Goal: Task Accomplishment & Management: Complete application form

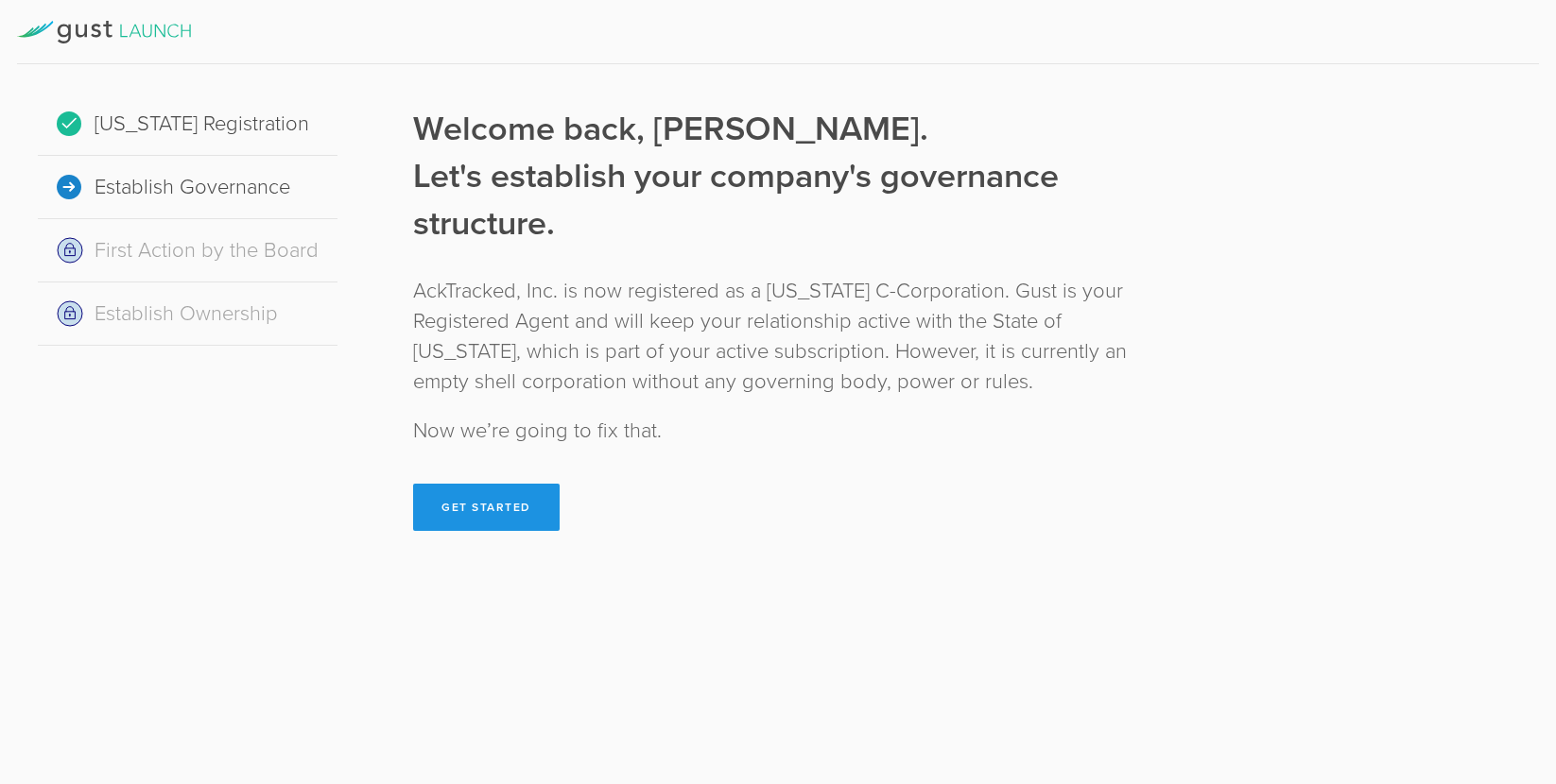
click at [463, 511] on button "Get Started" at bounding box center [486, 508] width 147 height 48
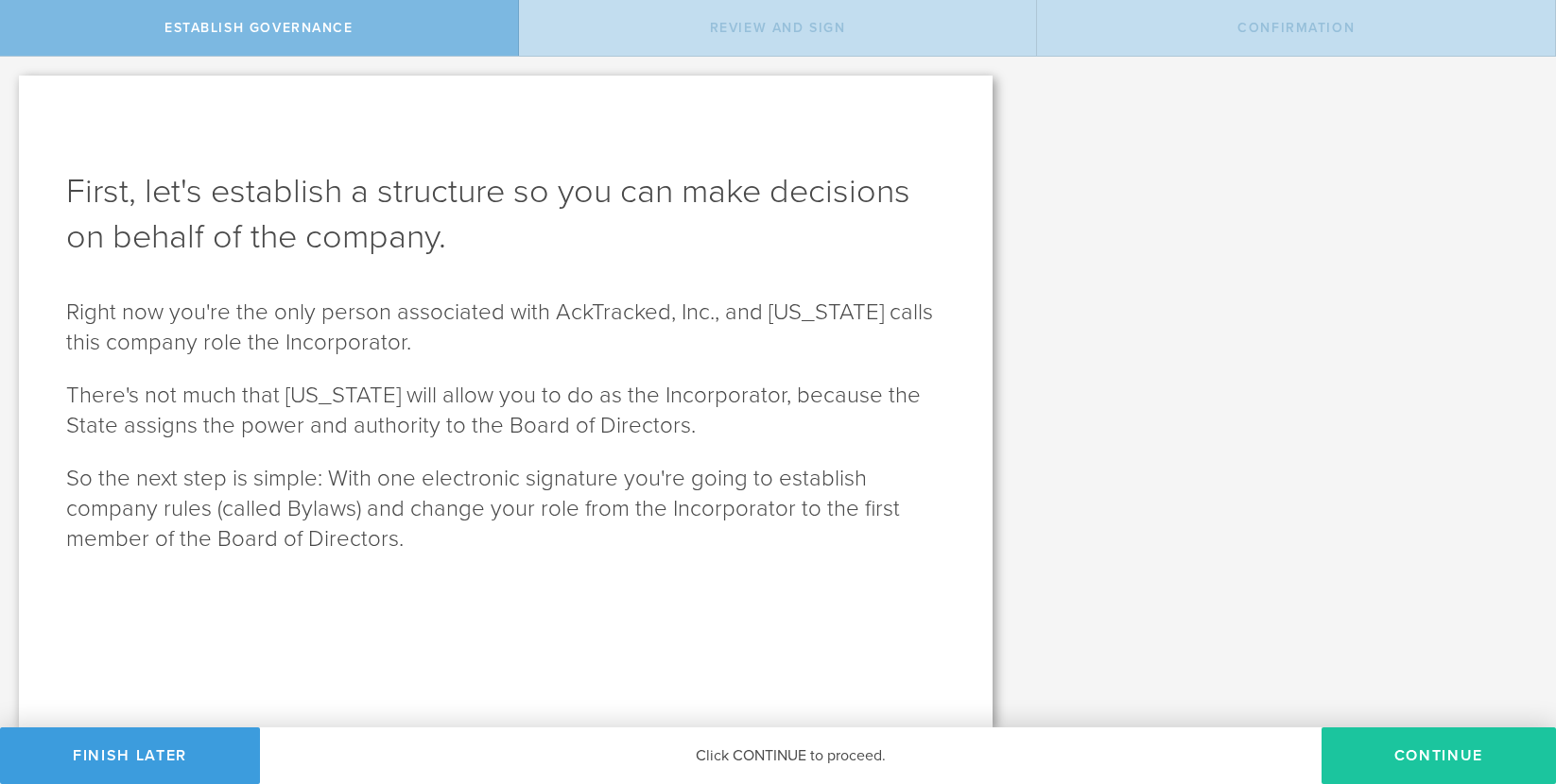
click at [1049, 749] on button "Continue" at bounding box center [1438, 756] width 234 height 57
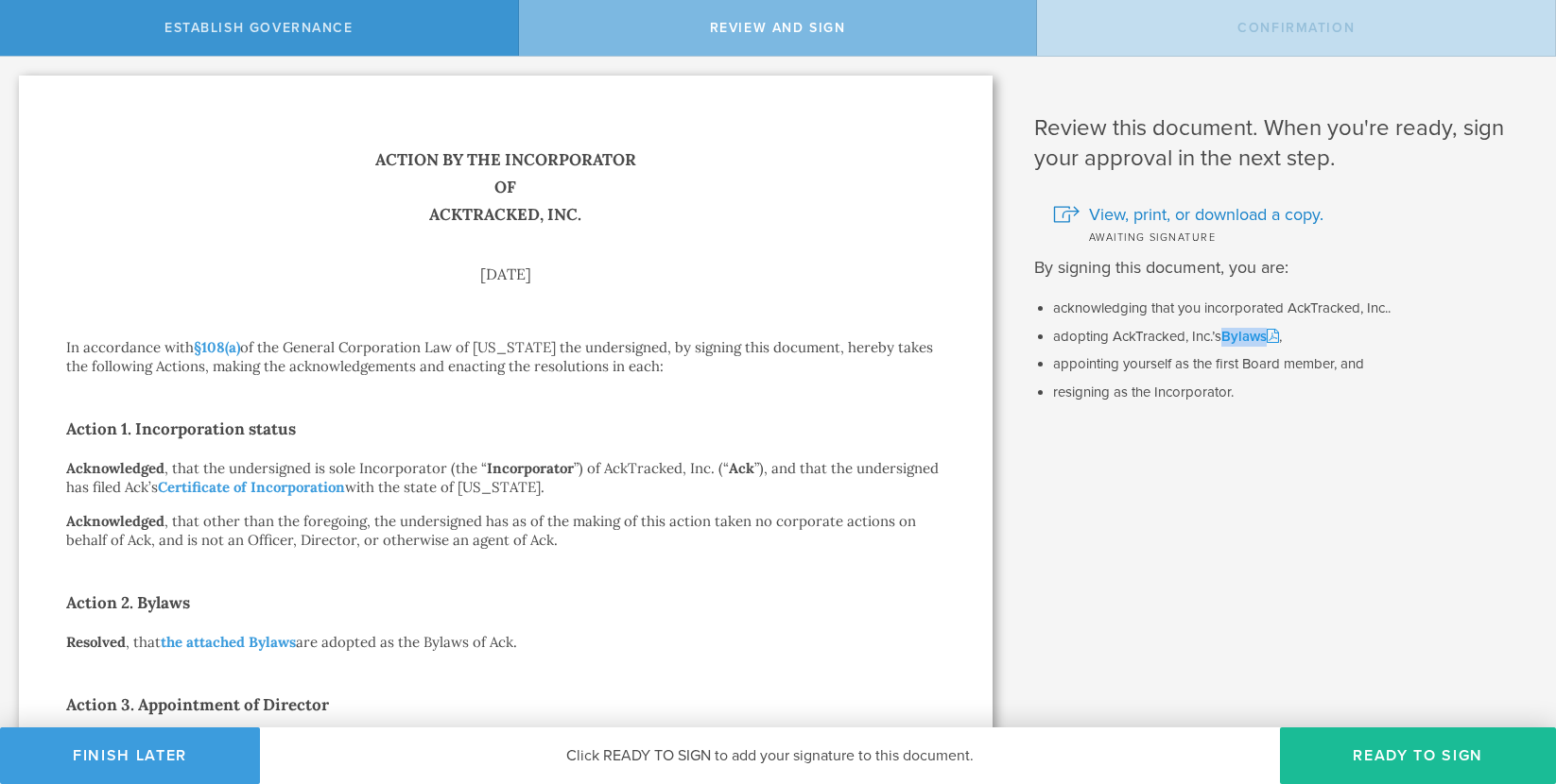
click at [1049, 337] on link "Bylaws" at bounding box center [1250, 337] width 58 height 17
click at [1049, 743] on button "Ready to Sign" at bounding box center [1418, 756] width 276 height 57
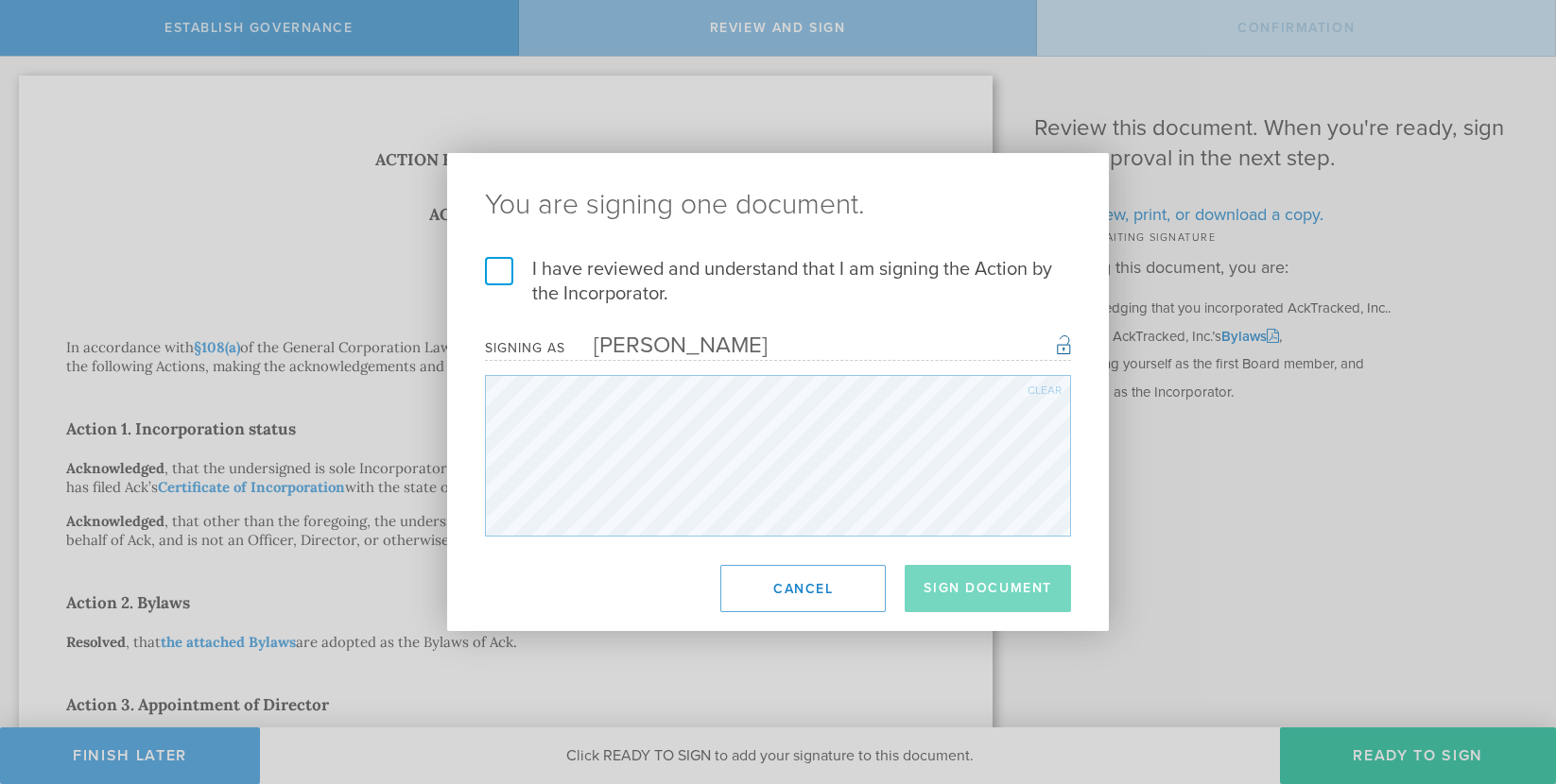
click at [494, 270] on label "I have reviewed and understand that I am signing the Action by the Incorporator." at bounding box center [778, 282] width 586 height 49
click at [0, 0] on input "I have reviewed and understand that I am signing the Action by the Incorporator." at bounding box center [0, 0] width 0 height 0
click at [995, 588] on button "Sign Document" at bounding box center [987, 589] width 167 height 48
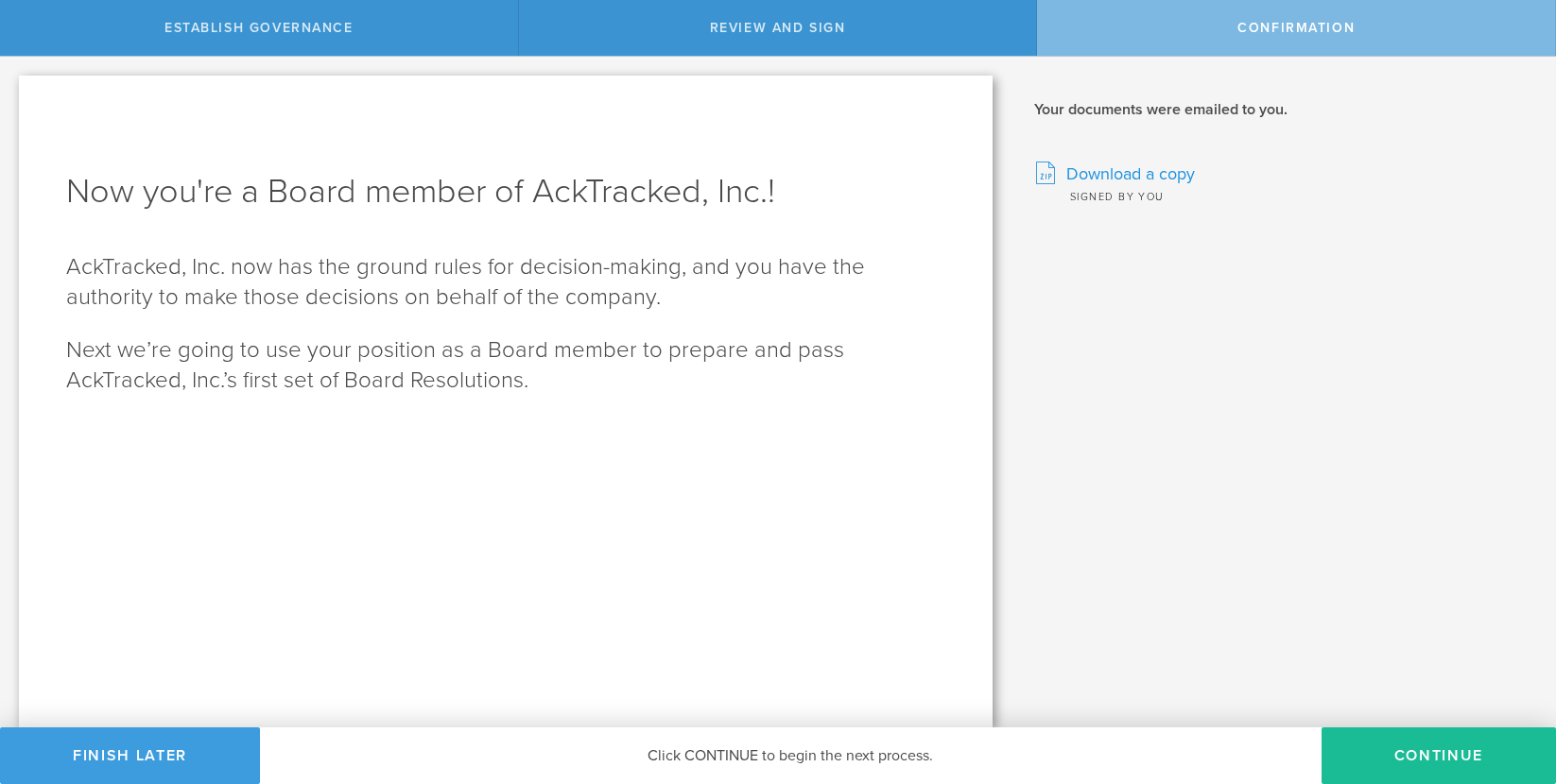
click at [1049, 173] on span "Download a copy" at bounding box center [1130, 174] width 128 height 25
click at [1049, 760] on button "Continue" at bounding box center [1438, 756] width 234 height 57
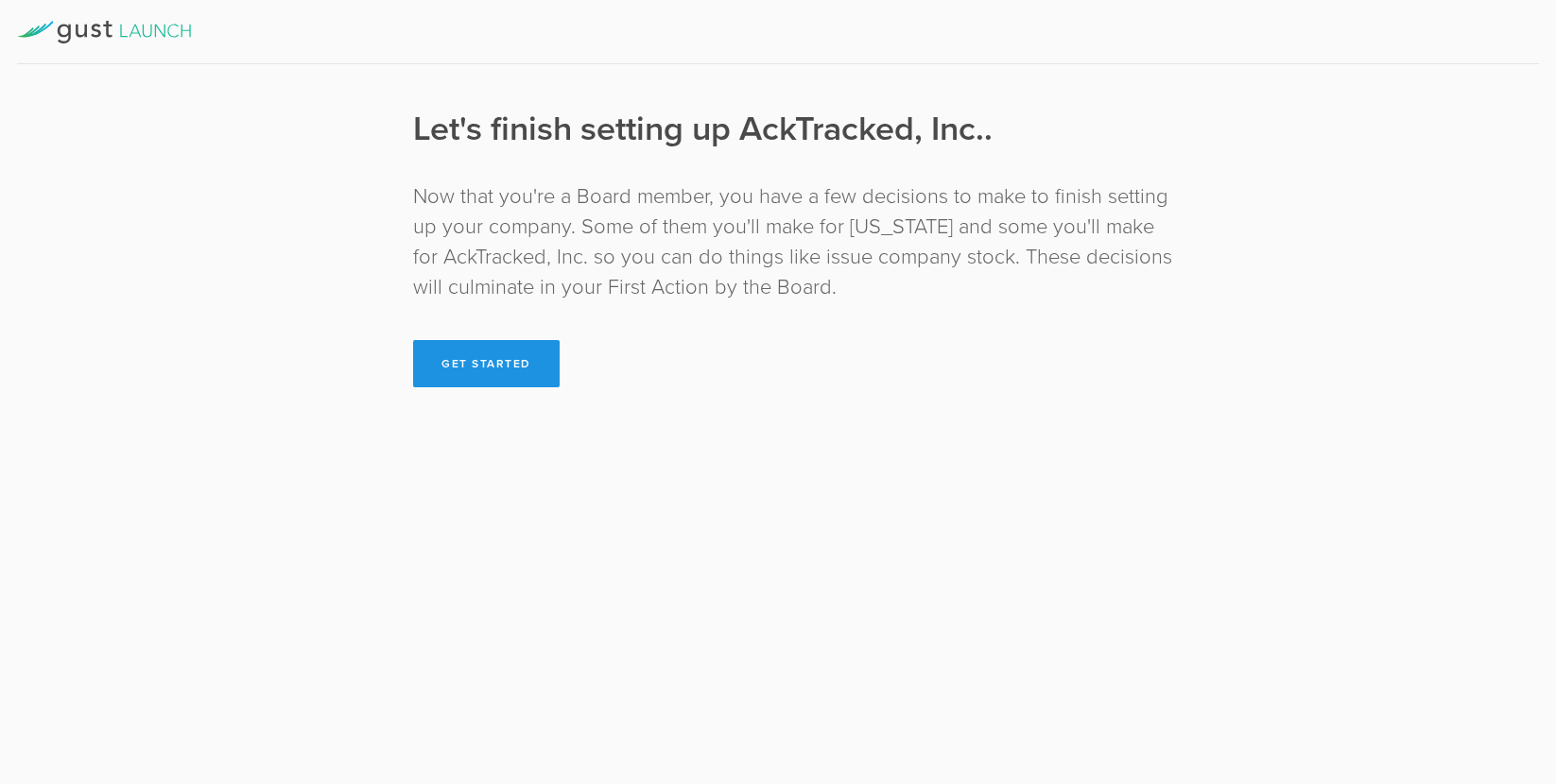
click at [458, 365] on button "Get Started" at bounding box center [486, 364] width 147 height 48
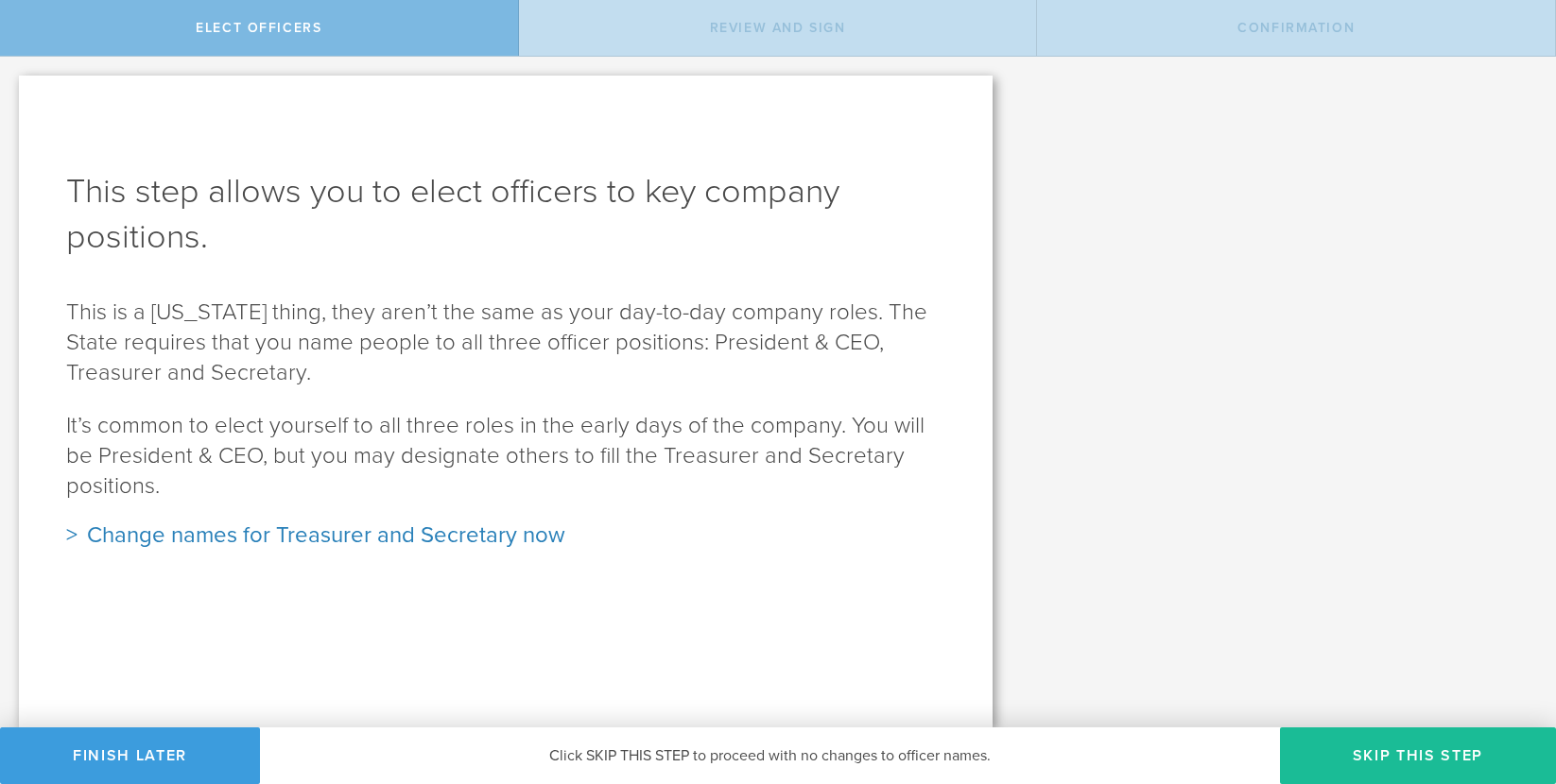
click at [69, 535] on div "Change names for Treasurer and Secretary now" at bounding box center [506, 536] width 879 height 30
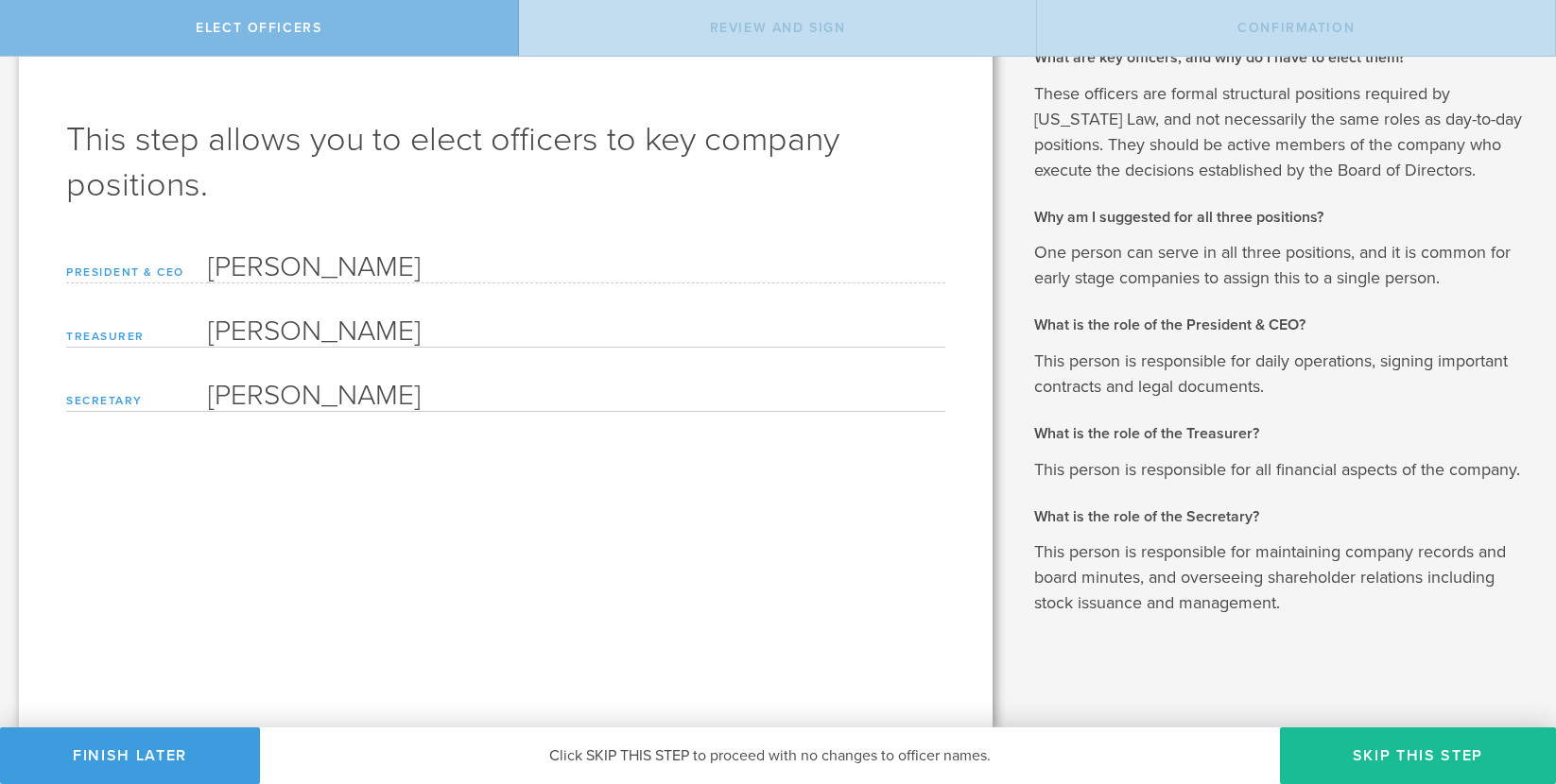
scroll to position [75, 0]
click at [1049, 747] on button "Skip this step" at bounding box center [1418, 756] width 276 height 57
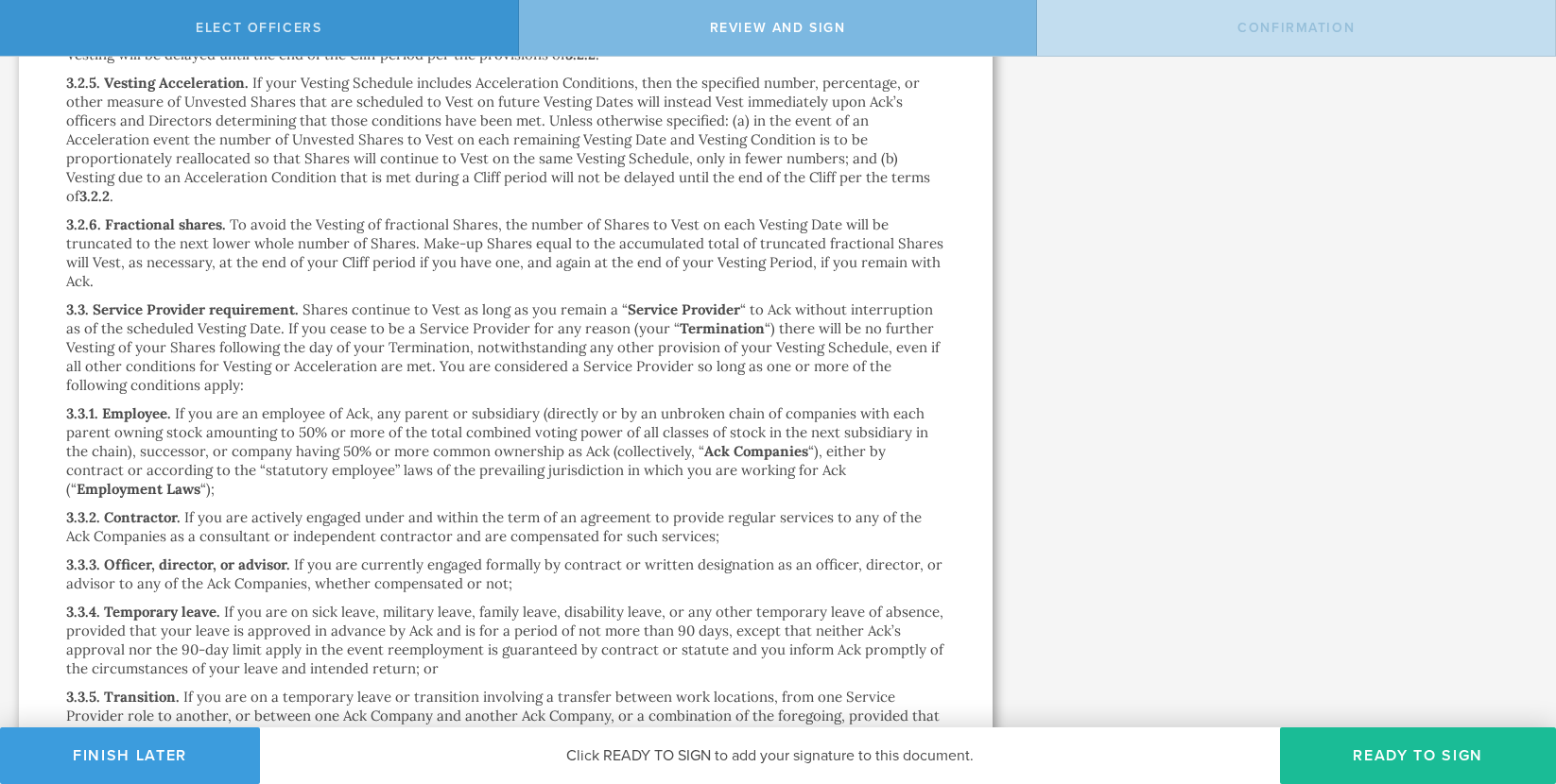
scroll to position [6380, 0]
click at [1049, 752] on button "Ready to Sign" at bounding box center [1418, 756] width 276 height 57
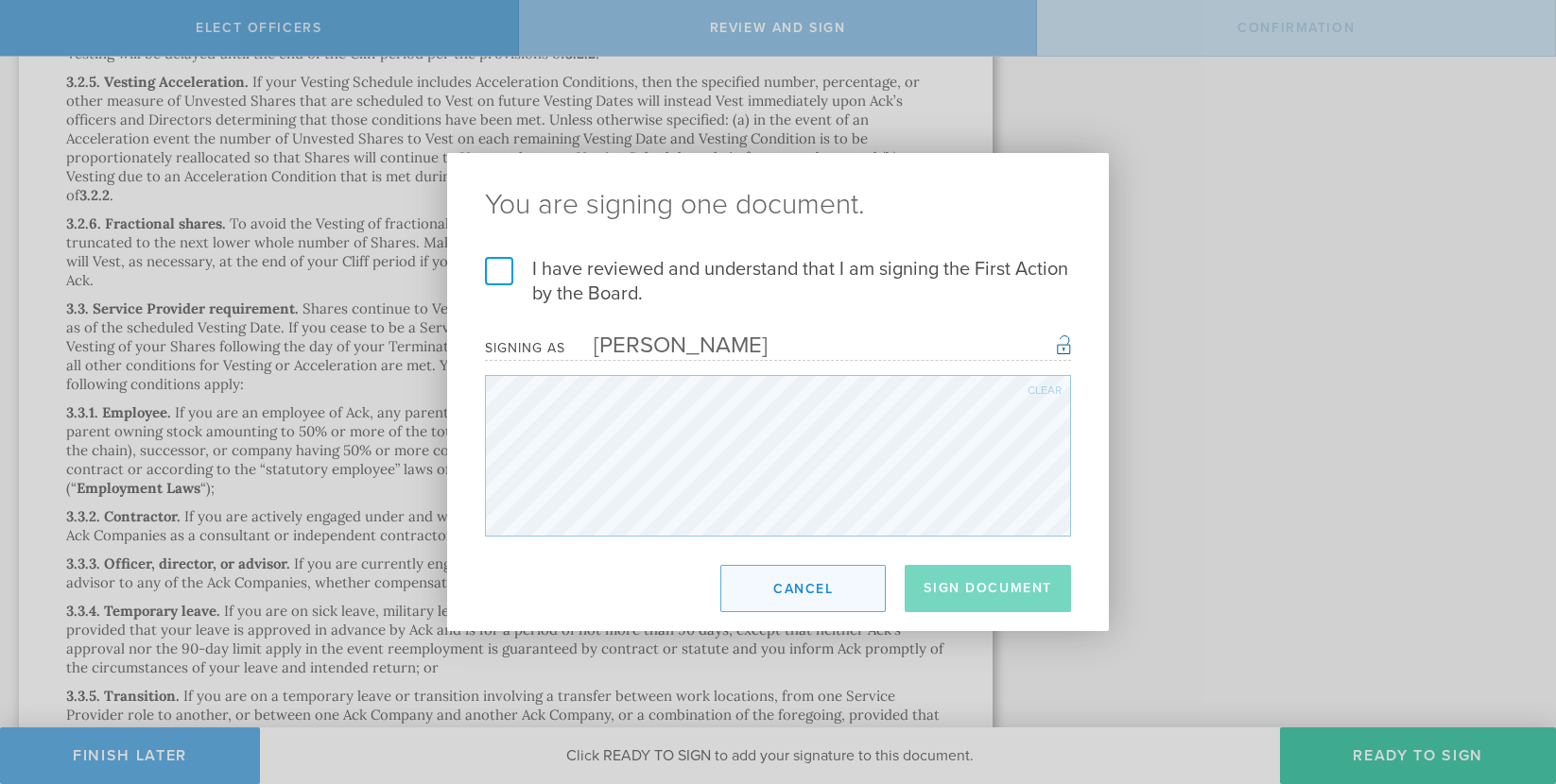
click at [791, 574] on button "Cancel" at bounding box center [803, 589] width 166 height 48
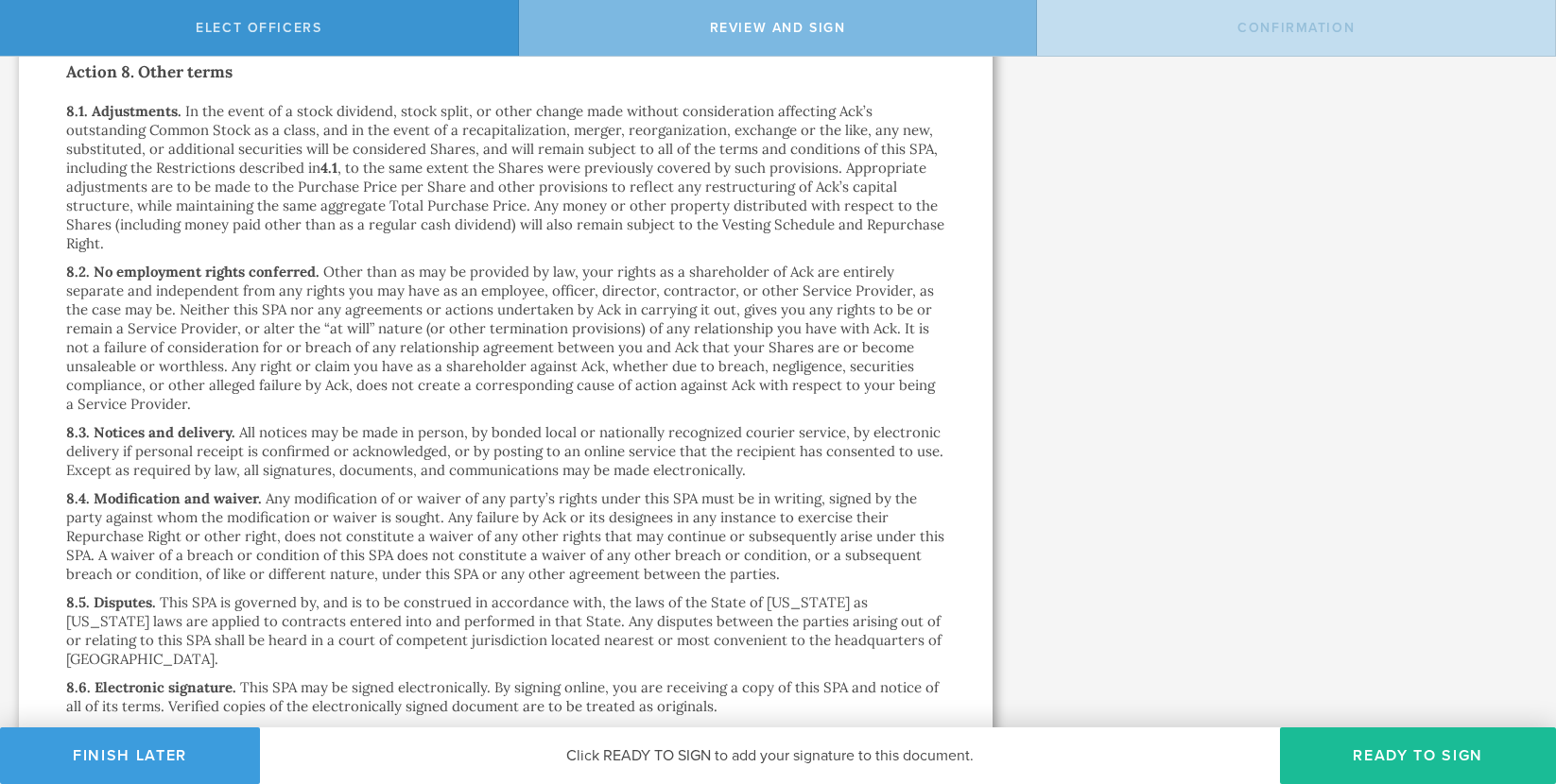
scroll to position [11770, 0]
click at [1049, 735] on button "Ready to Sign" at bounding box center [1418, 756] width 276 height 57
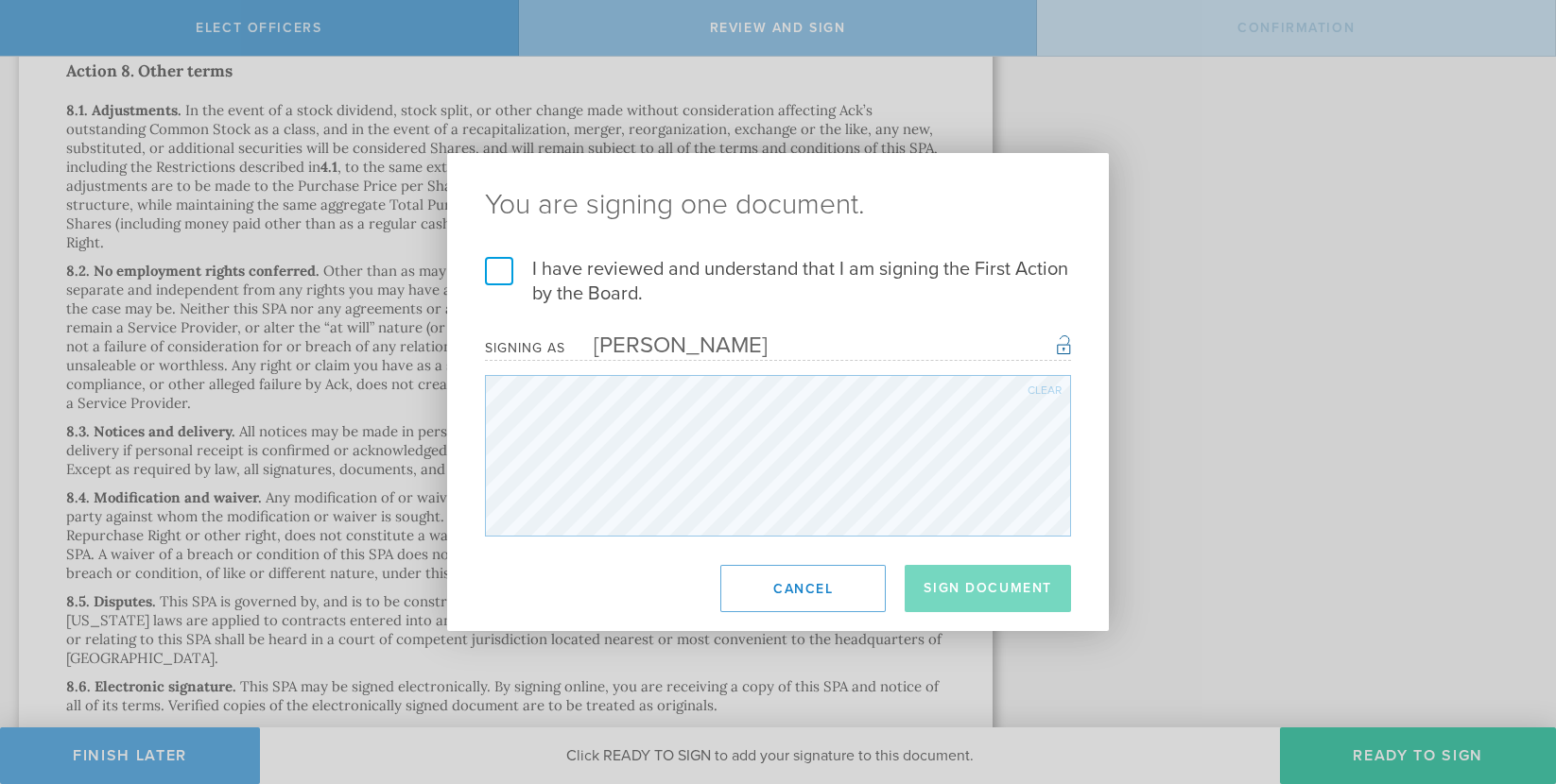
click at [500, 278] on label "I have reviewed and understand that I am signing the First Action by the Board." at bounding box center [778, 282] width 586 height 49
click at [0, 0] on input "I have reviewed and understand that I am signing the First Action by the Board." at bounding box center [0, 0] width 0 height 0
click at [956, 591] on button "Sign Document" at bounding box center [987, 589] width 167 height 48
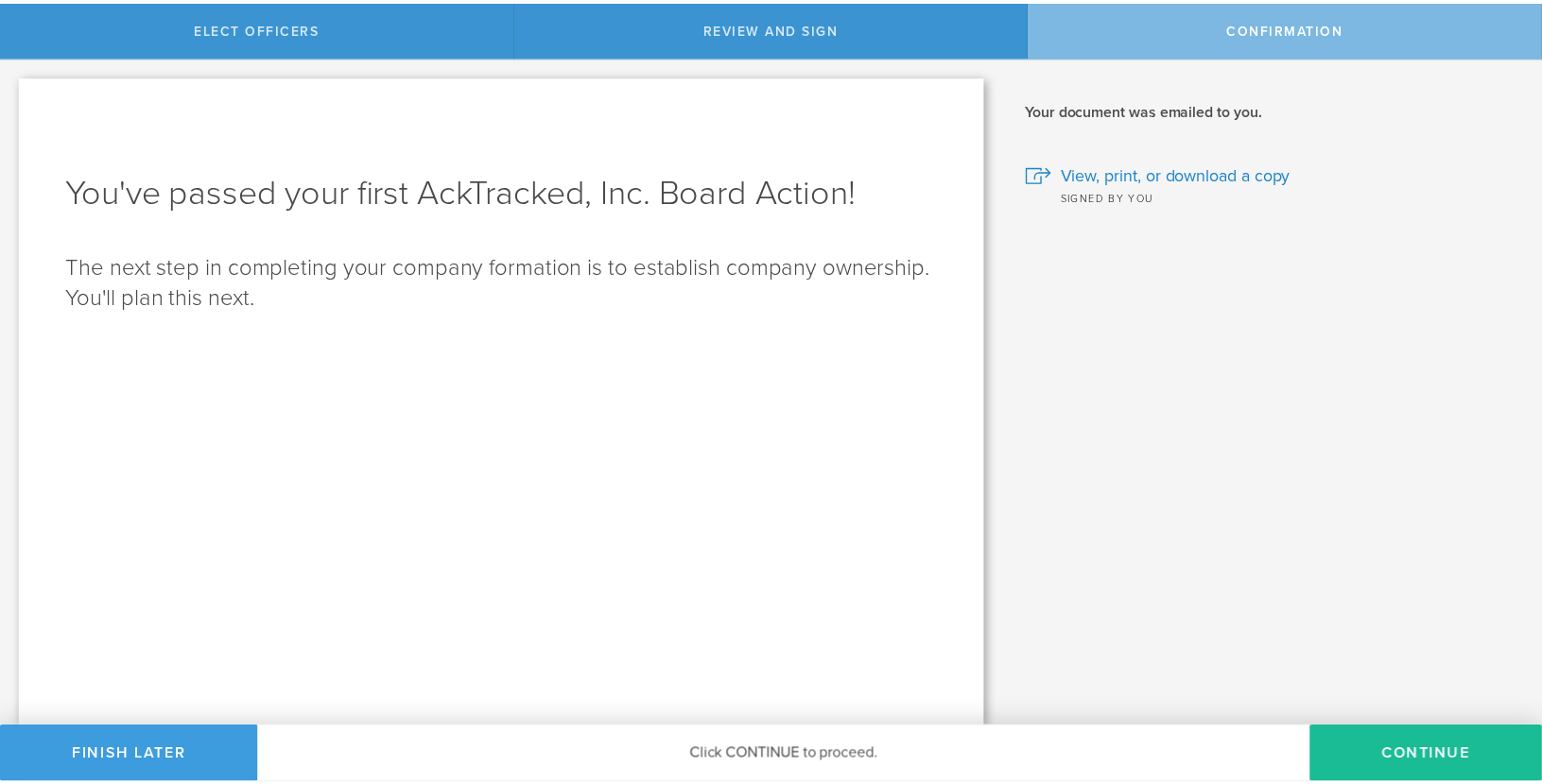
scroll to position [0, 0]
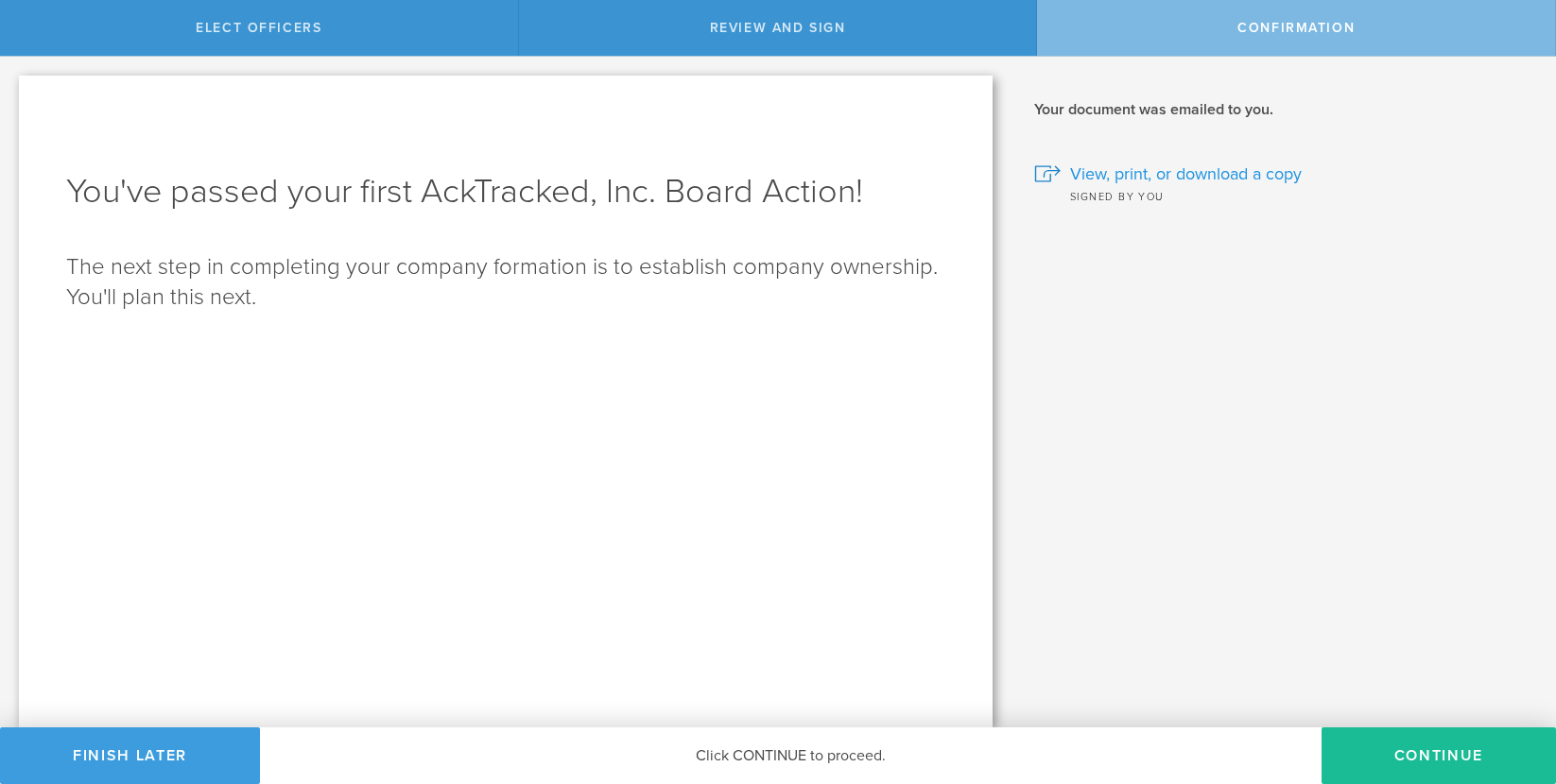
click at [1049, 170] on span "View, print, or download a copy" at bounding box center [1185, 174] width 231 height 25
click at [1049, 757] on button "Continue" at bounding box center [1438, 756] width 234 height 57
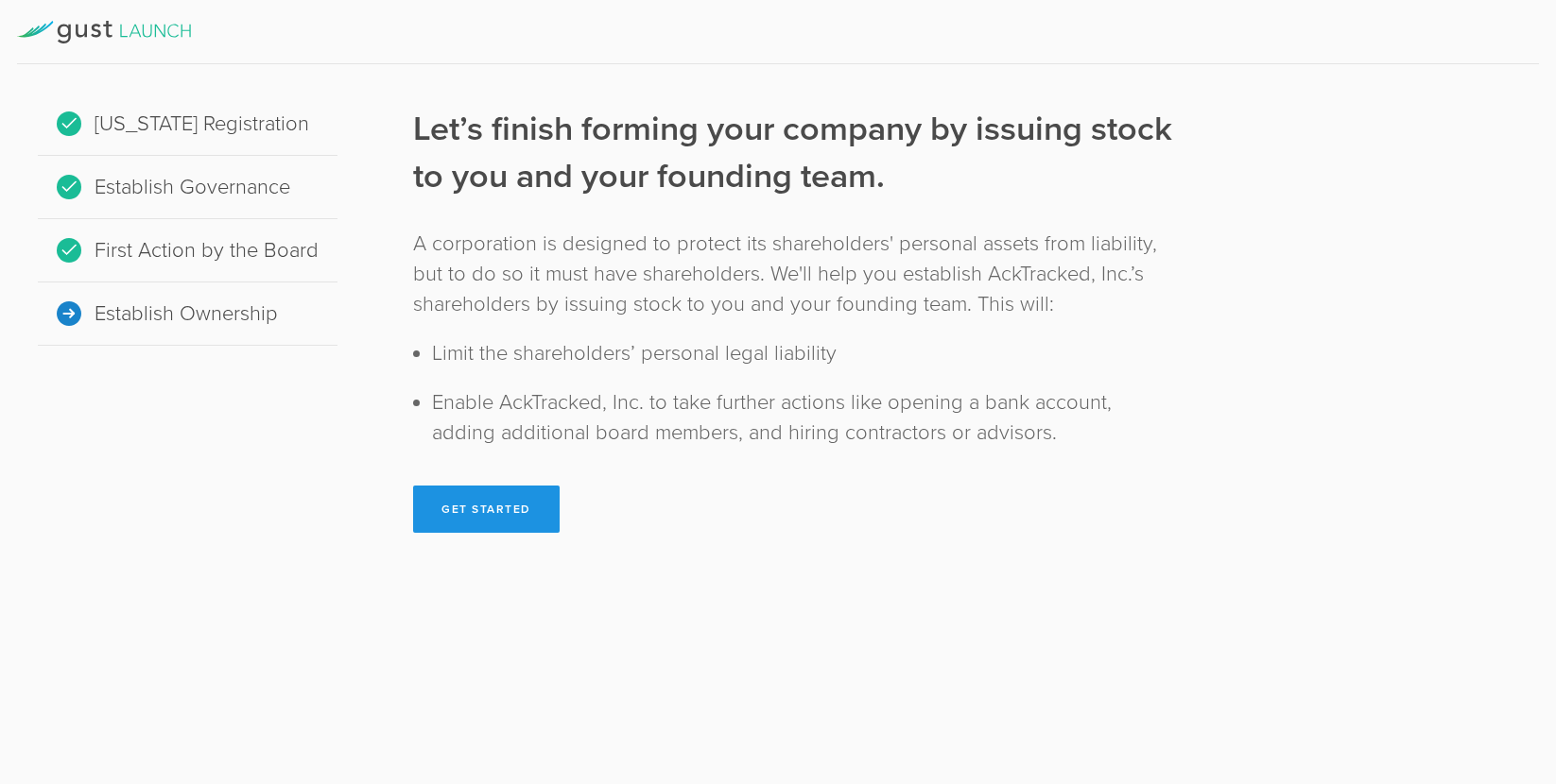
click at [494, 495] on button "Get Started" at bounding box center [486, 510] width 147 height 48
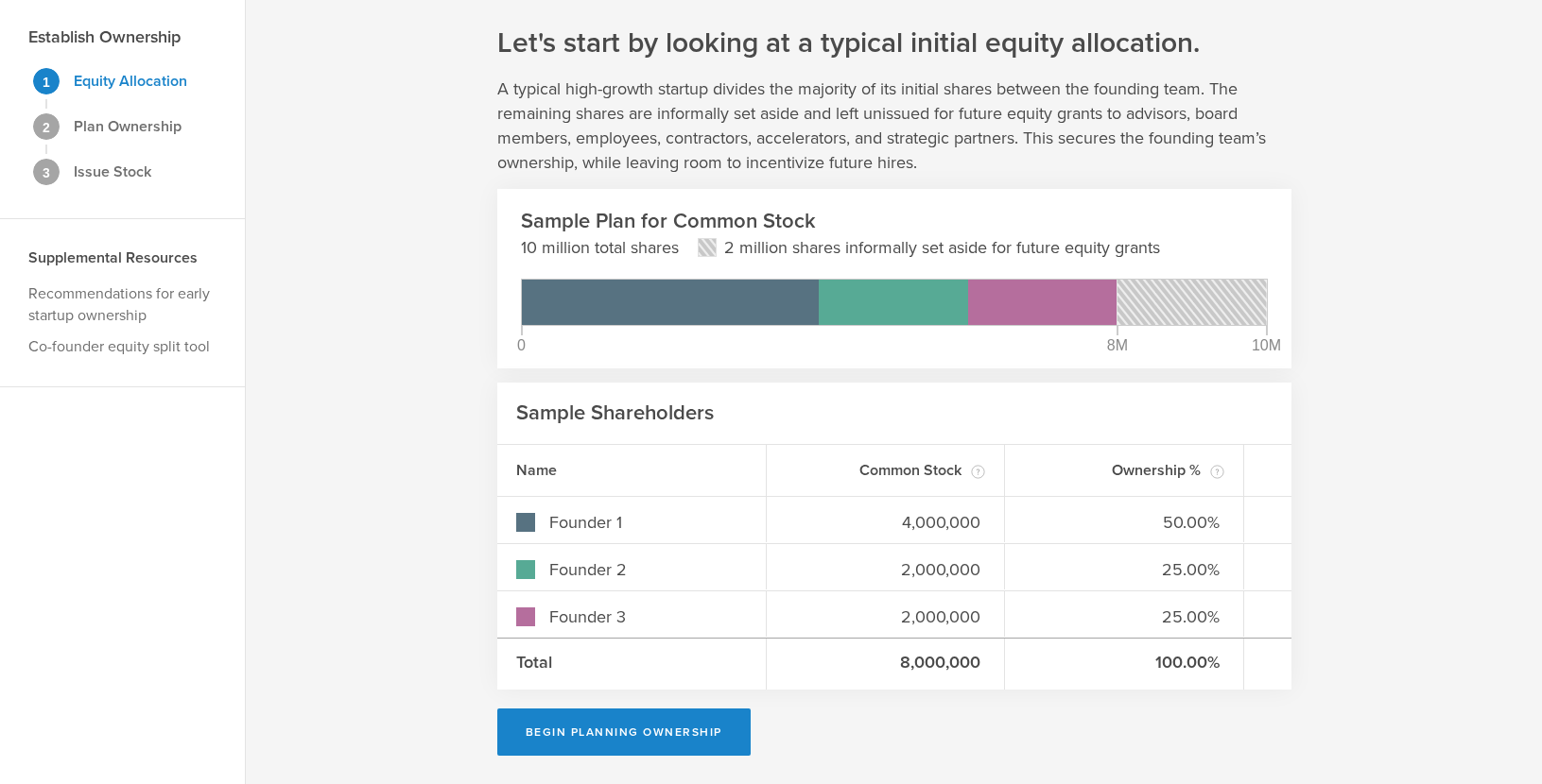
scroll to position [61, 0]
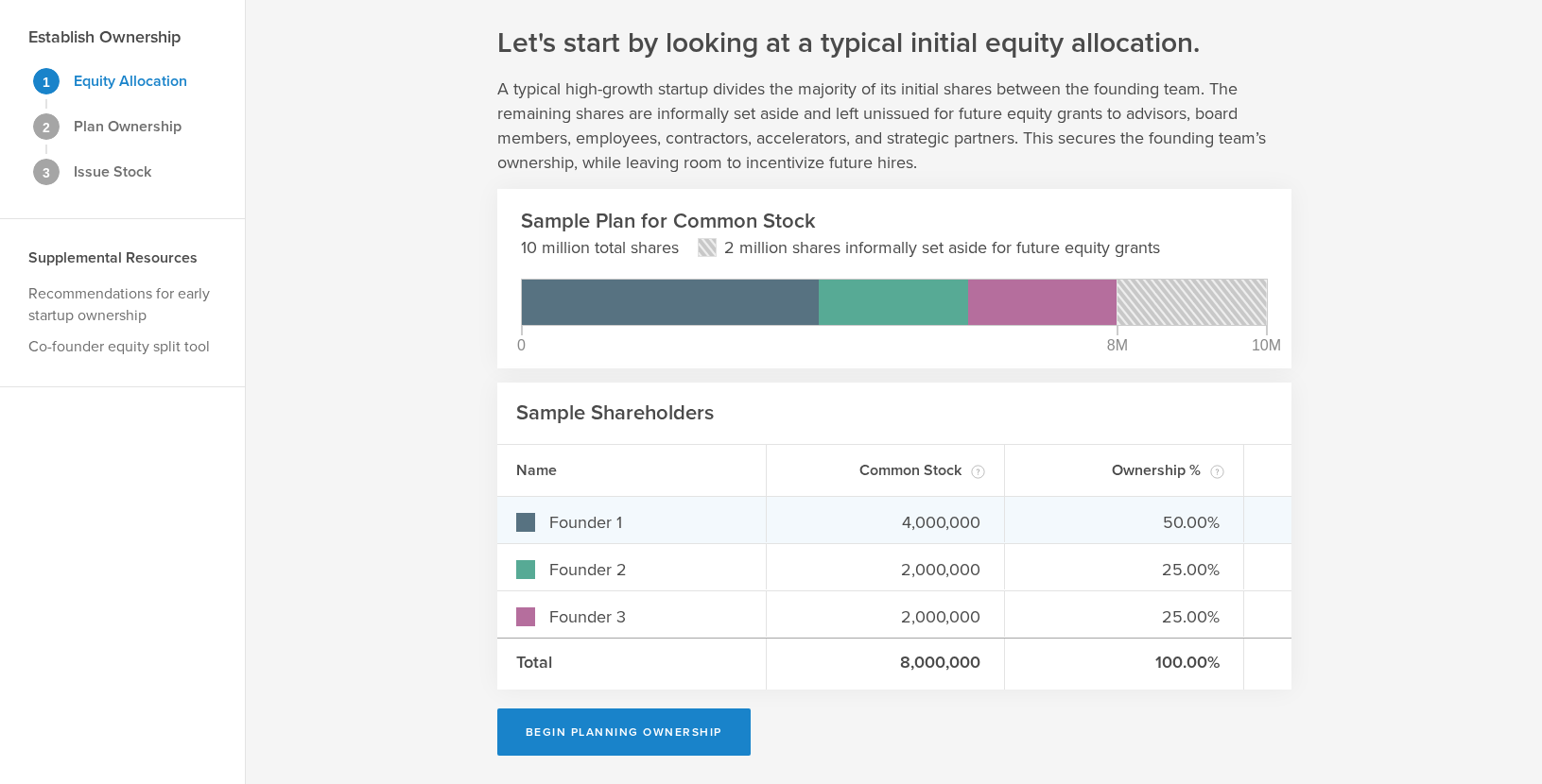
click at [951, 504] on div "4,000,000" at bounding box center [885, 519] width 239 height 46
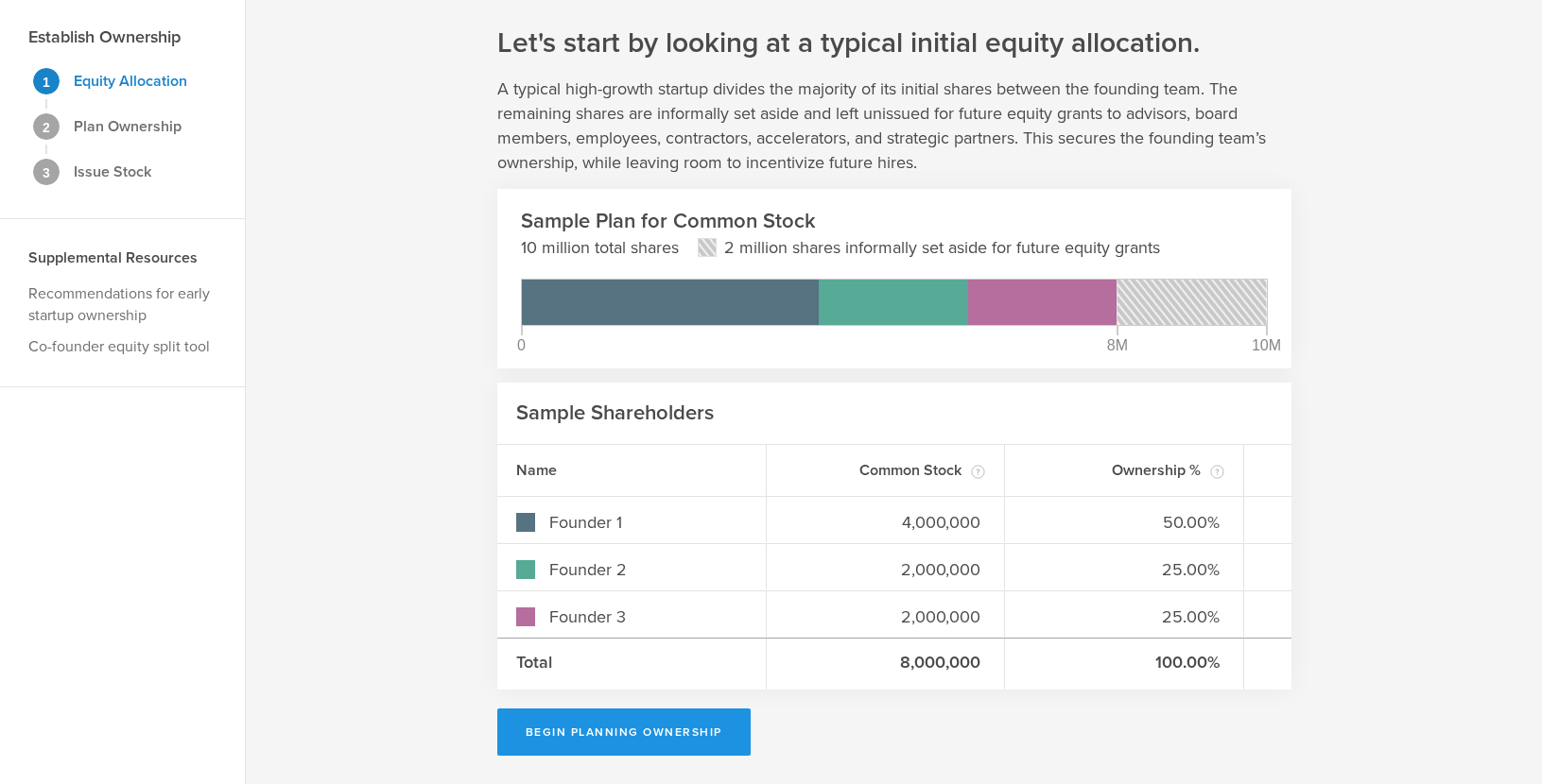
click at [702, 737] on button "Begin Planning Ownership" at bounding box center [623, 733] width 253 height 48
type input "[PERSON_NAME]"
type input "-"
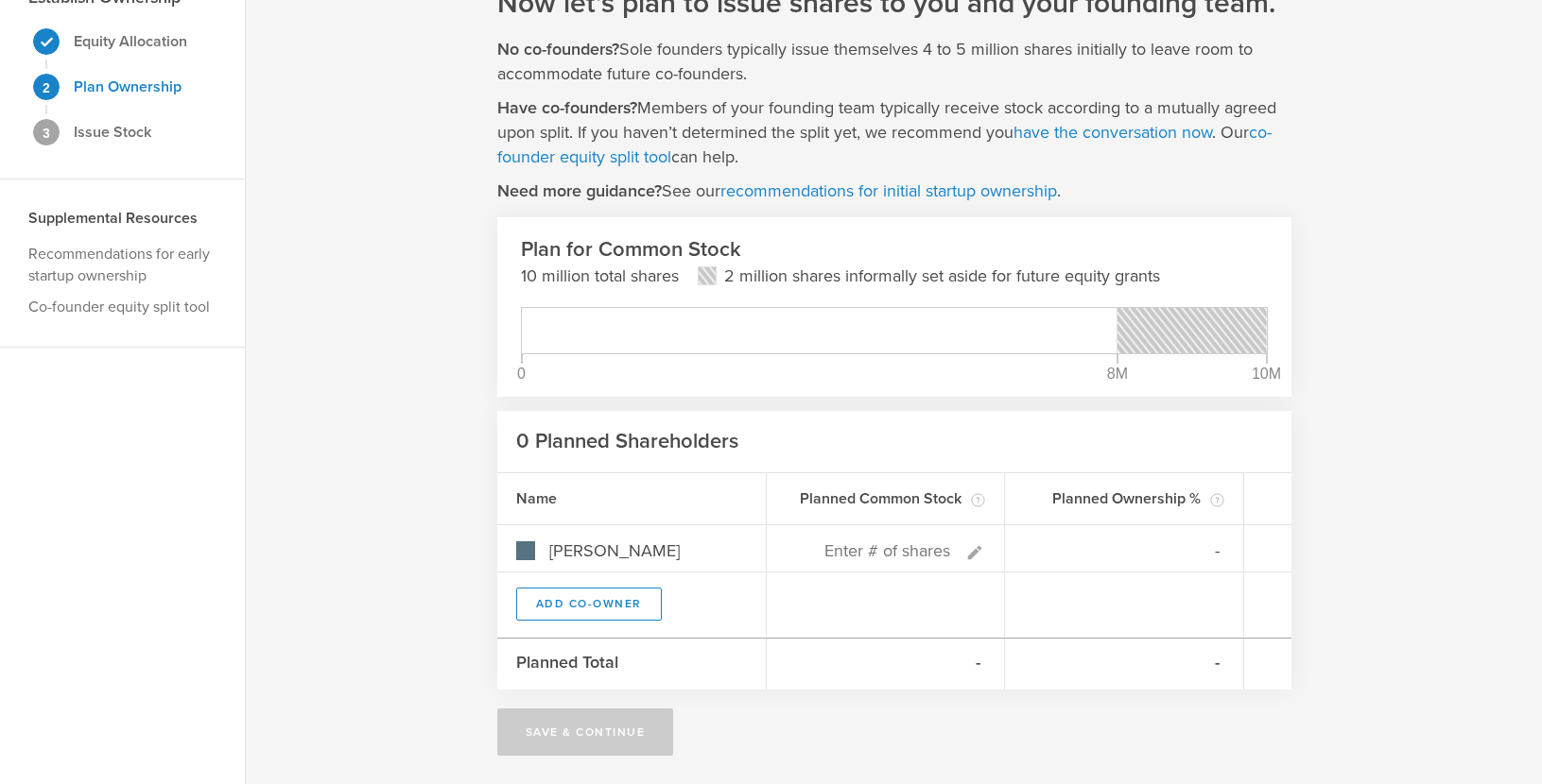
scroll to position [100, 0]
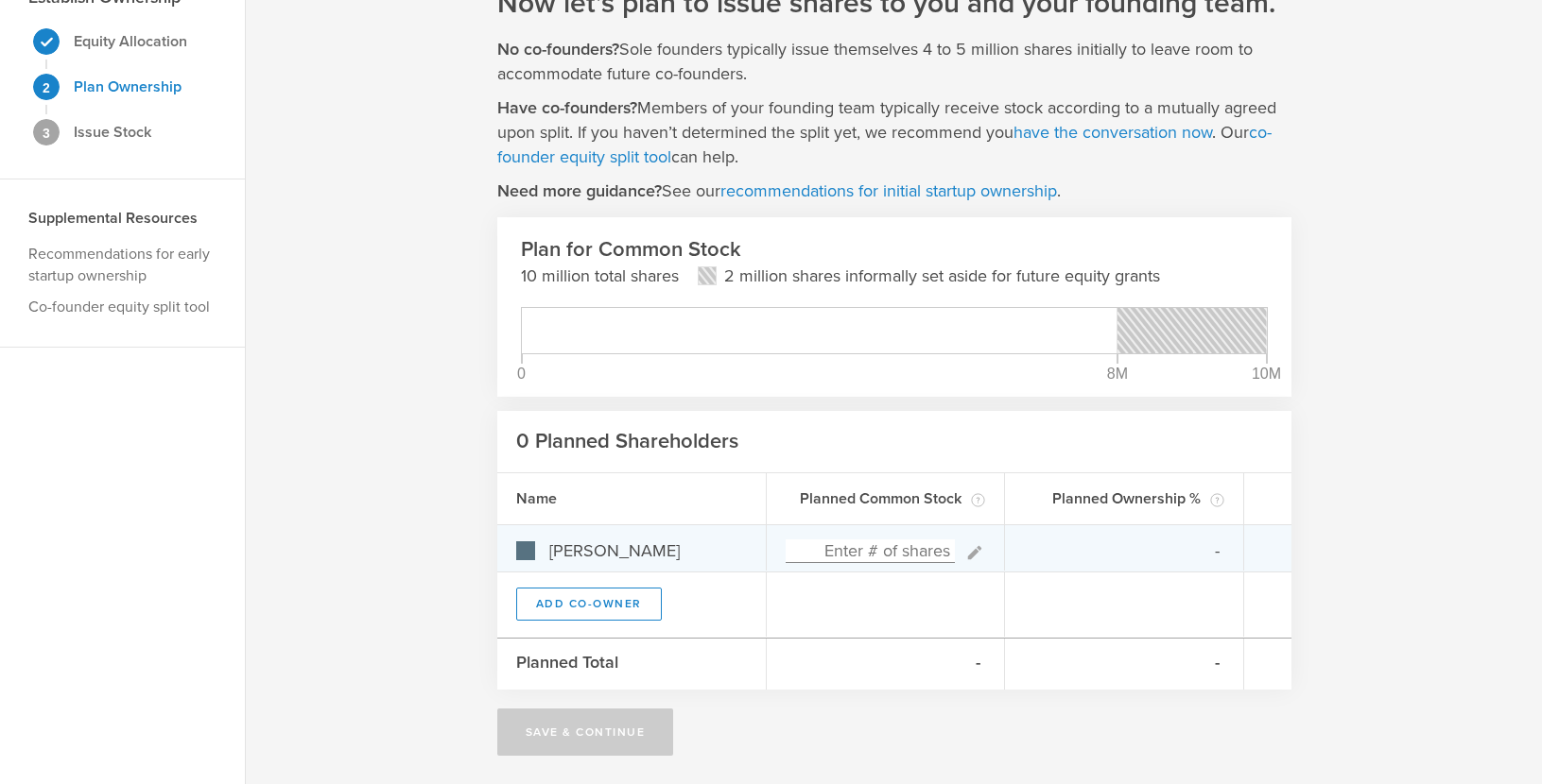
type input "0"
click at [842, 544] on input at bounding box center [870, 551] width 170 height 24
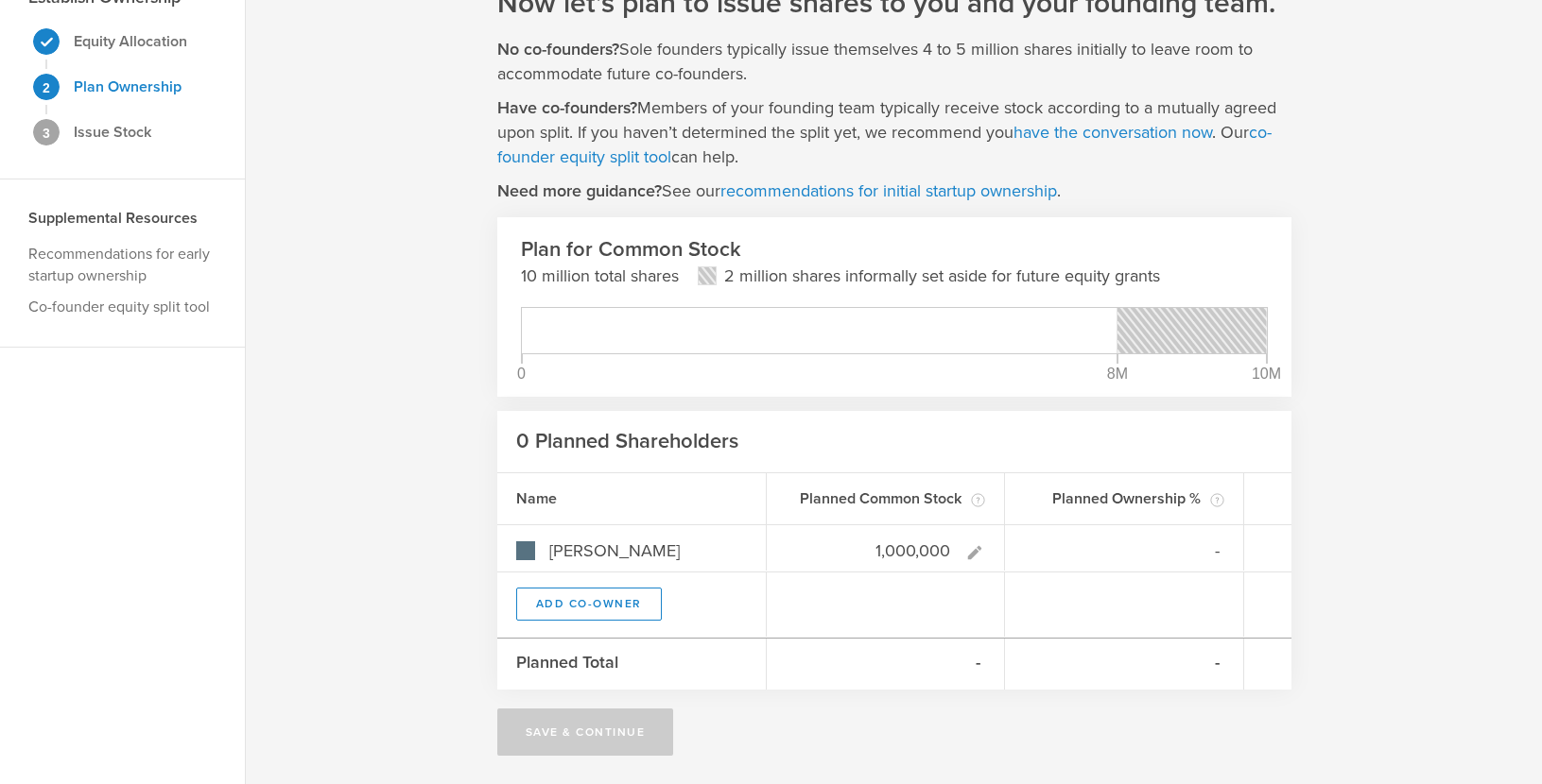
type input "10,000,000"
type input "100.00%"
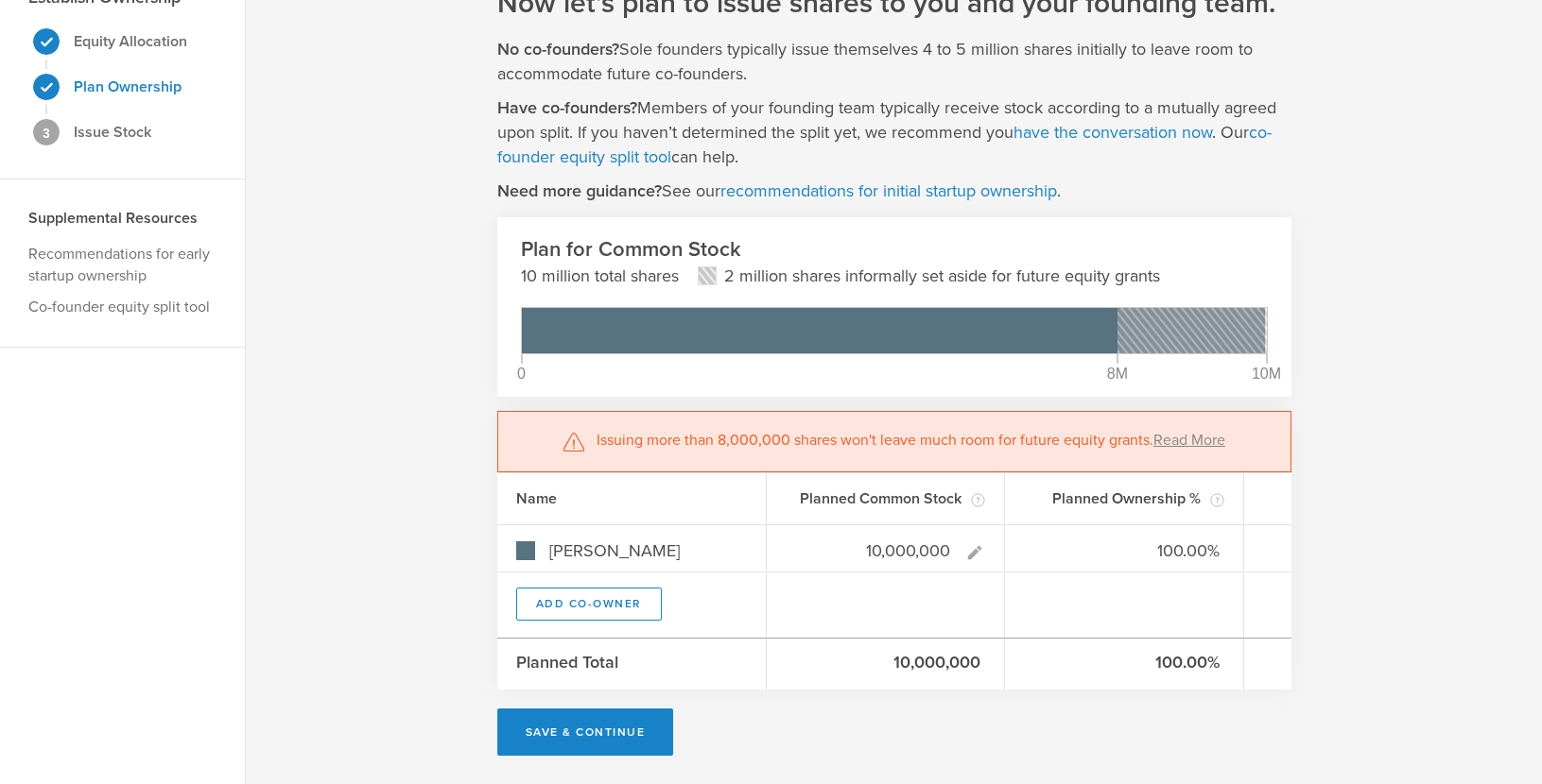
click at [1049, 485] on div "Now let’s plan to issue shares to you and your founding team. No co-founders? S…" at bounding box center [894, 370] width 1296 height 828
click at [1048, 444] on p "Issuing more than 8,000,000 shares won't leave much room for future equity gran…" at bounding box center [911, 441] width 628 height 24
click at [446, 489] on div "Now let’s plan to issue shares to you and your founding team. No co-founders? S…" at bounding box center [894, 370] width 1296 height 828
click at [1049, 442] on link "Read More" at bounding box center [1189, 441] width 71 height 19
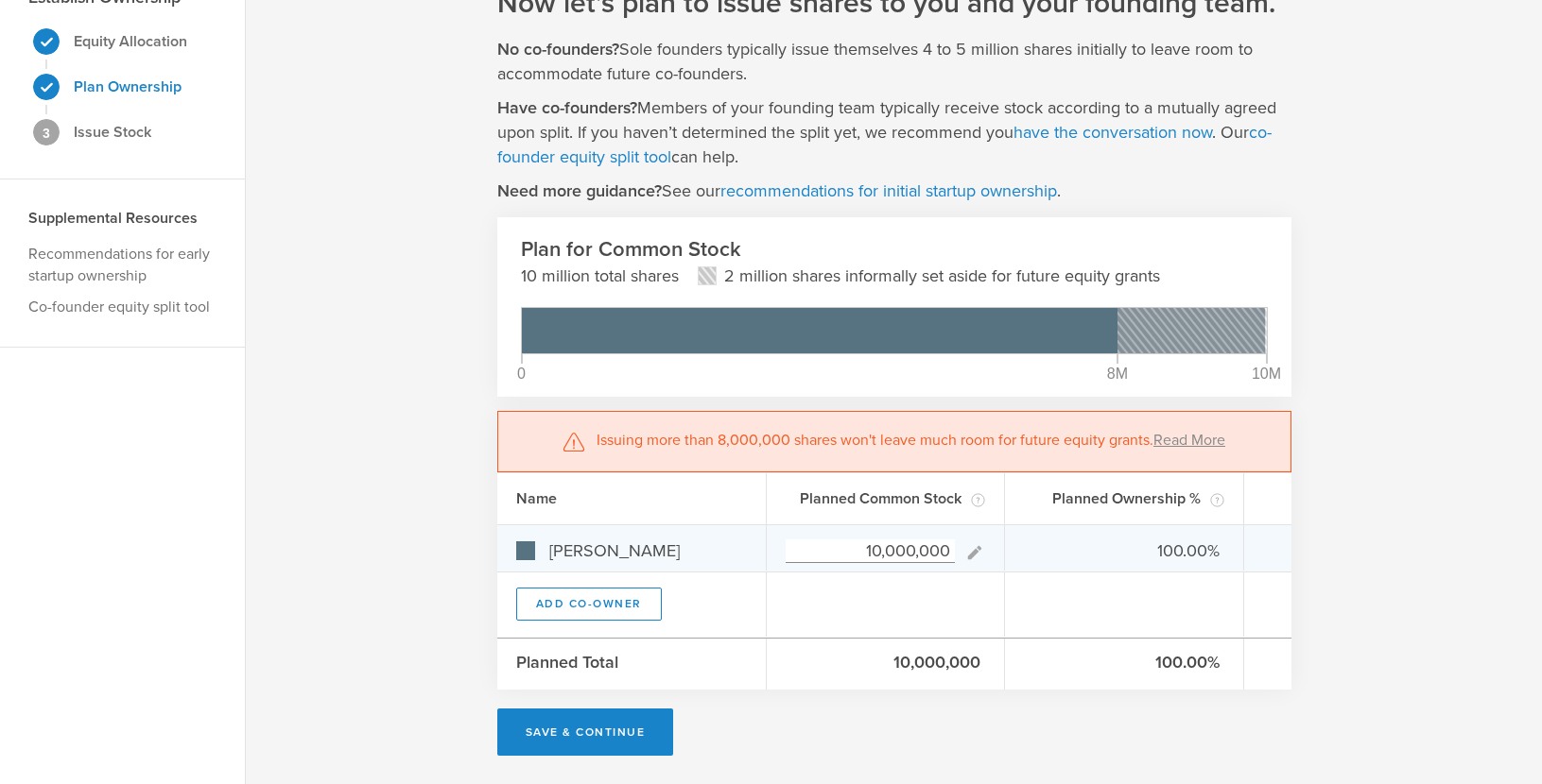
drag, startPoint x: 862, startPoint y: 552, endPoint x: 878, endPoint y: 552, distance: 16.0
click at [878, 552] on input "10,000,000" at bounding box center [870, 551] width 170 height 24
type input "8,000,000"
type gust-number-field "8000000"
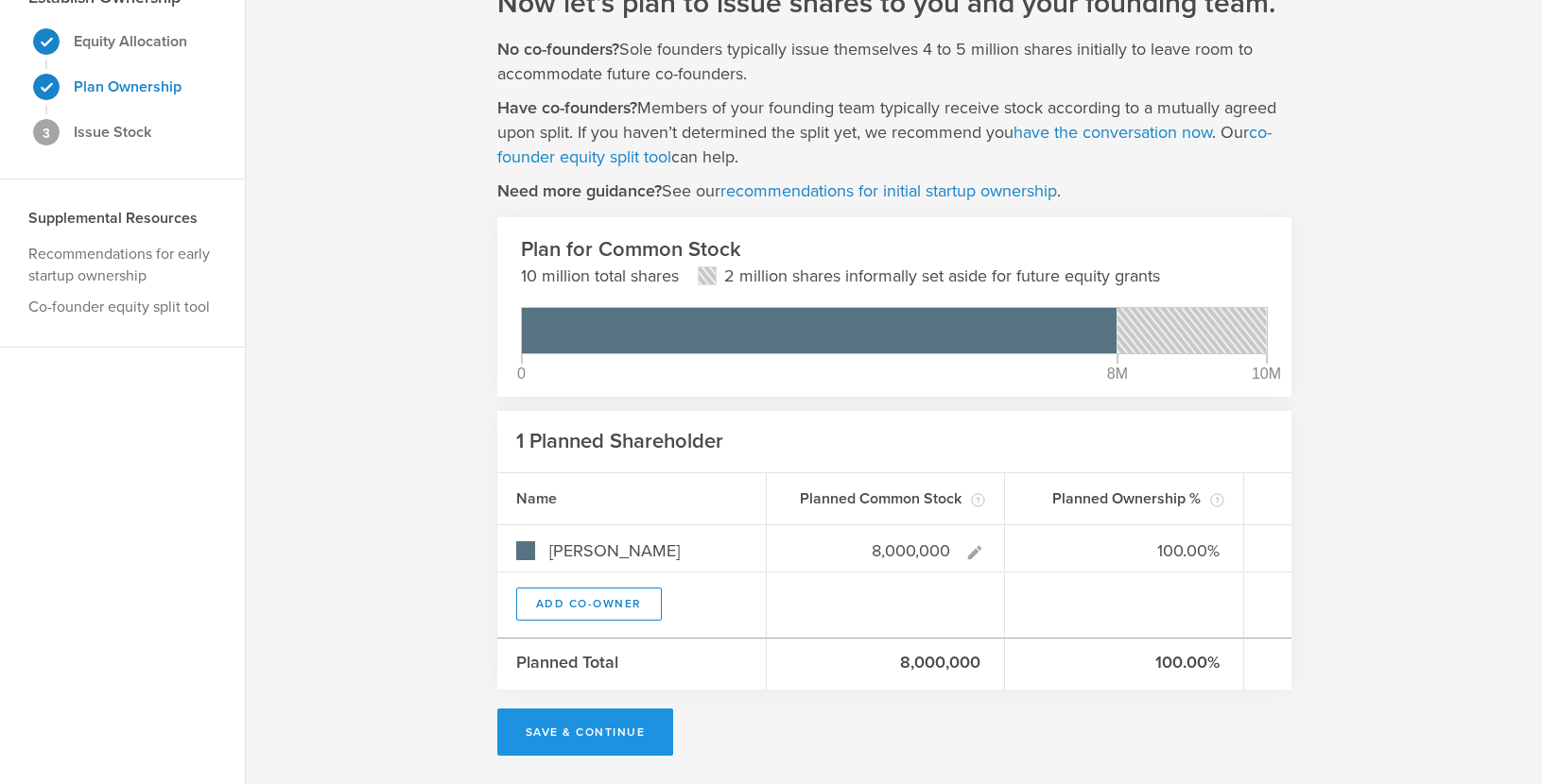
click at [594, 727] on button "Save & Continue" at bounding box center [585, 733] width 177 height 48
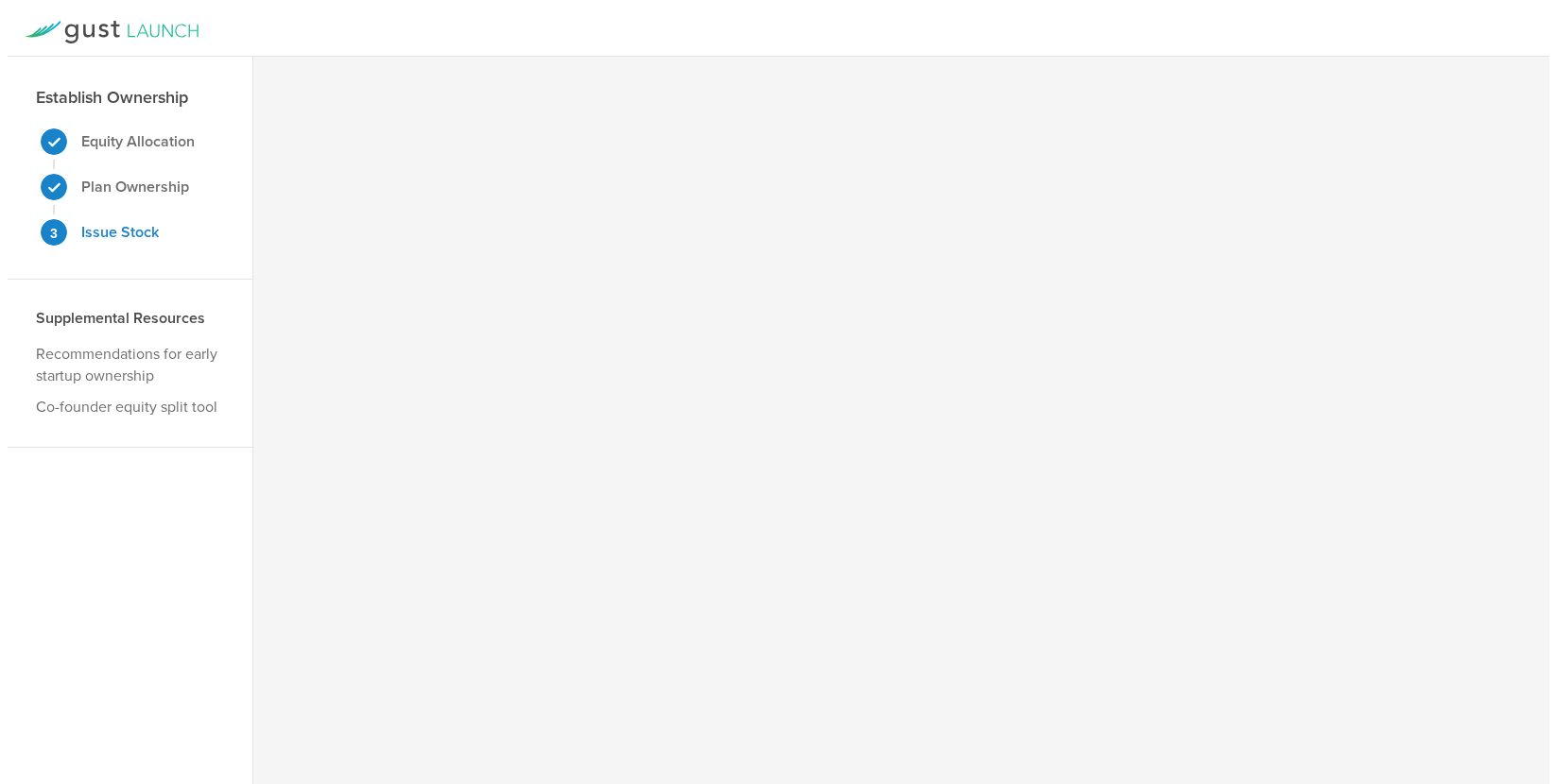
scroll to position [0, 0]
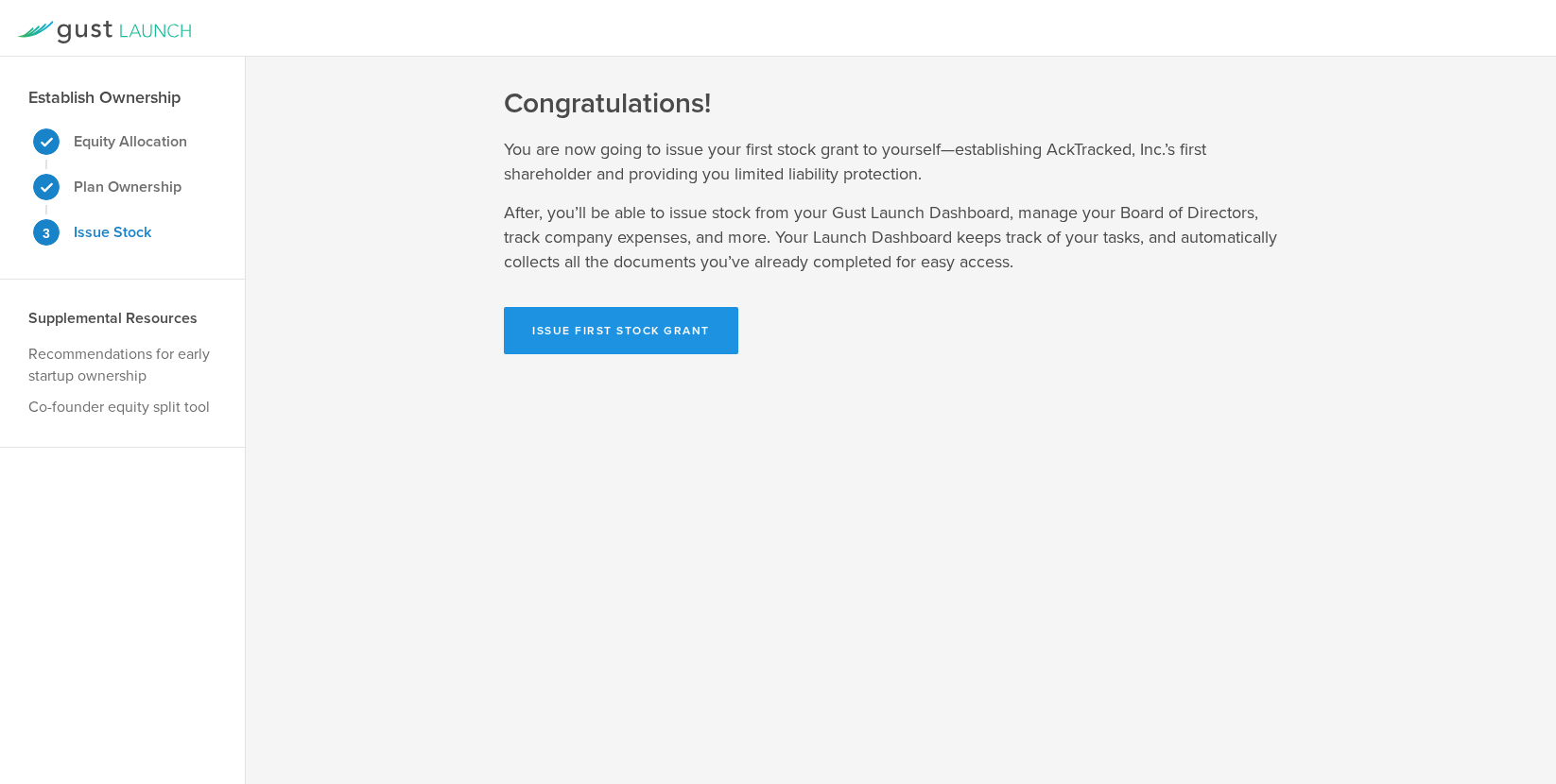
click at [632, 333] on button "Issue First Stock Grant" at bounding box center [620, 331] width 234 height 48
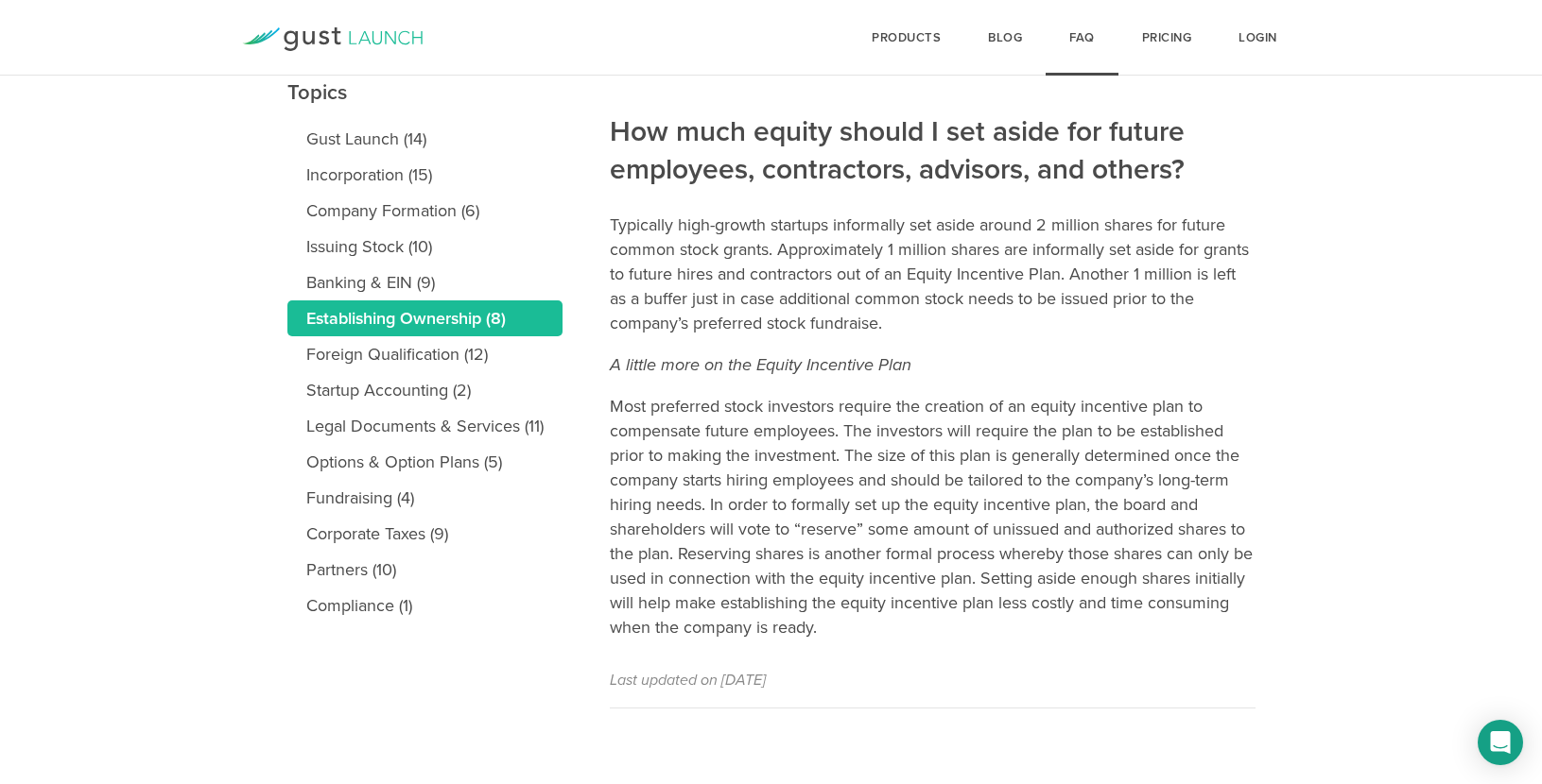
scroll to position [223, 0]
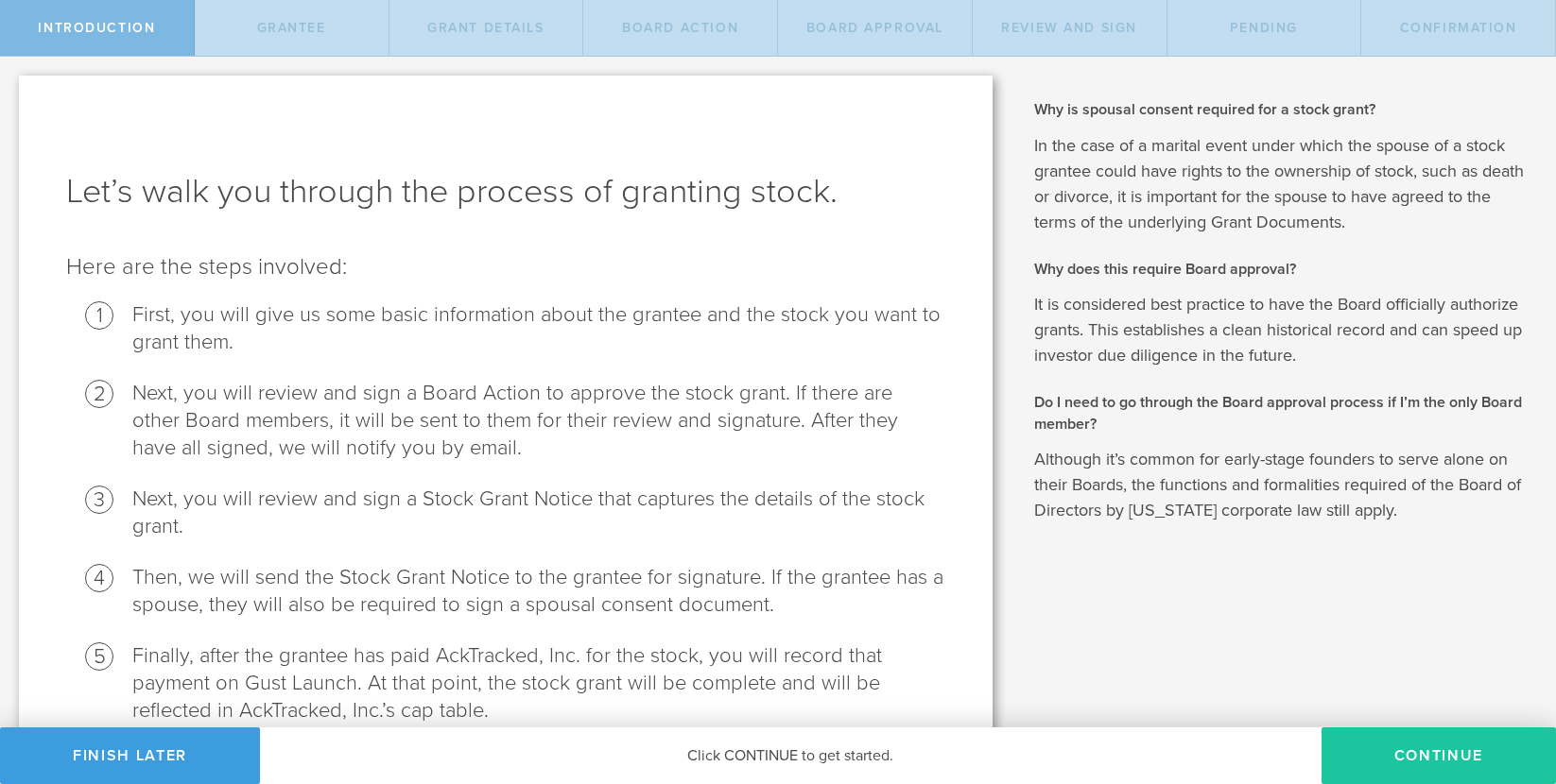
click at [1408, 755] on button "Continue" at bounding box center [1438, 756] width 234 height 57
radio input "true"
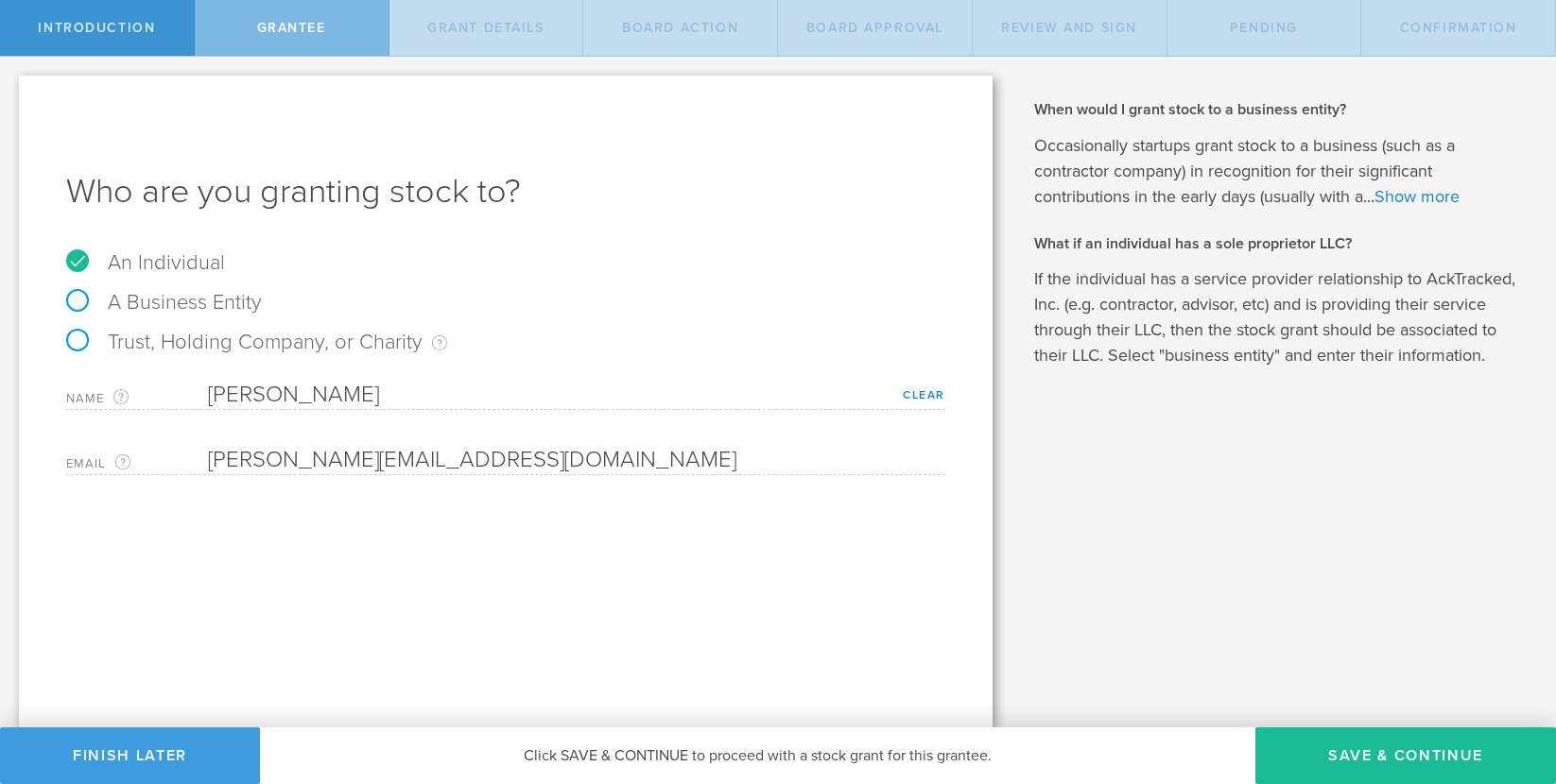
click at [77, 258] on label "An Individual" at bounding box center [146, 263] width 159 height 25
click at [12, 87] on input "An Individual" at bounding box center [6, 72] width 12 height 30
click at [85, 300] on label "A Business Entity" at bounding box center [165, 303] width 196 height 25
click at [12, 87] on input "A Business Entity" at bounding box center [6, 72] width 12 height 30
radio input "true"
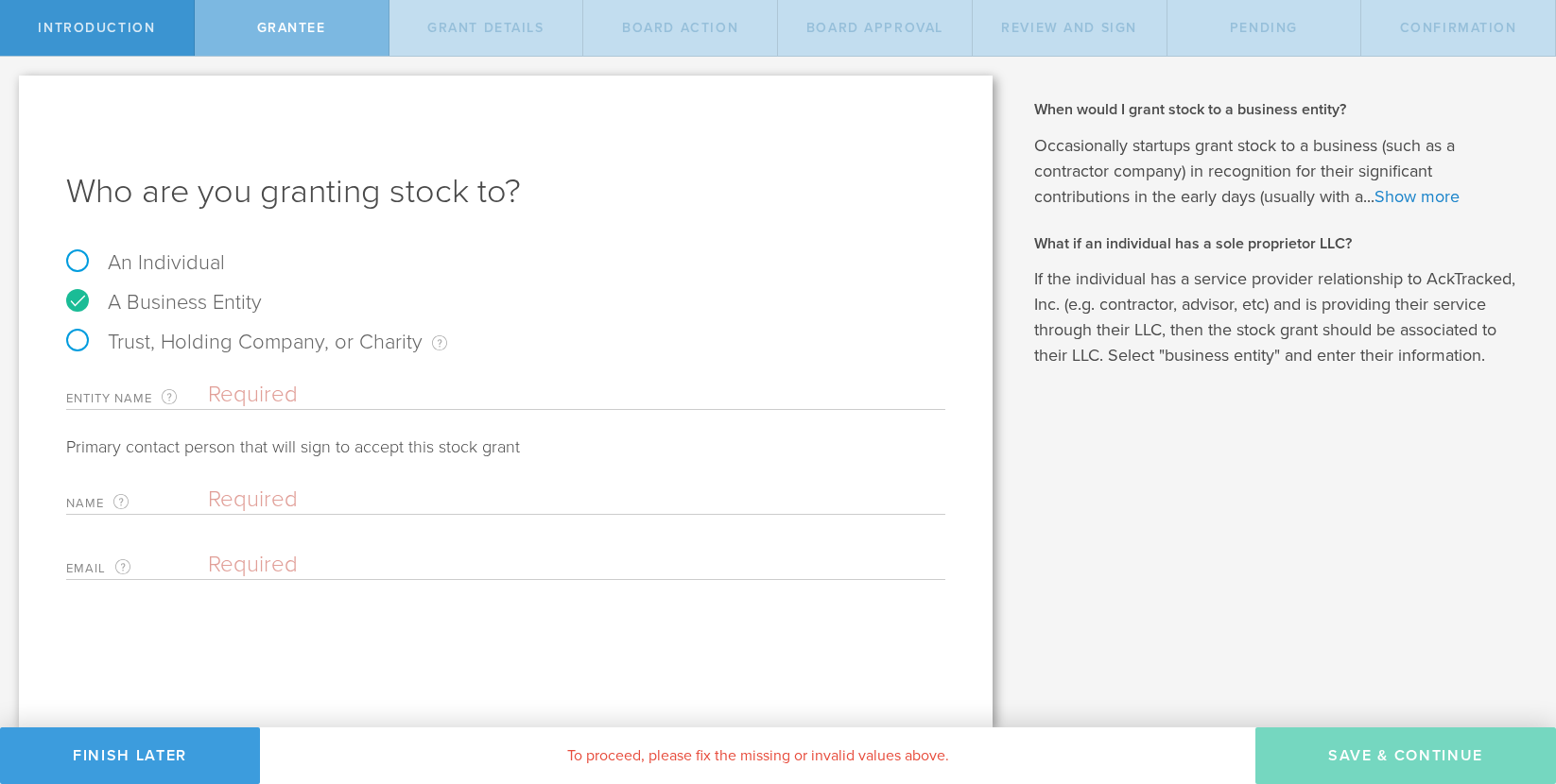
click at [81, 339] on label "Trust, Holding Company, or Charity An individual that has a service provider re…" at bounding box center [257, 343] width 381 height 25
click at [12, 87] on input "Trust, Holding Company, or Charity An individual that has a service provider re…" at bounding box center [6, 72] width 12 height 30
radio input "true"
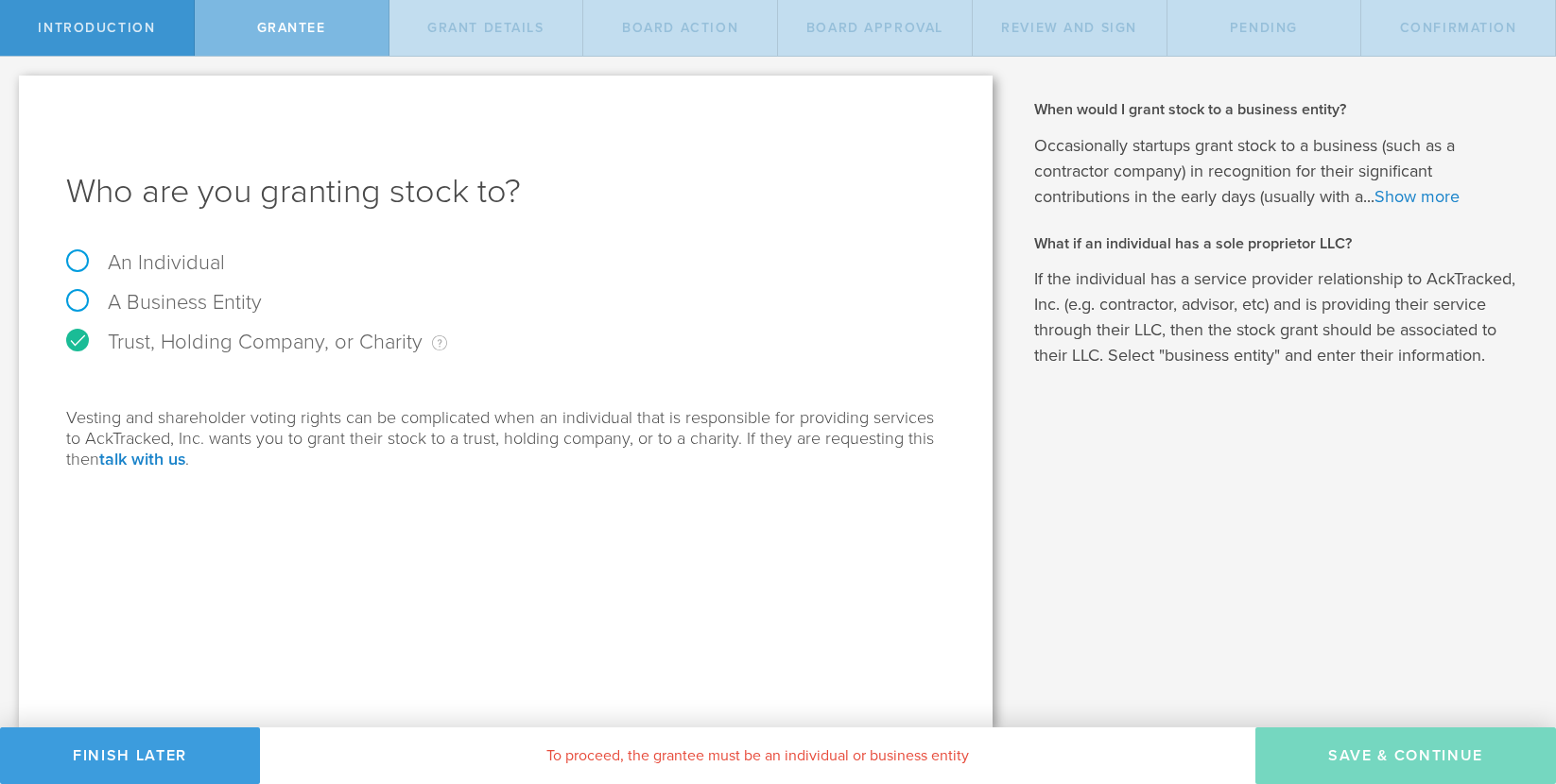
click at [74, 250] on label "An Individual" at bounding box center [146, 263] width 159 height 25
click at [12, 87] on input "An Individual" at bounding box center [6, 72] width 12 height 30
radio input "true"
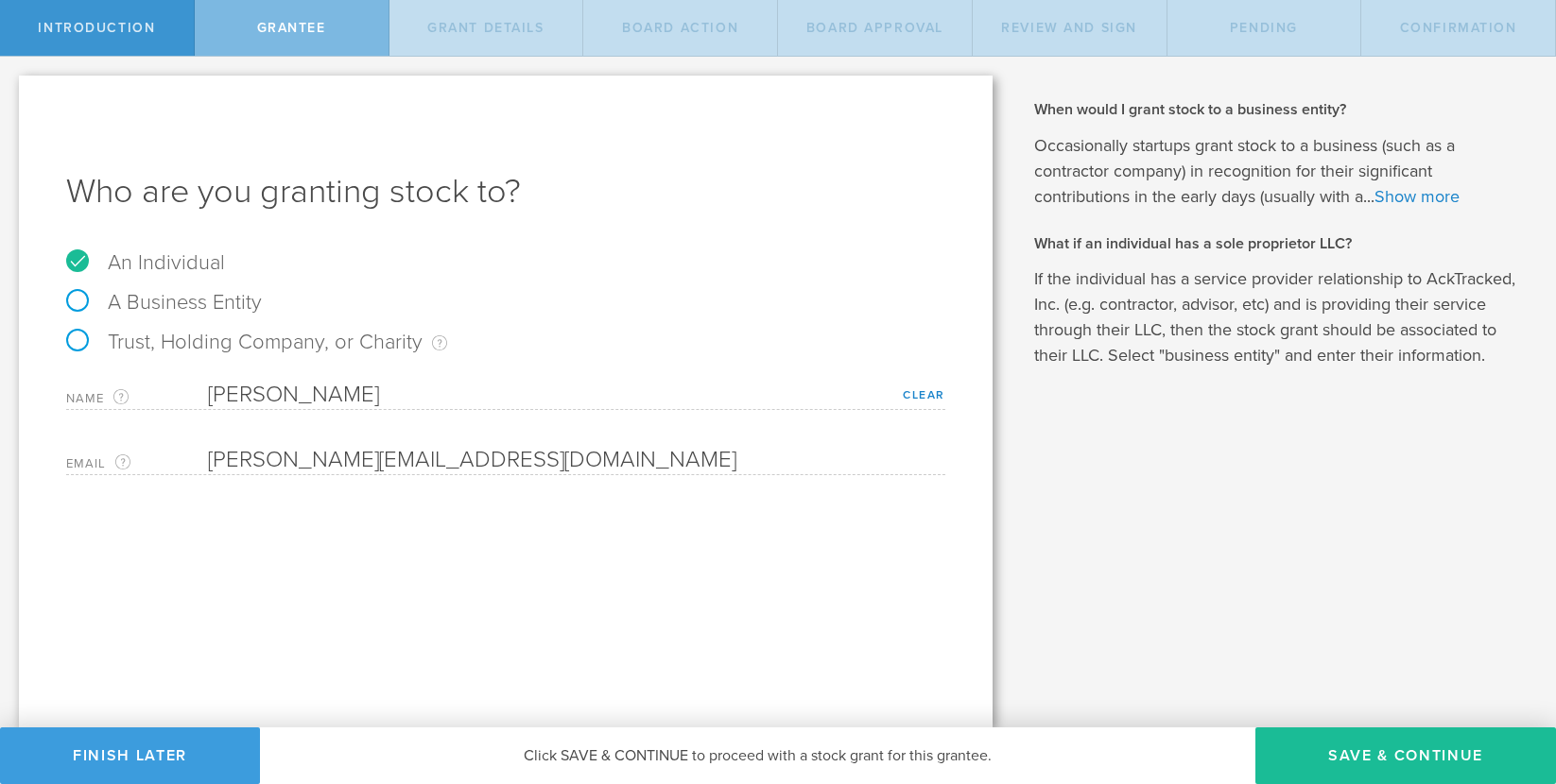
click at [340, 441] on div "Email The email address of the person that you are granting stock to. justin@gc…" at bounding box center [506, 456] width 879 height 39
click at [1371, 754] on button "Save & Continue" at bounding box center [1406, 756] width 301 height 57
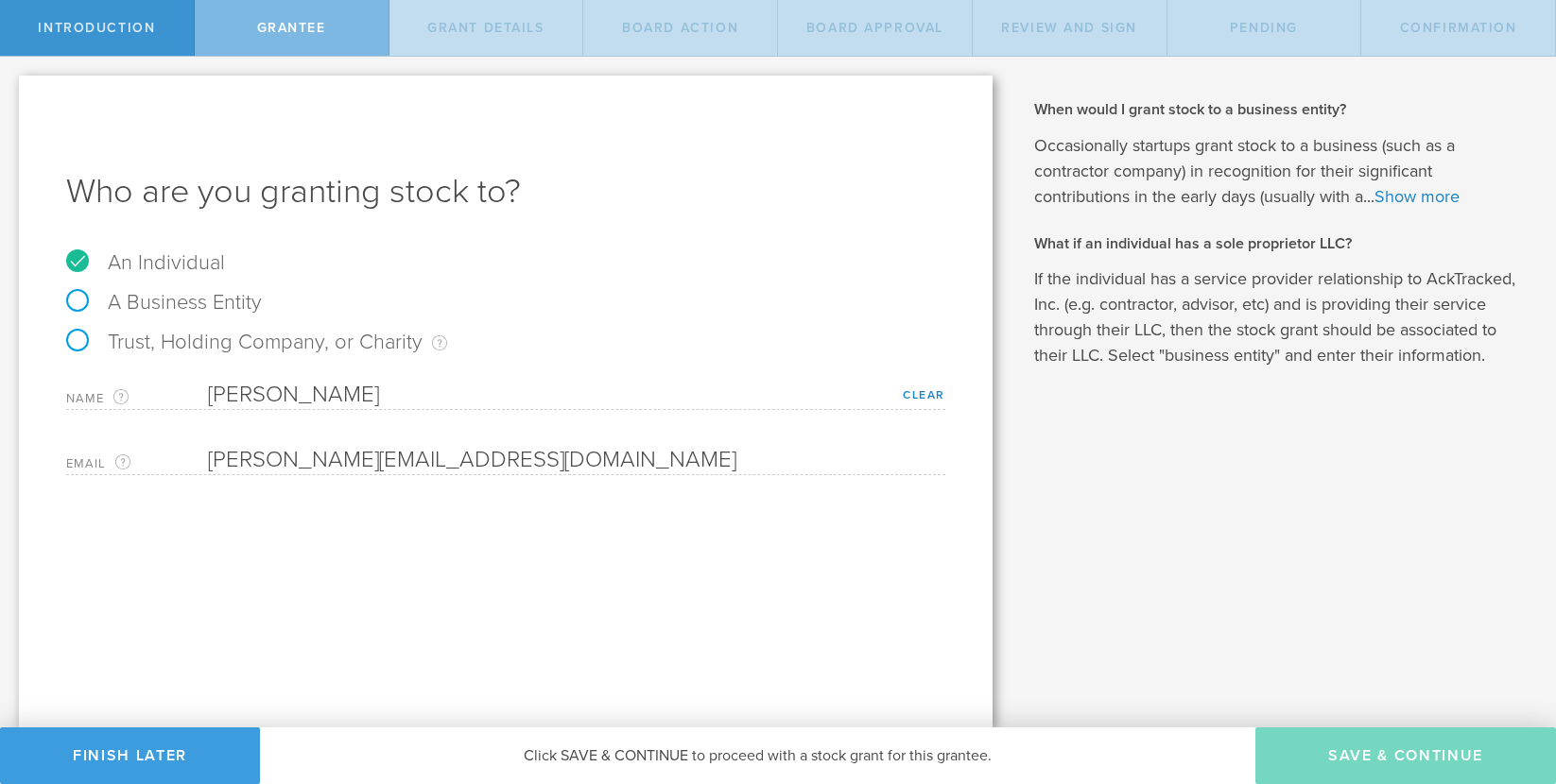
type input "8,000,000"
type input "48"
type input "12"
select select "none"
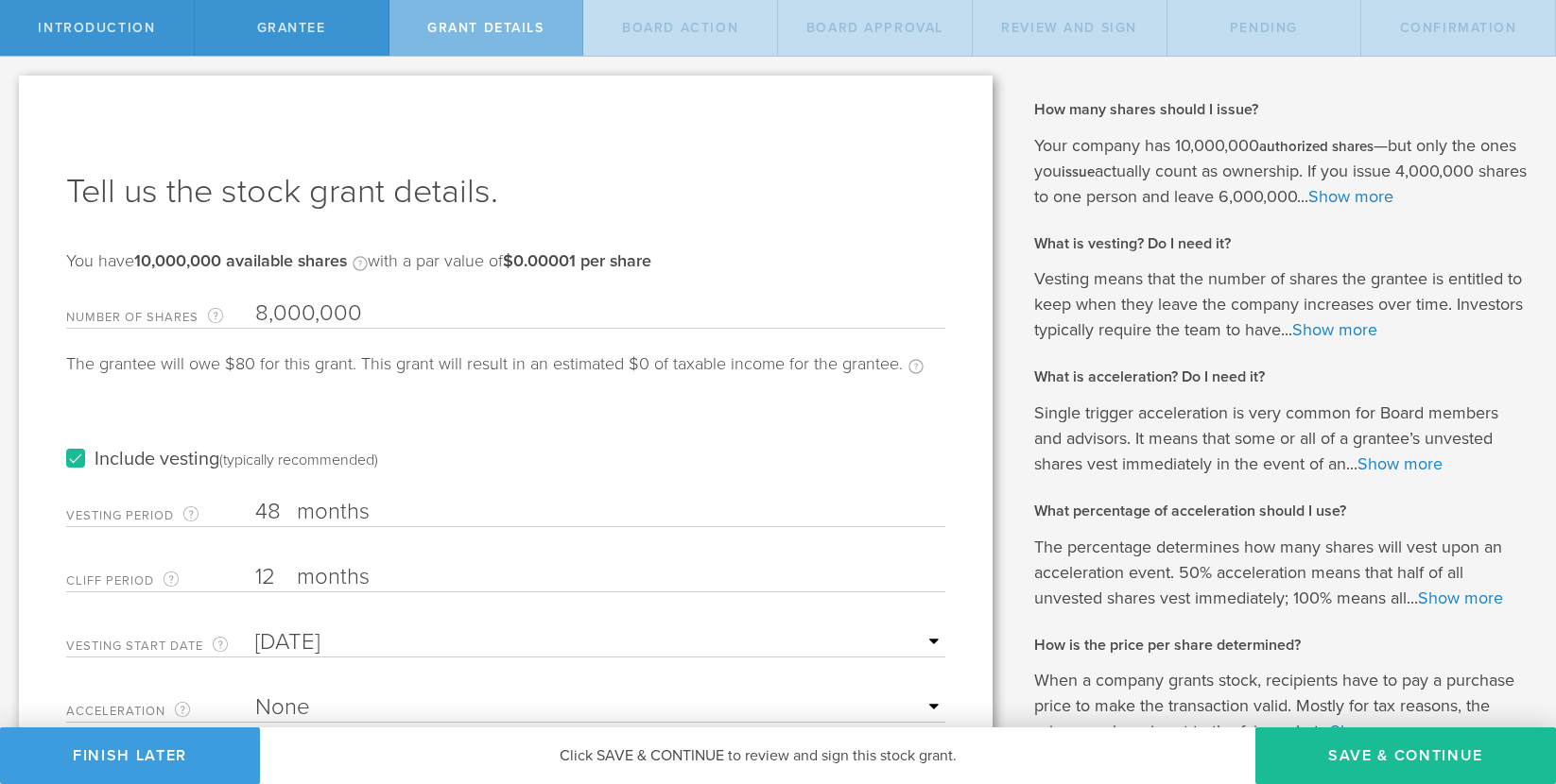
click at [311, 521] on label "months" at bounding box center [391, 514] width 189 height 32
click at [311, 521] on input "48" at bounding box center [600, 512] width 690 height 29
type input "4"
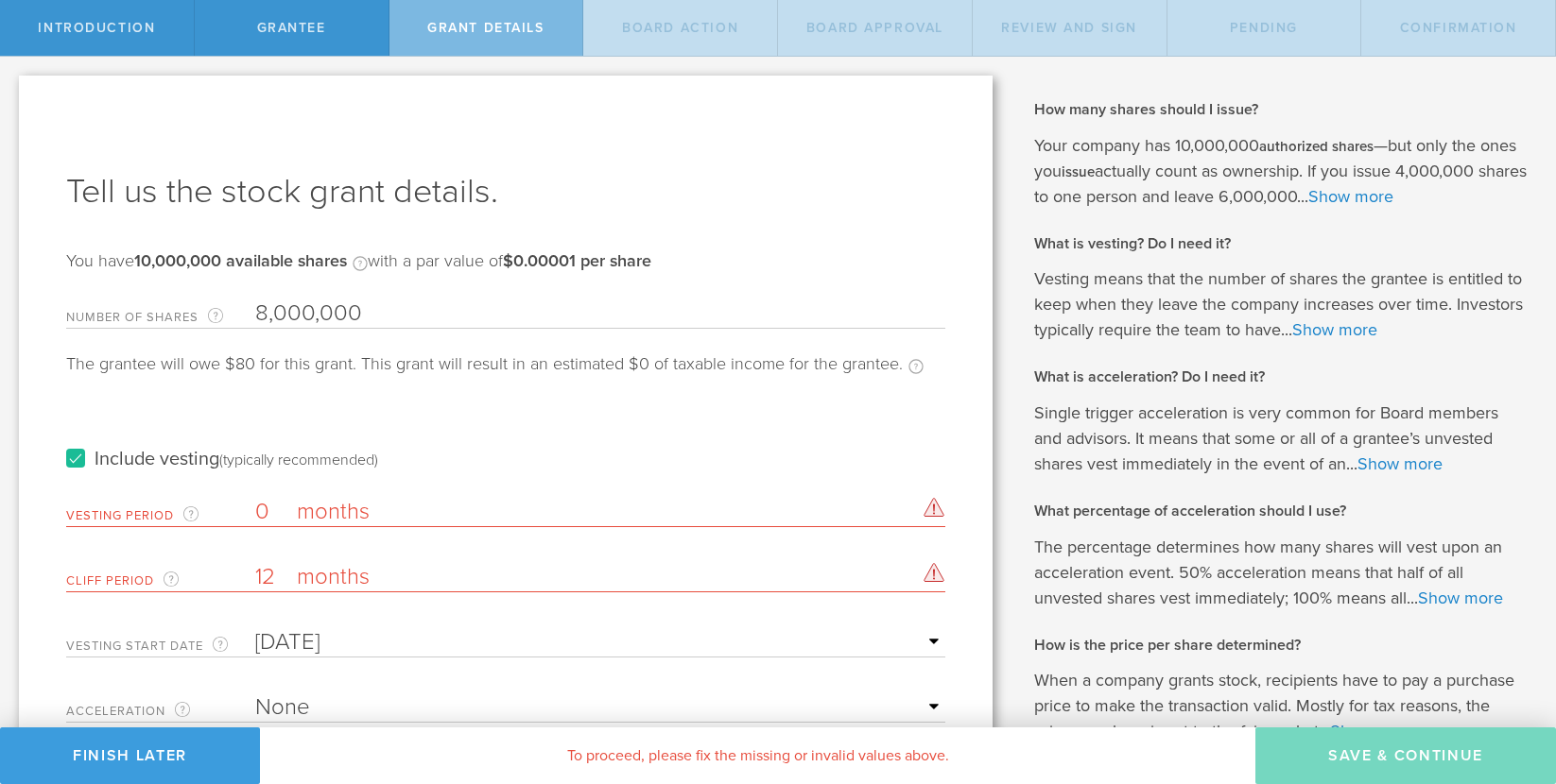
type input "0"
type input "[DATE]"
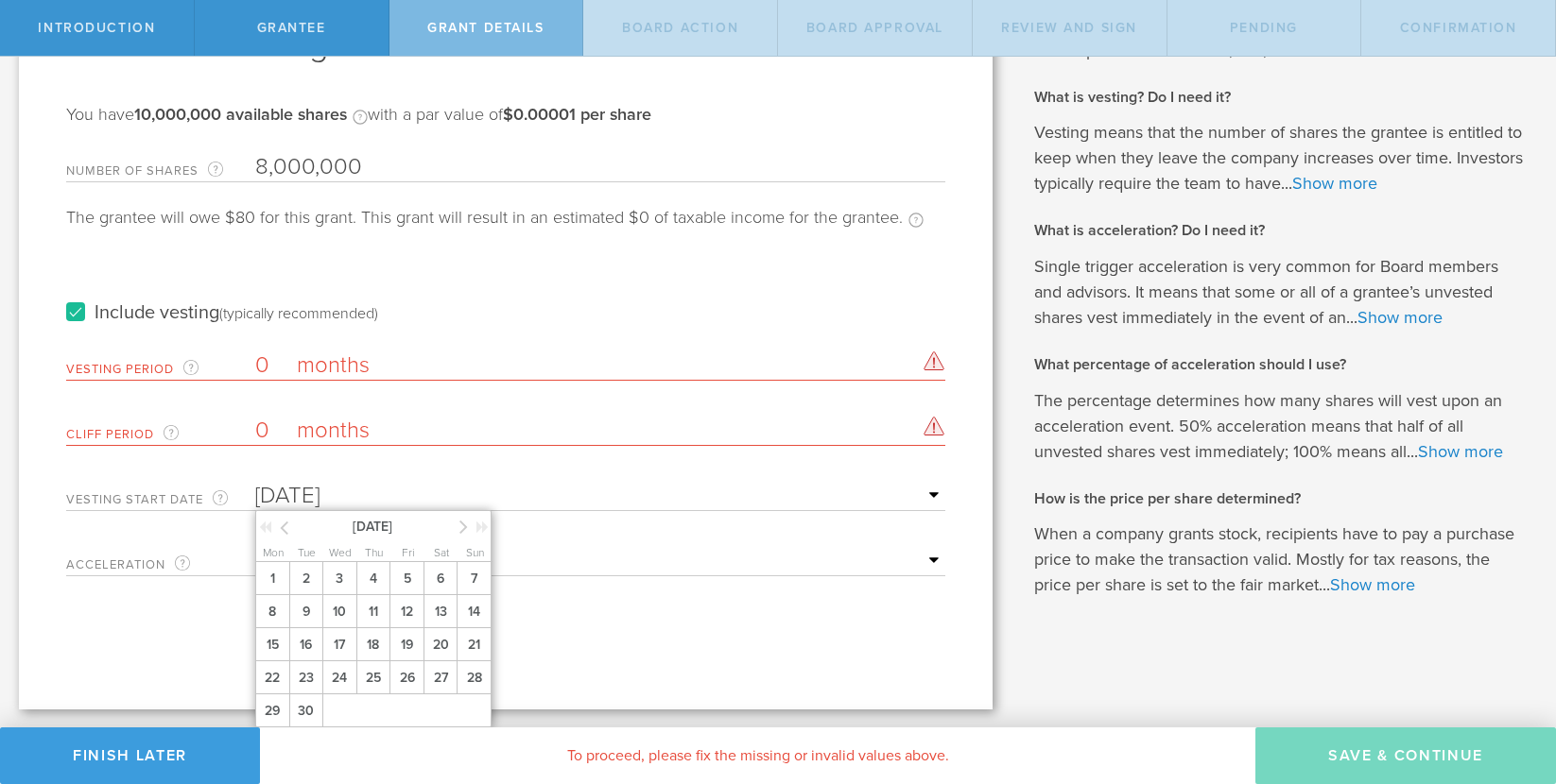
click at [488, 314] on div "Include vesting (typically recommended)" at bounding box center [506, 294] width 879 height 95
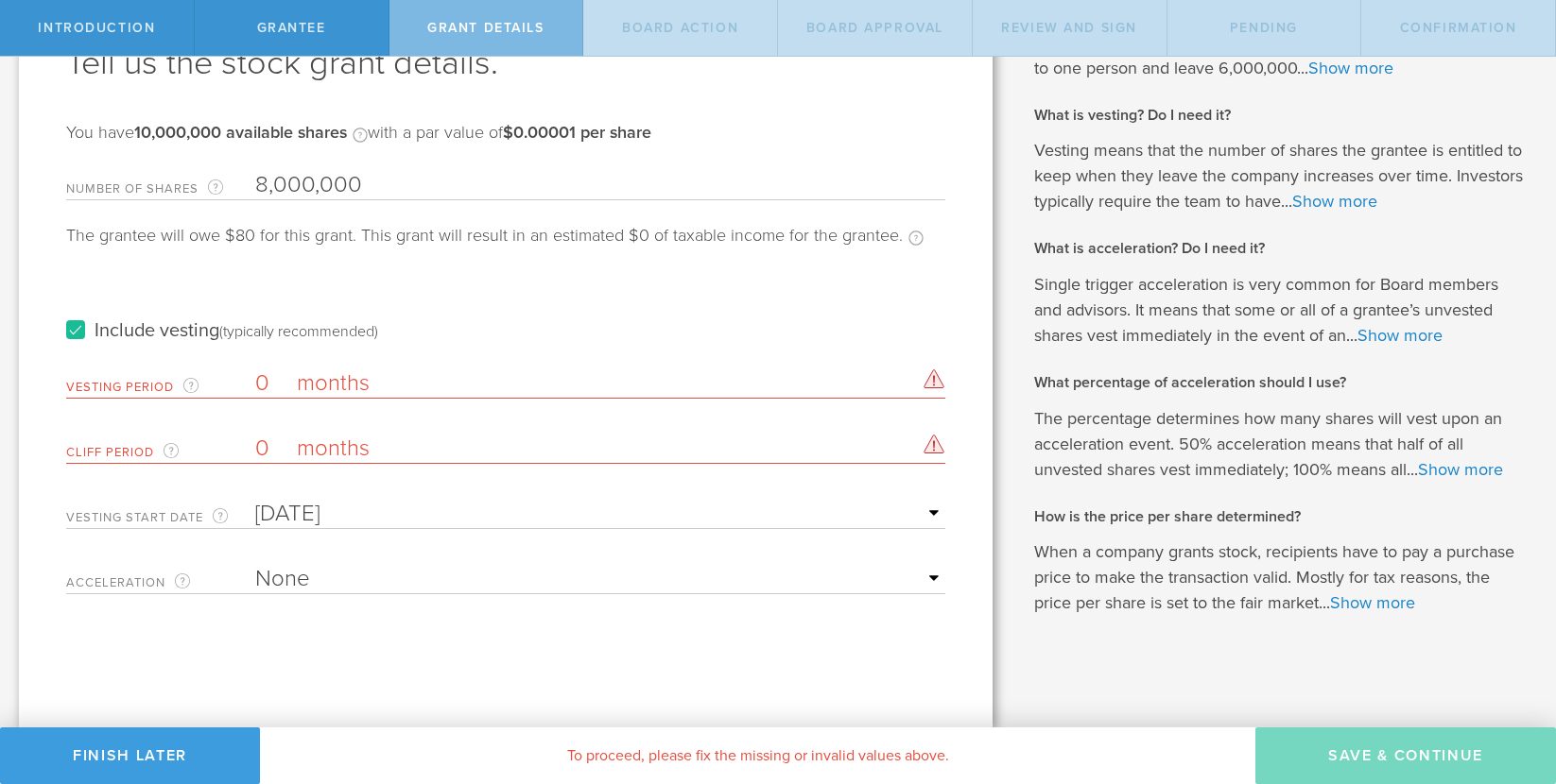
scroll to position [127, 0]
click at [404, 337] on div "Include vesting (typically recommended)" at bounding box center [506, 314] width 879 height 95
click at [309, 385] on label "months" at bounding box center [391, 387] width 189 height 32
click at [309, 385] on input "0" at bounding box center [600, 385] width 690 height 29
click at [273, 379] on input "0" at bounding box center [600, 385] width 690 height 29
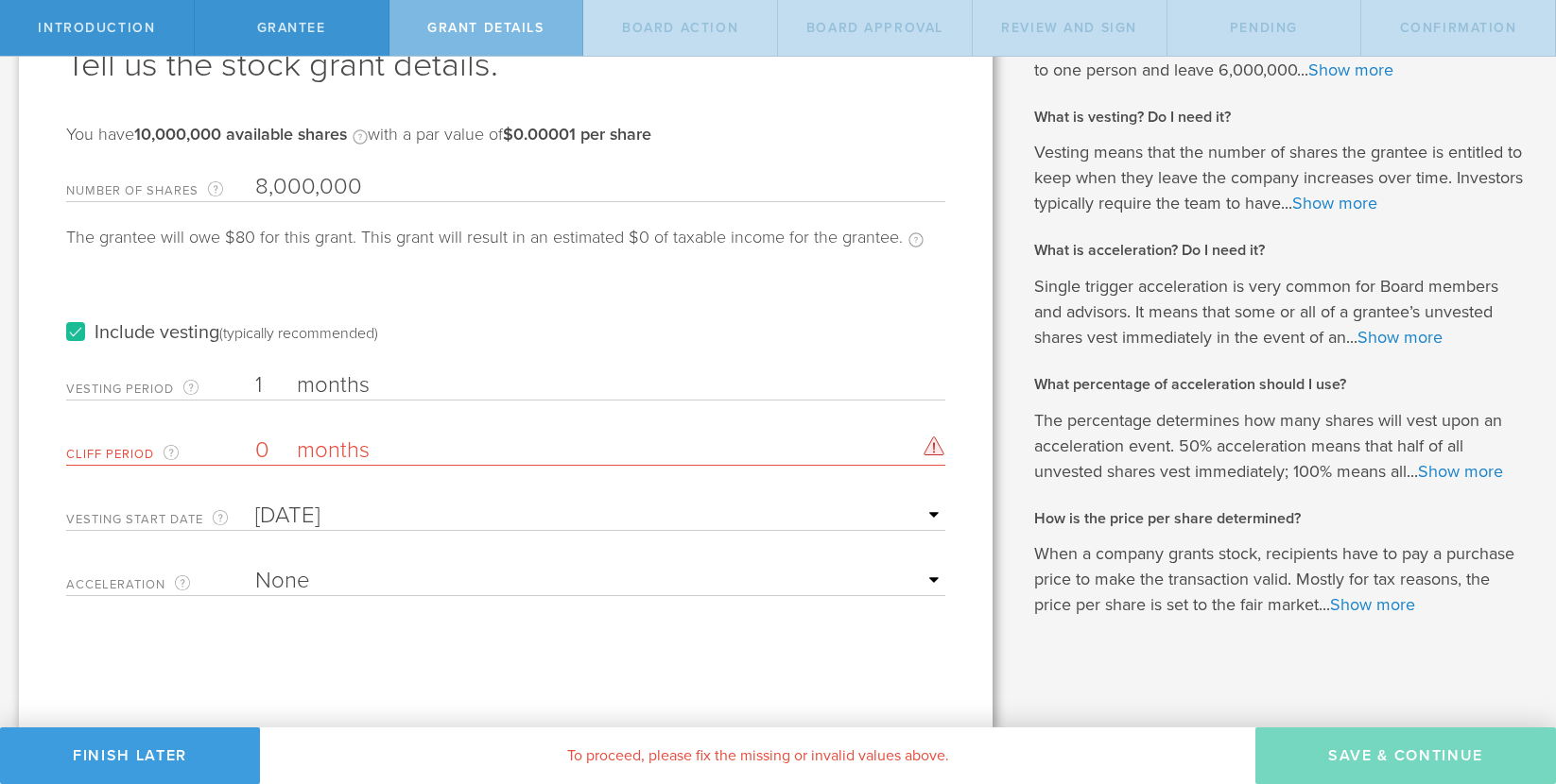
type input "1"
click at [278, 448] on input "0" at bounding box center [600, 451] width 690 height 29
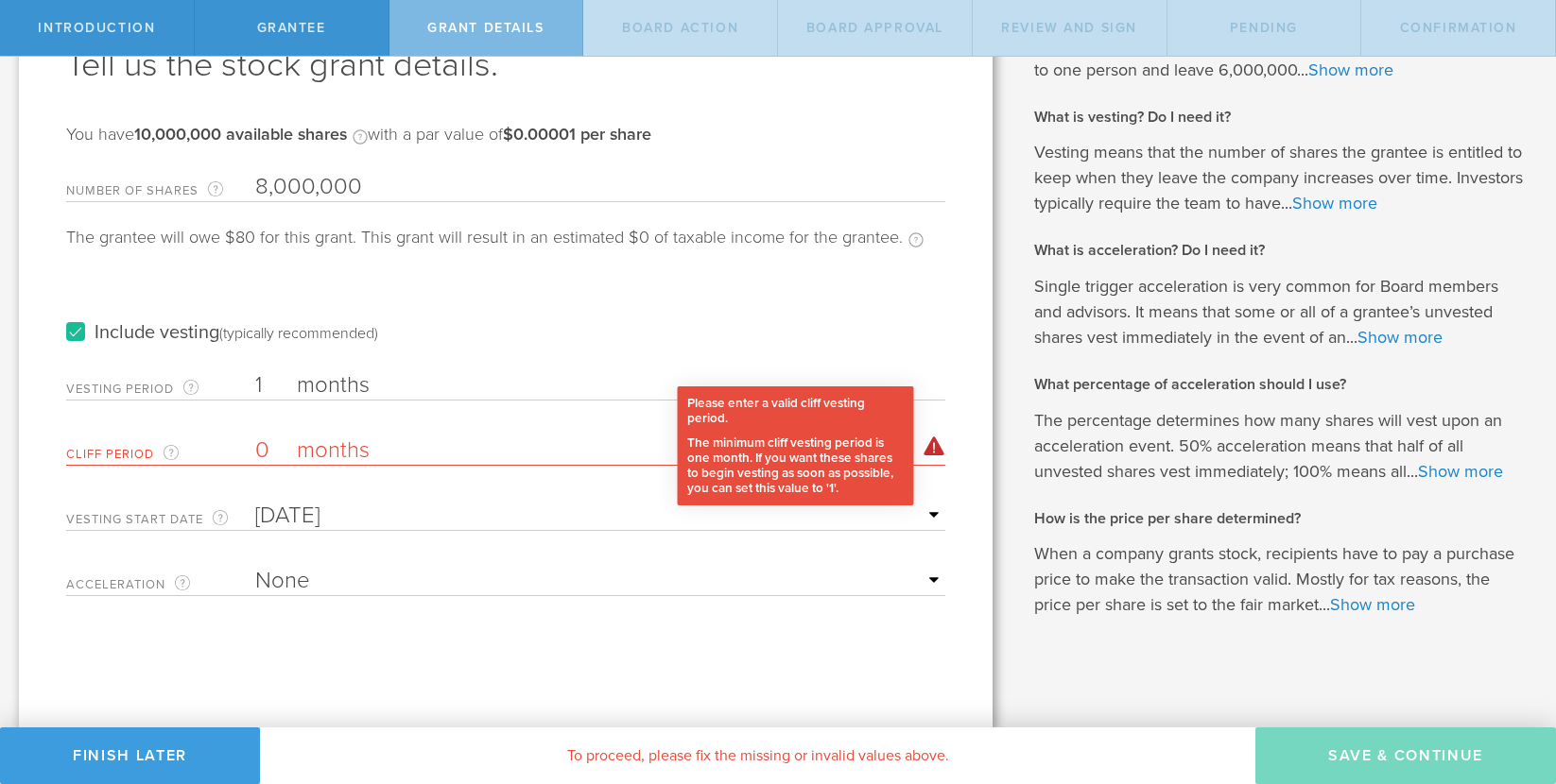
click at [923, 438] on div "Please enter a valid cliff vesting period. The minimum cliff vesting period is …" at bounding box center [934, 446] width 22 height 20
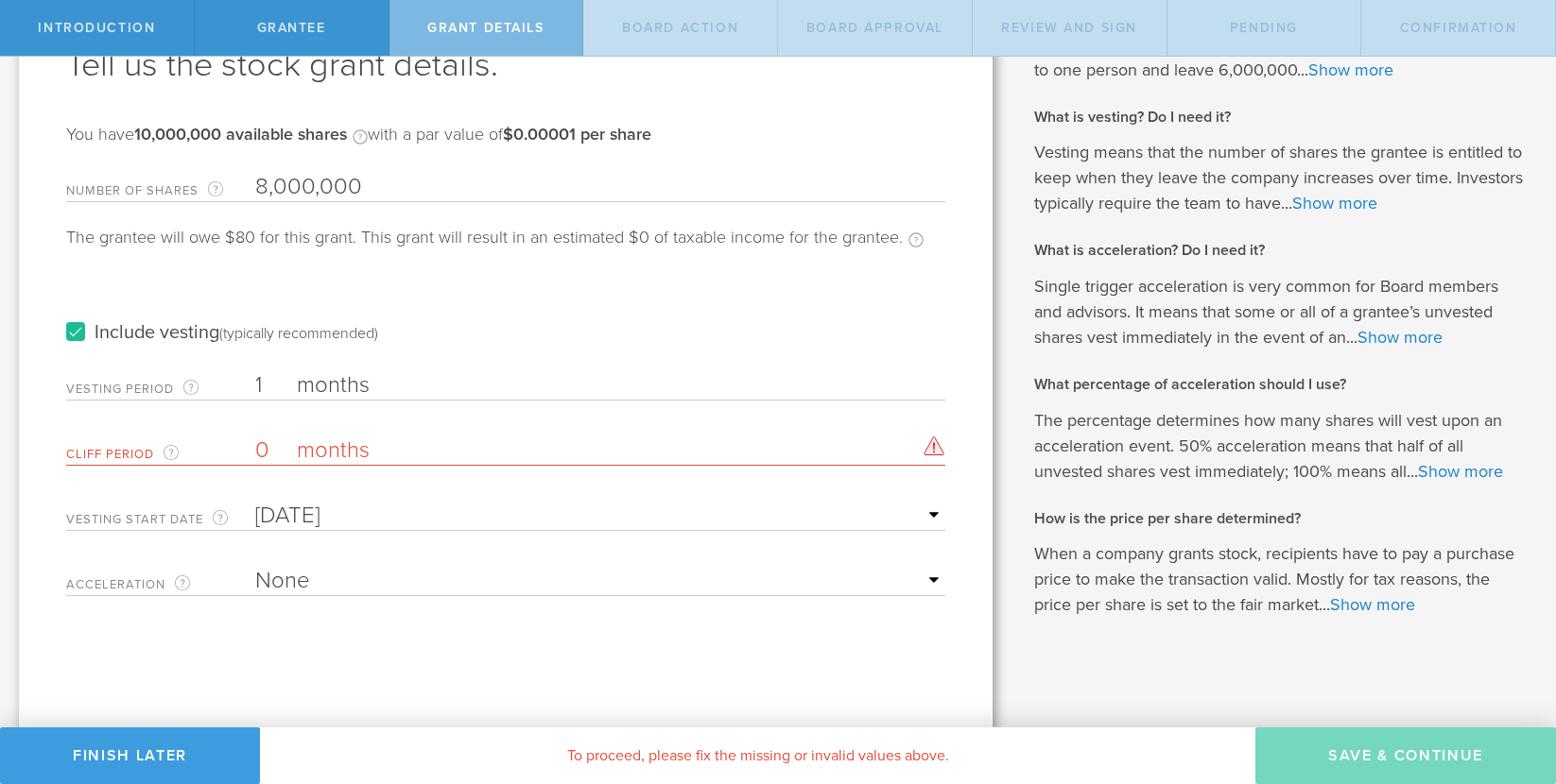
click at [268, 442] on input "0" at bounding box center [600, 451] width 690 height 29
type input "1"
click at [466, 649] on div "Tell us the stock grant details. You have 10,000,000 available shares Available…" at bounding box center [505, 339] width 974 height 780
click at [615, 514] on input "Sep 23, 2025" at bounding box center [600, 516] width 690 height 29
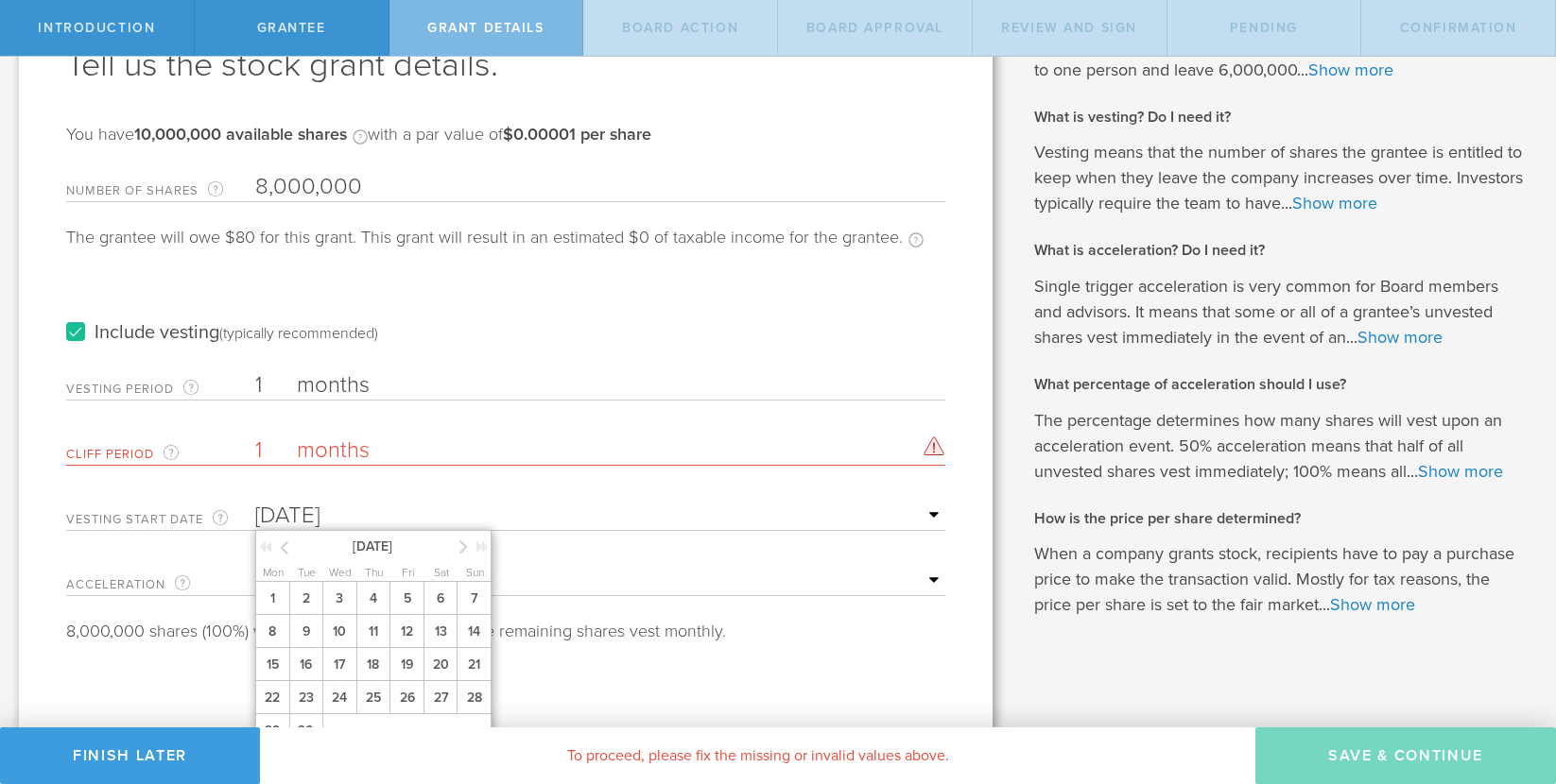
click at [493, 464] on input "1" at bounding box center [600, 451] width 690 height 29
click at [460, 384] on label "months" at bounding box center [391, 387] width 189 height 32
click at [460, 384] on input "1" at bounding box center [600, 385] width 690 height 29
click at [447, 436] on div "Cliff Period The initial waiting period before the first set of shares vests. T…" at bounding box center [506, 446] width 879 height 39
click at [345, 452] on label "months" at bounding box center [391, 453] width 189 height 32
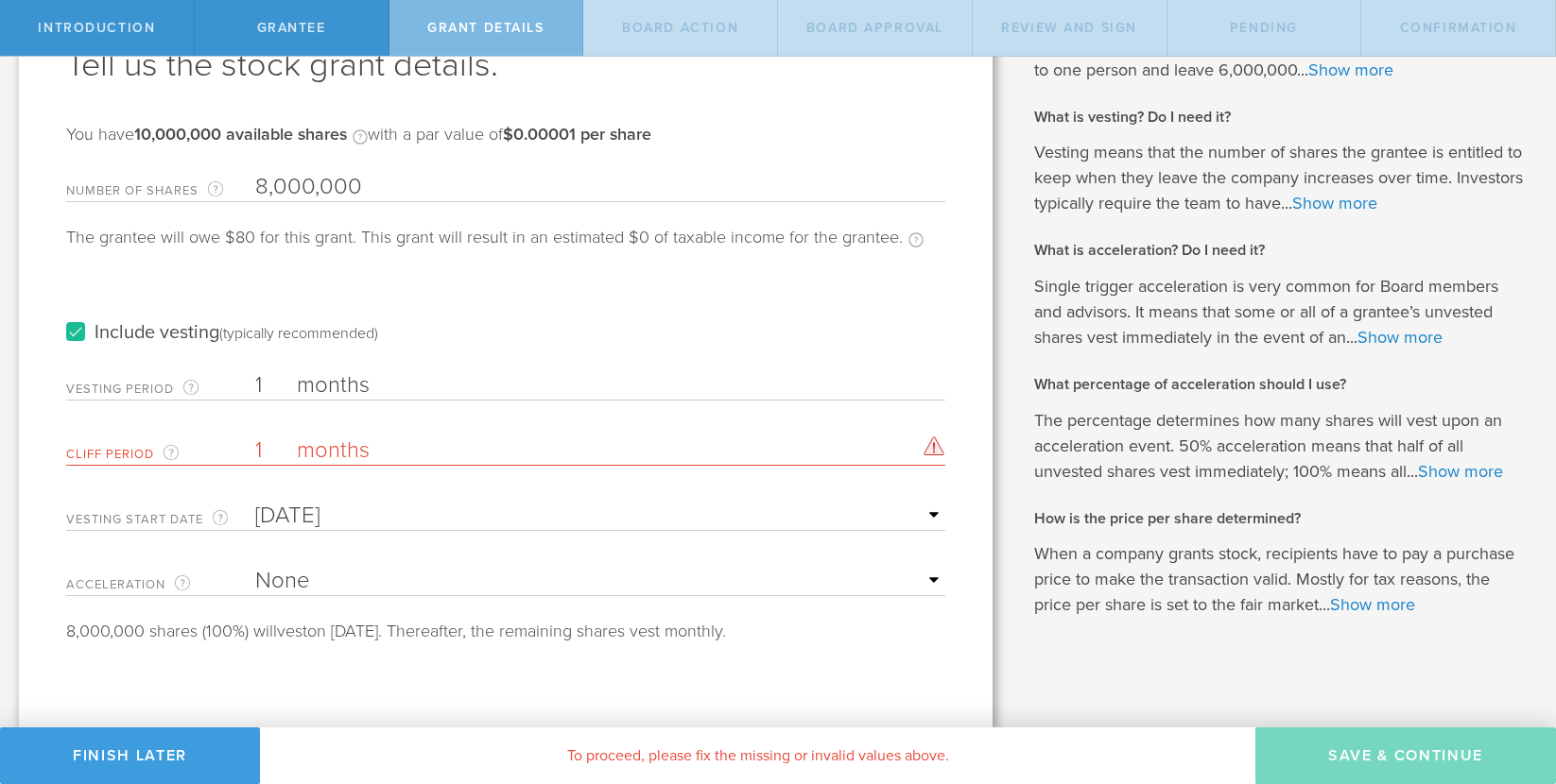
click at [345, 452] on input "1" at bounding box center [600, 451] width 690 height 29
click at [267, 452] on input "1" at bounding box center [600, 451] width 690 height 29
type input "0"
click at [505, 517] on input "Sep 23, 2025" at bounding box center [600, 516] width 690 height 29
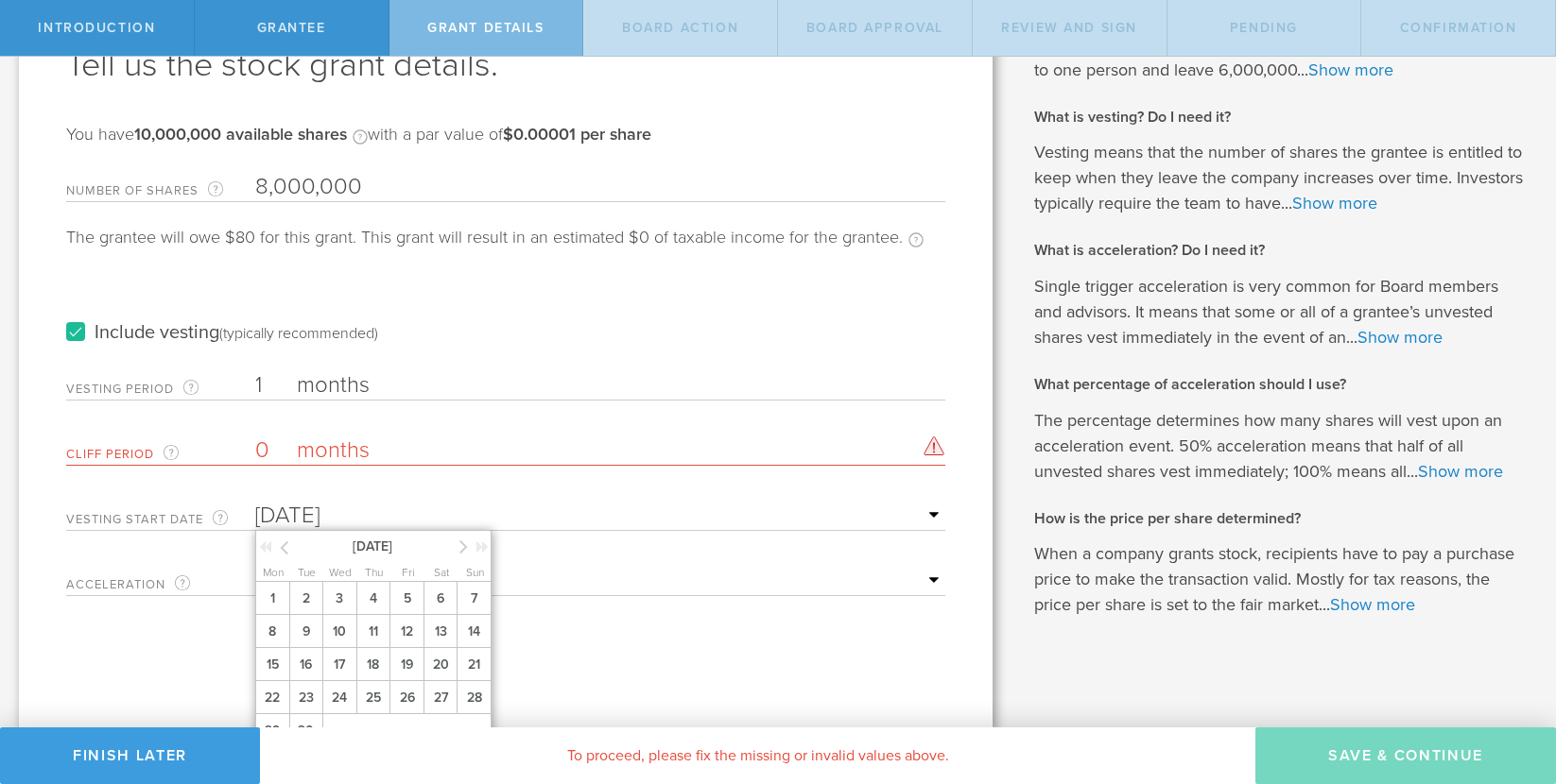
click at [506, 464] on input "0" at bounding box center [600, 451] width 690 height 29
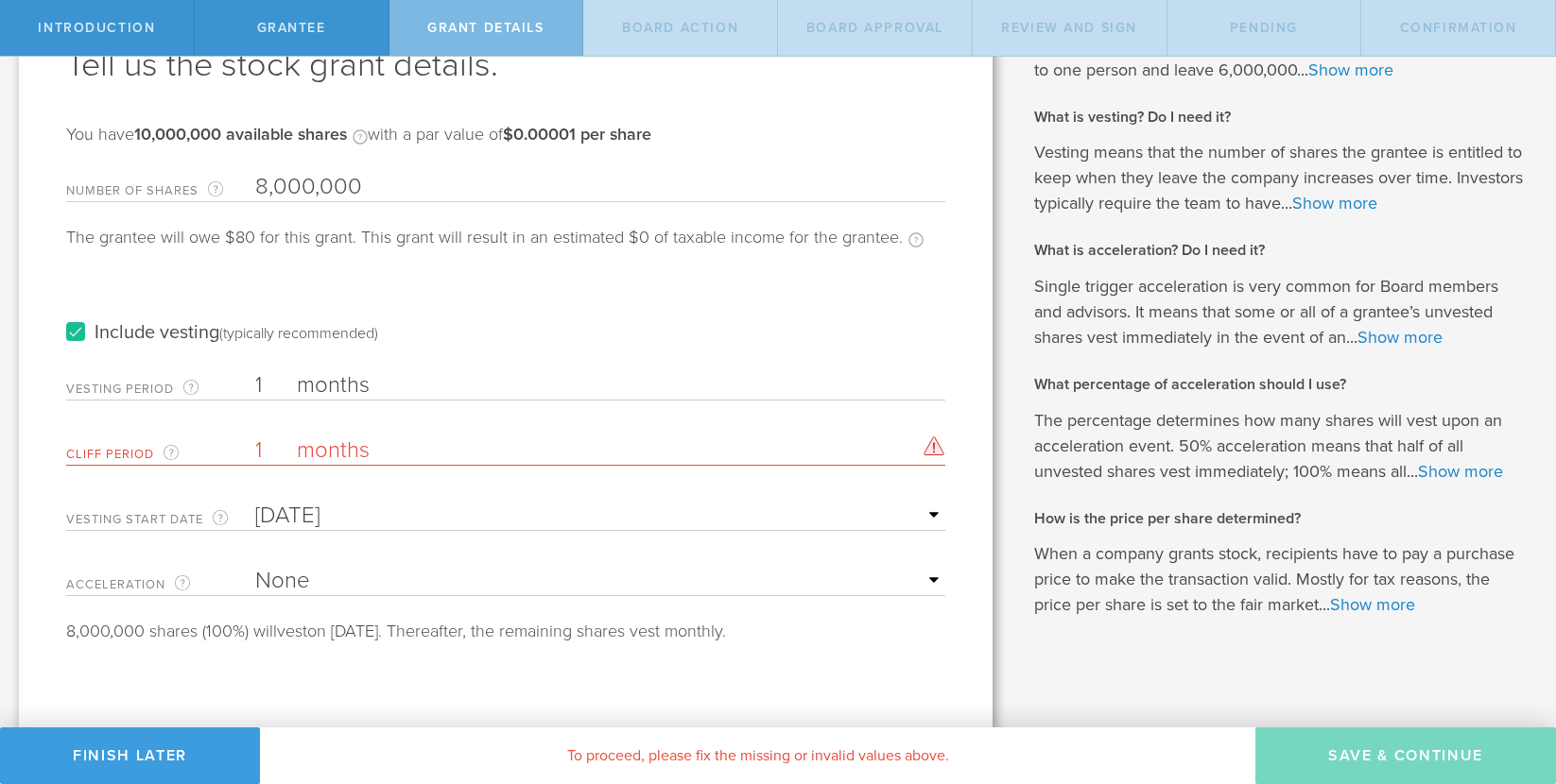
type input "1"
click at [263, 382] on input "1" at bounding box center [600, 385] width 690 height 29
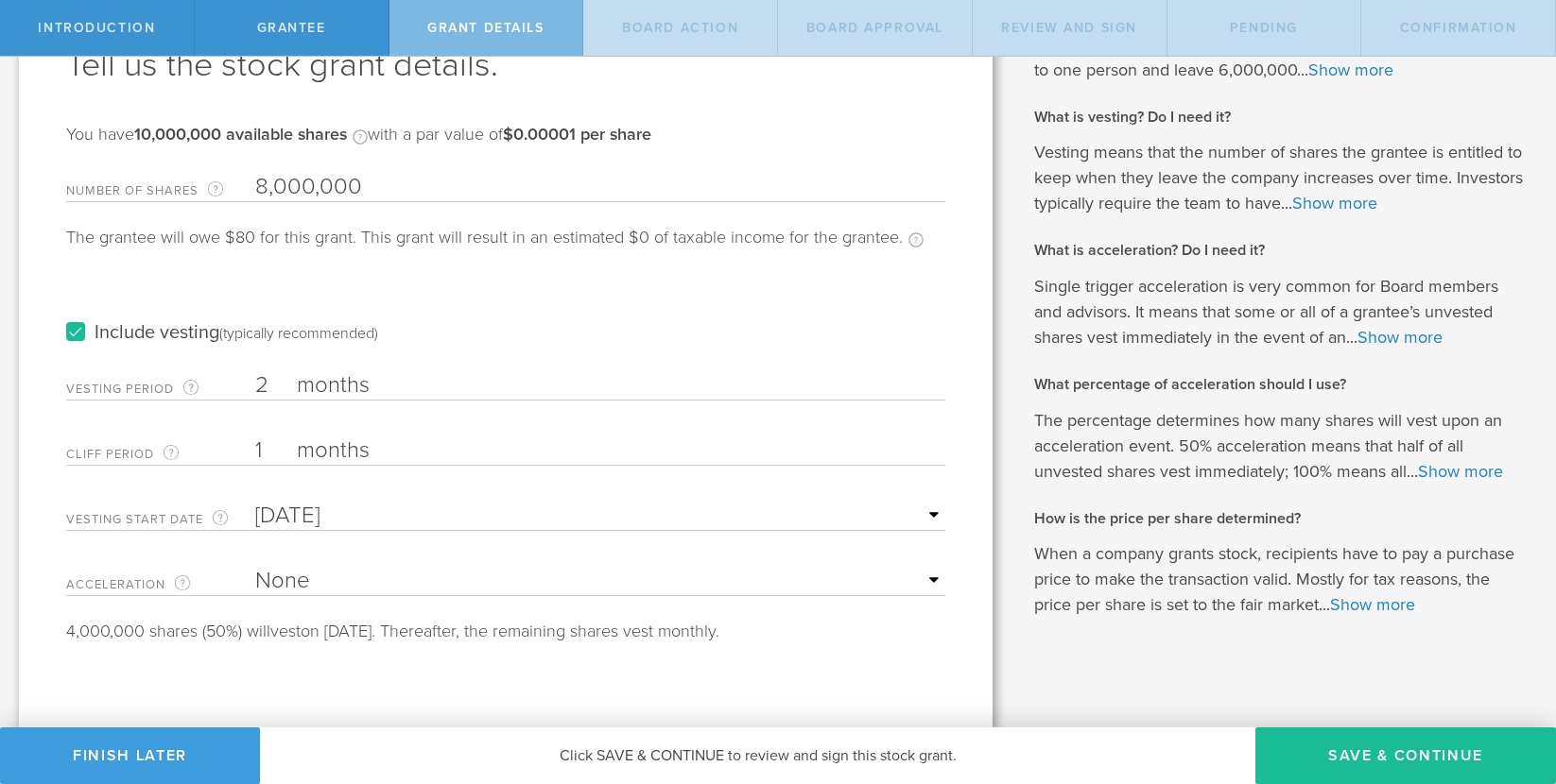
type input "2"
click at [266, 452] on input "1" at bounding box center [600, 451] width 690 height 29
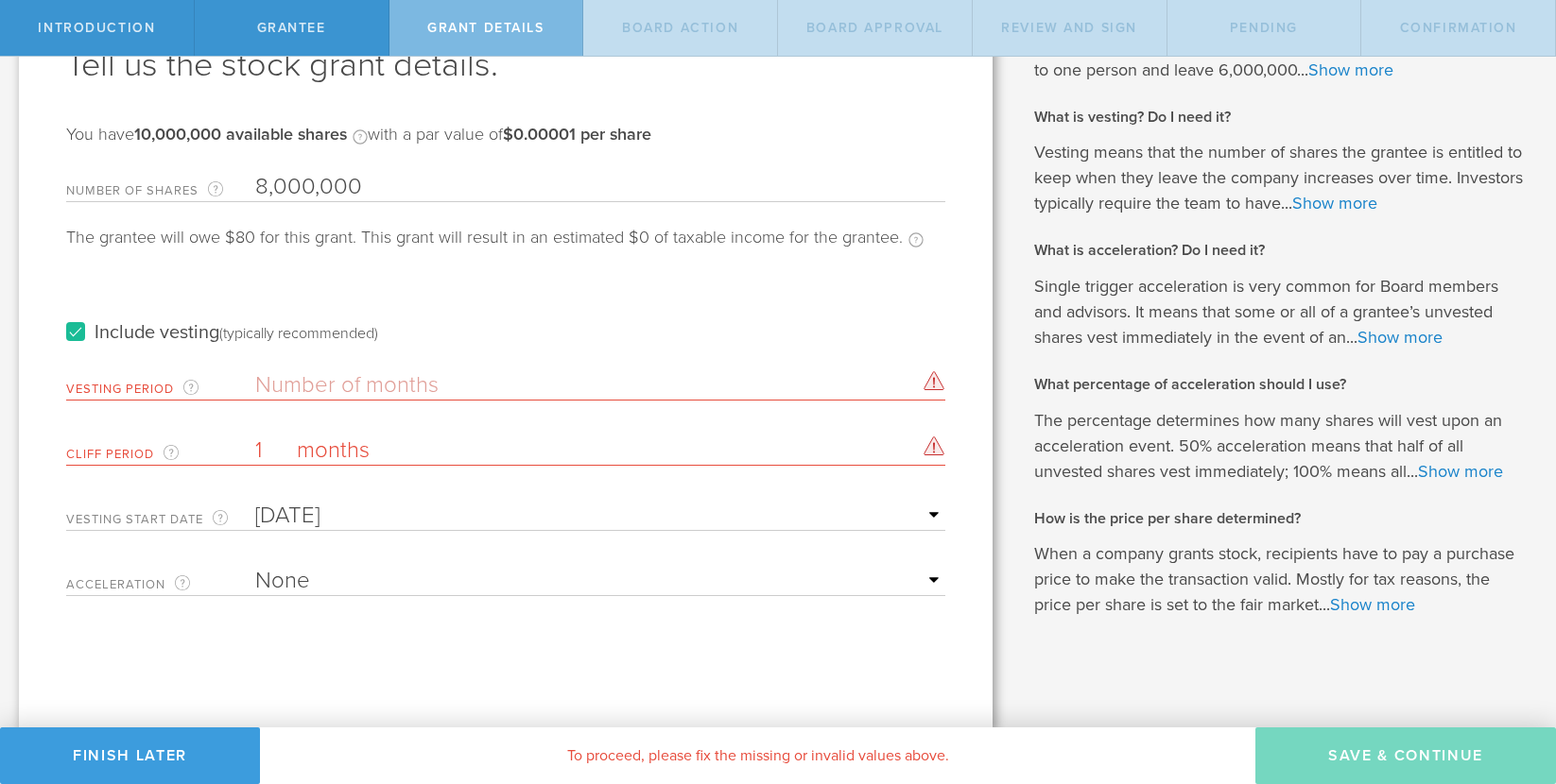
type input "1"
type input "2"
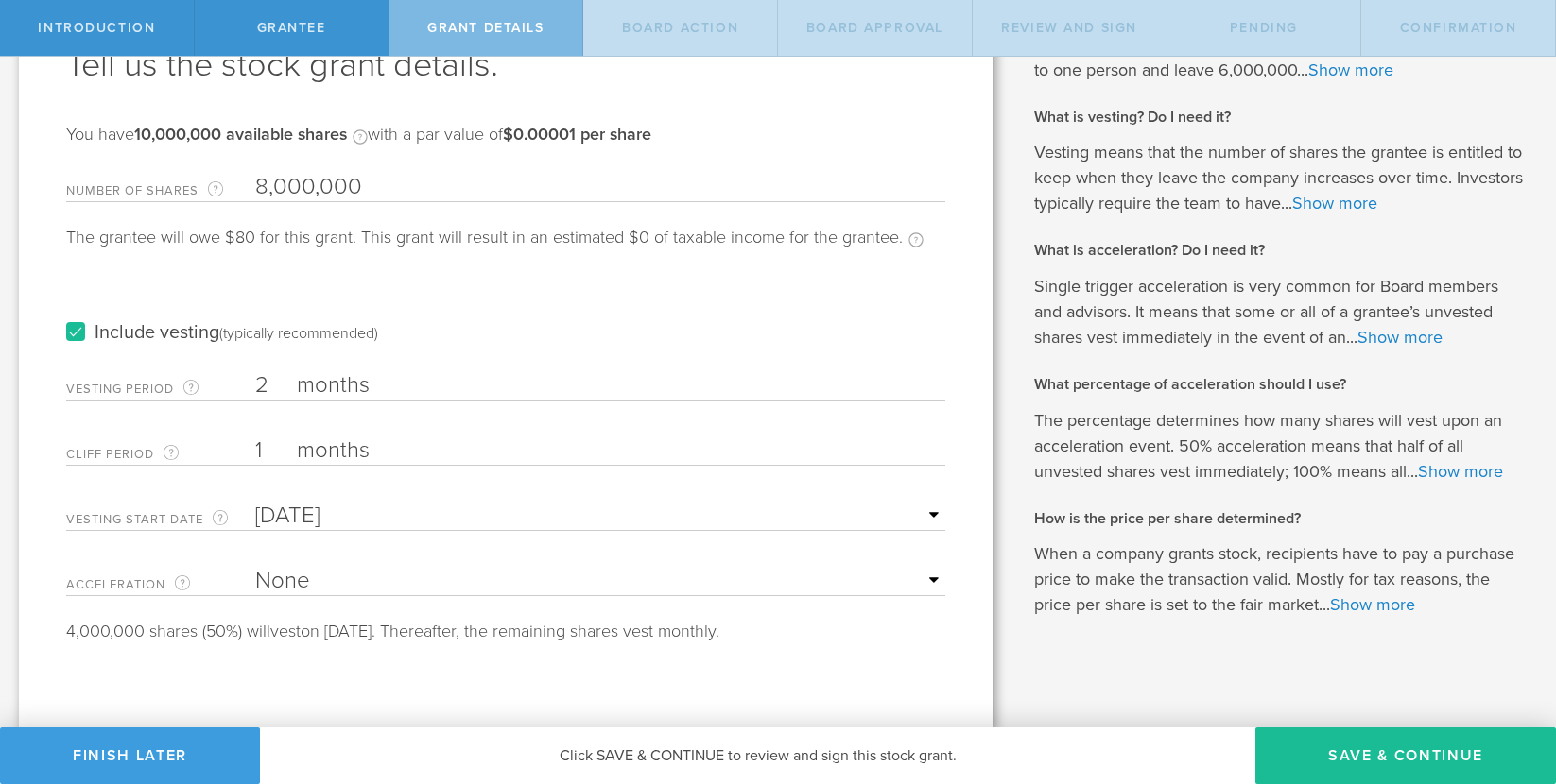
click at [286, 448] on input "1" at bounding box center [600, 451] width 690 height 29
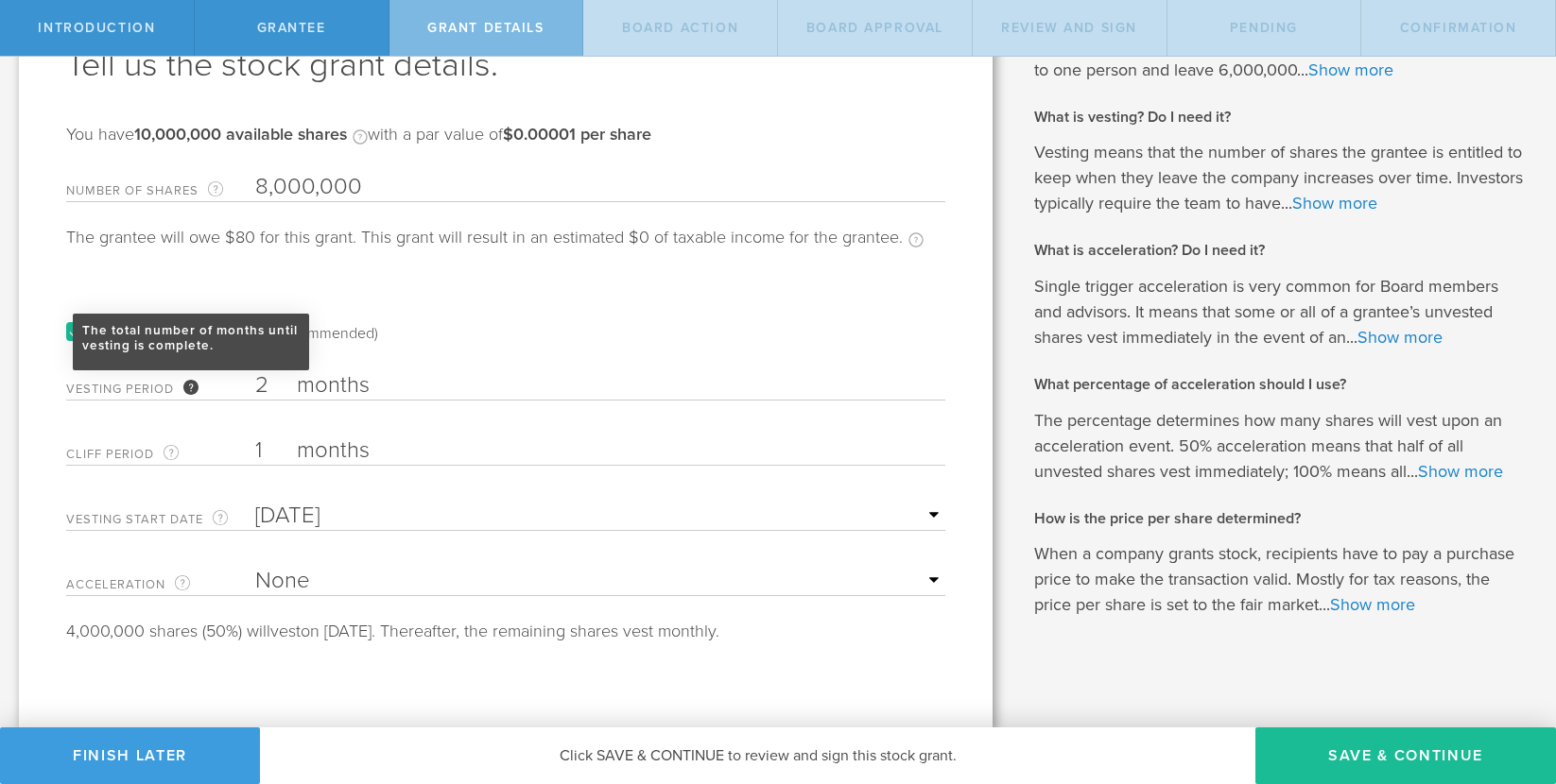
click at [191, 385] on div "The total number of months until vesting is complete." at bounding box center [191, 387] width 15 height 15
click at [255, 385] on input "2" at bounding box center [600, 385] width 690 height 29
click at [191, 388] on div "The total number of months until vesting is complete." at bounding box center [191, 387] width 15 height 15
click at [255, 388] on input "2" at bounding box center [600, 385] width 690 height 29
click at [194, 382] on div "The total number of months until vesting is complete." at bounding box center [191, 387] width 15 height 15
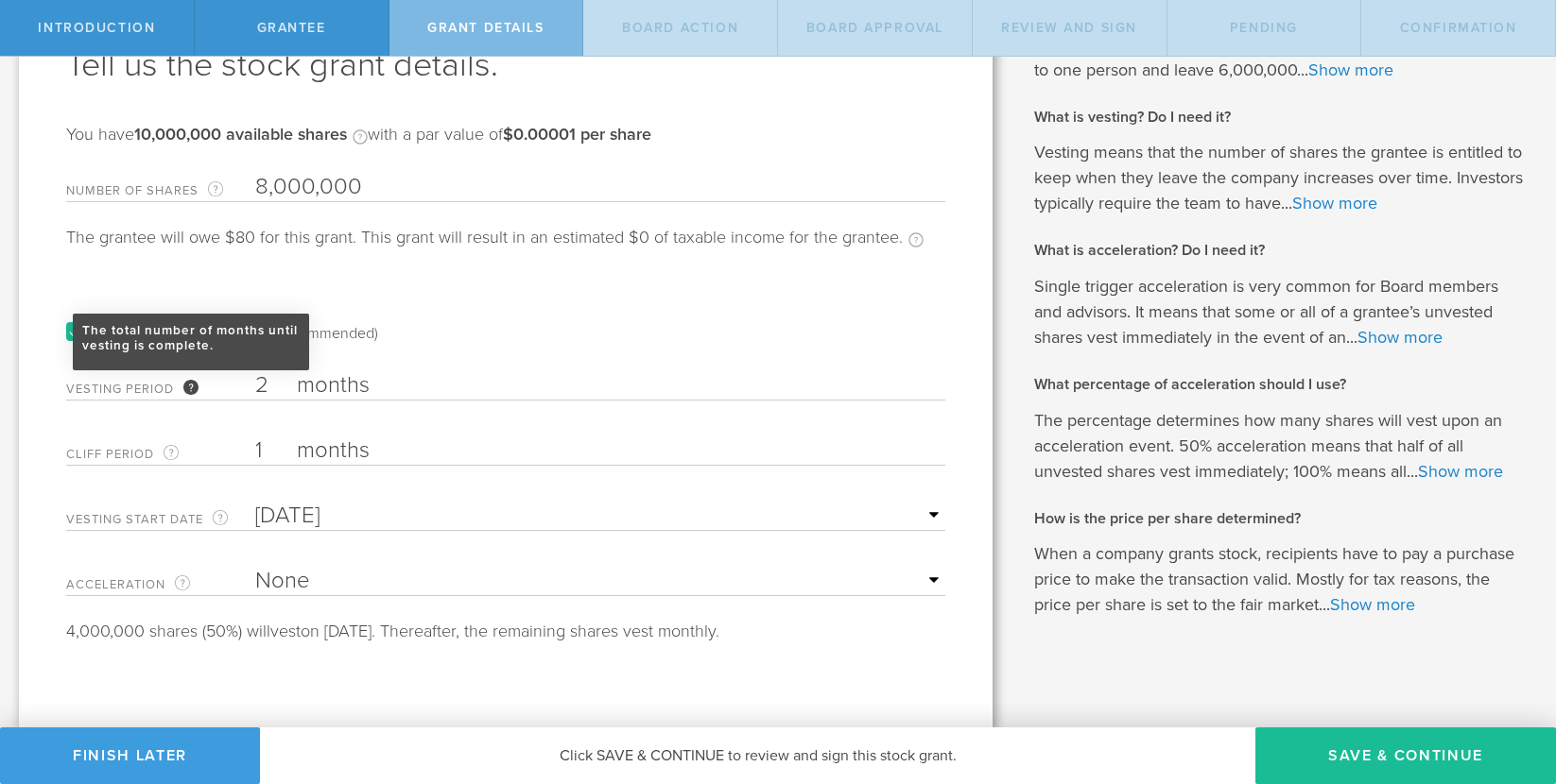
click at [255, 382] on input "2" at bounding box center [600, 385] width 690 height 29
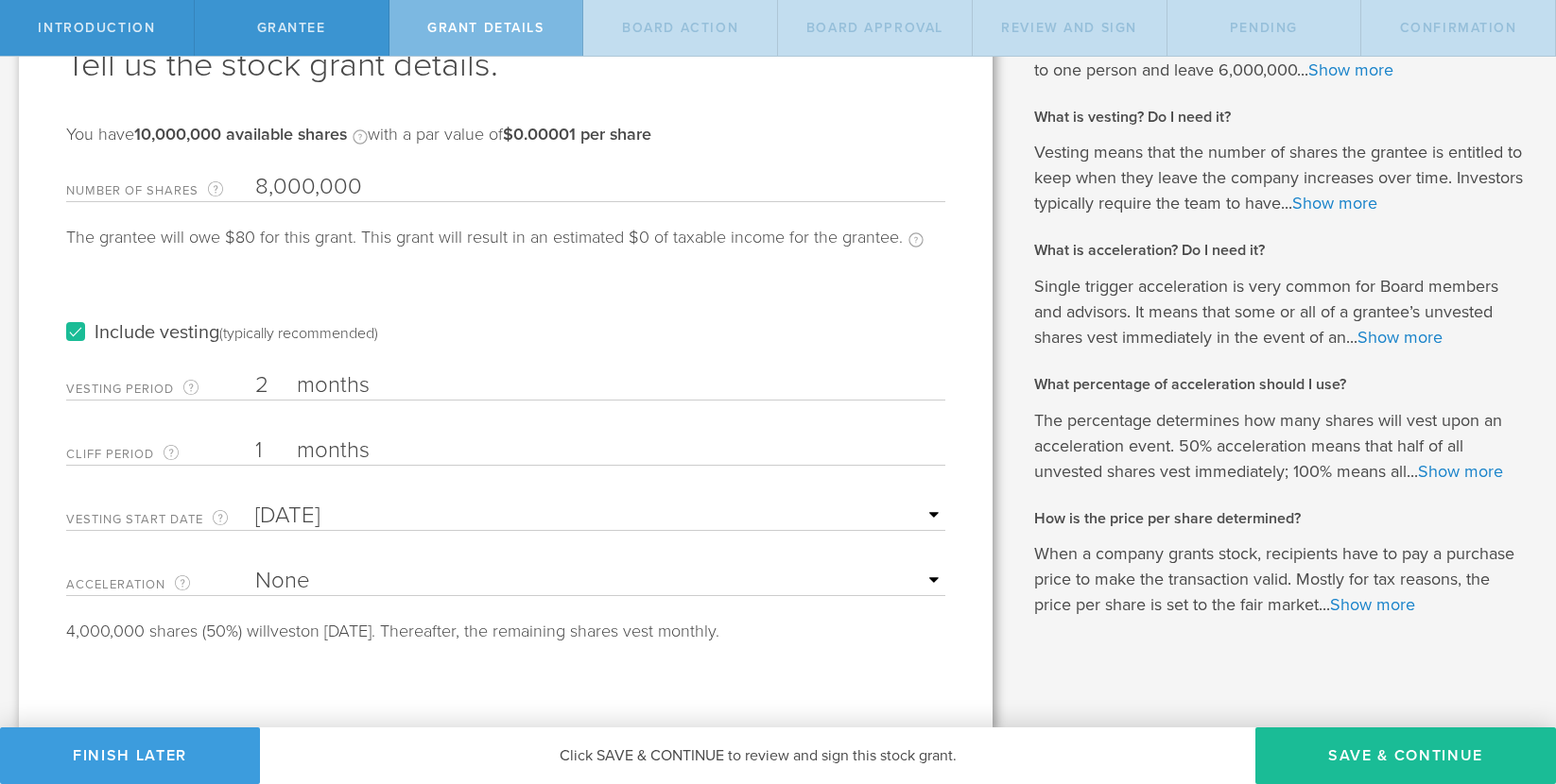
click at [463, 314] on div "Include vesting (typically recommended)" at bounding box center [506, 314] width 879 height 95
click at [313, 384] on label "months" at bounding box center [391, 387] width 189 height 32
click at [313, 384] on input "2" at bounding box center [600, 385] width 690 height 29
click at [346, 384] on label "months" at bounding box center [391, 387] width 189 height 32
click at [346, 384] on input "2" at bounding box center [600, 385] width 690 height 29
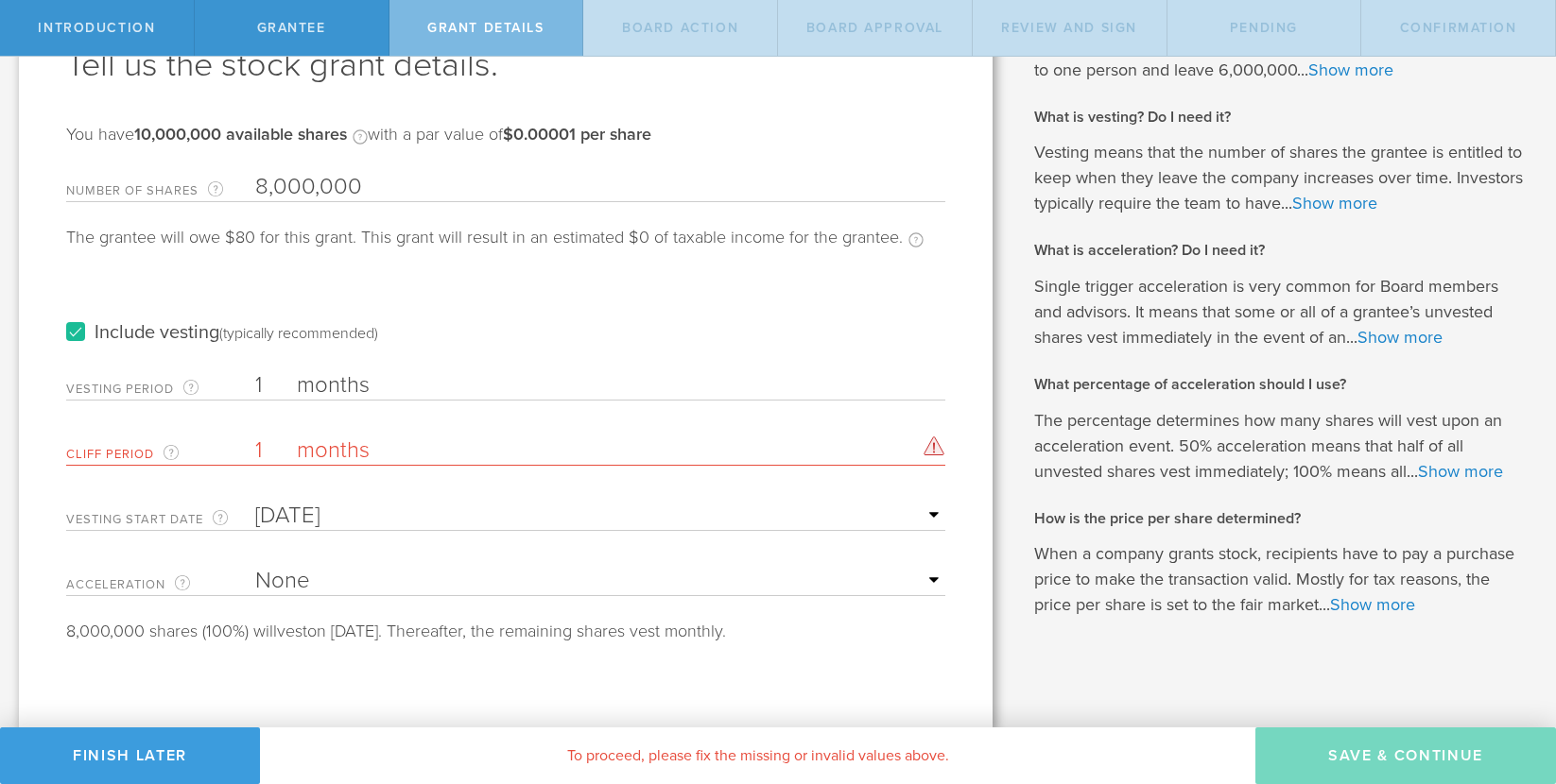
type input "1"
click at [76, 332] on label "Include vesting (typically recommended)" at bounding box center [223, 333] width 312 height 20
click at [0, 0] on input "Include vesting (typically recommended)" at bounding box center [0, 0] width 0 height 0
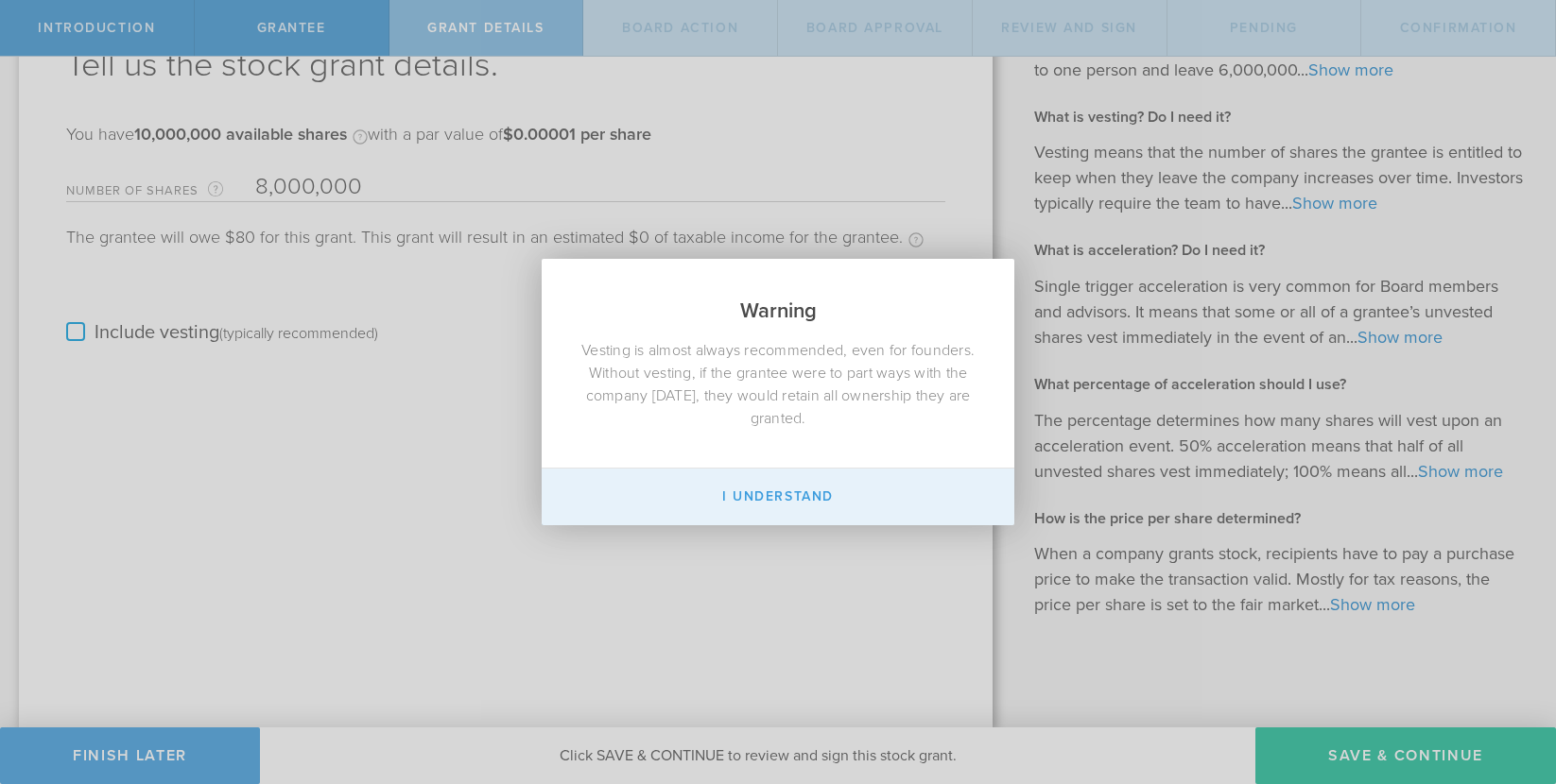
click at [777, 492] on button "I Understand" at bounding box center [778, 498] width 473 height 57
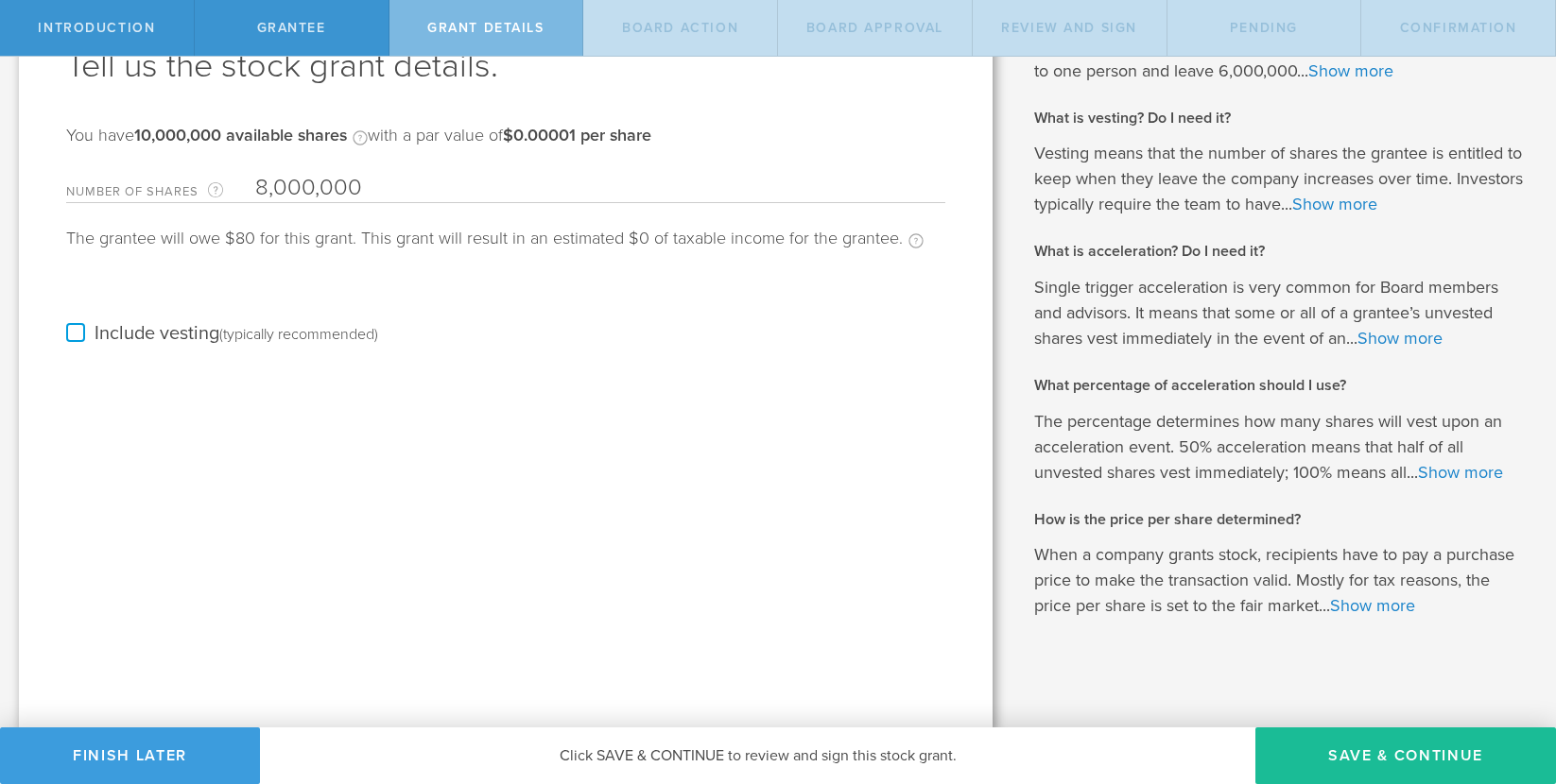
scroll to position [0, 0]
click at [1361, 763] on button "Save & Continue" at bounding box center [1406, 756] width 301 height 57
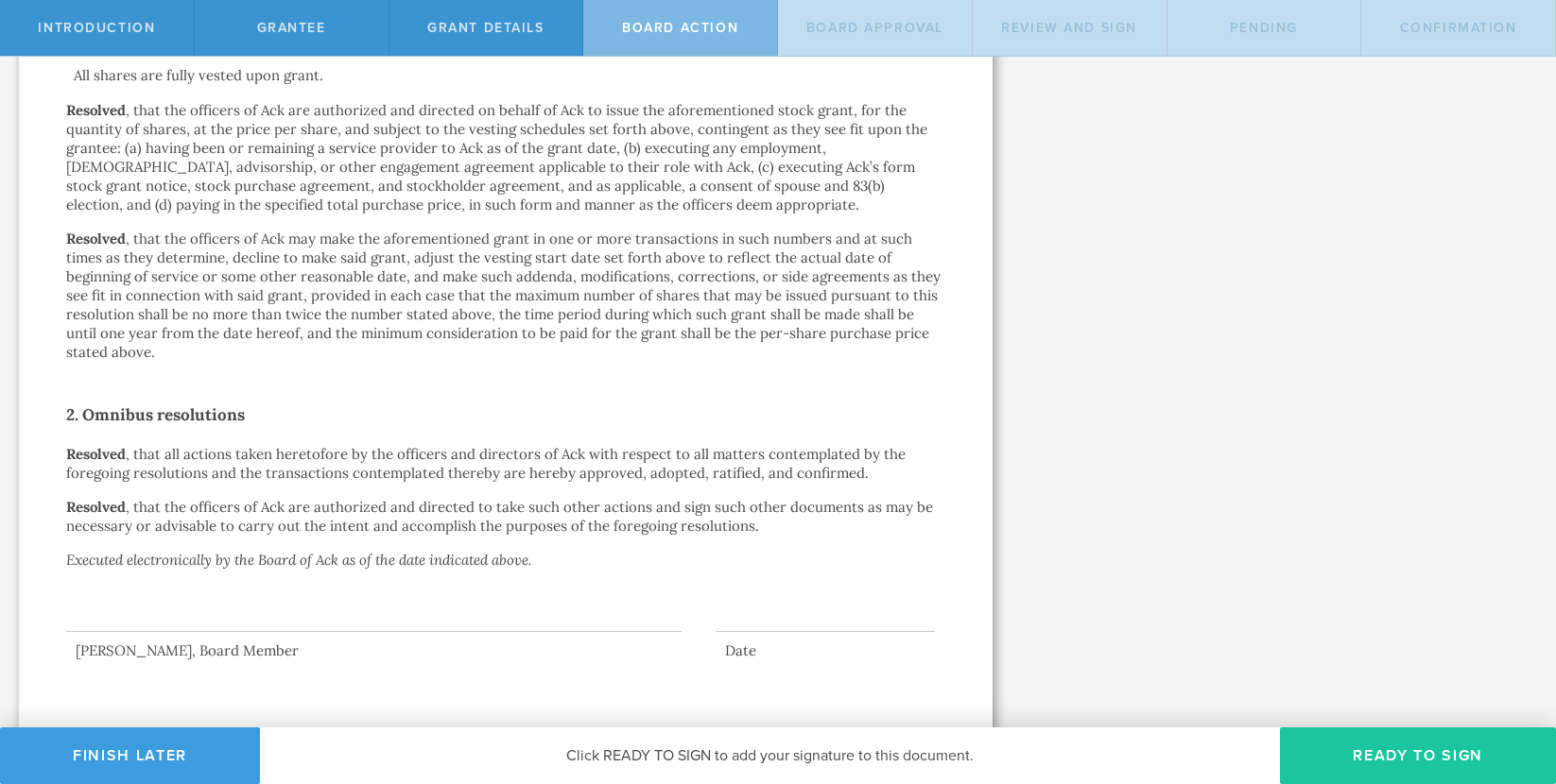
click at [1369, 738] on button "Ready to Sign" at bounding box center [1418, 756] width 276 height 57
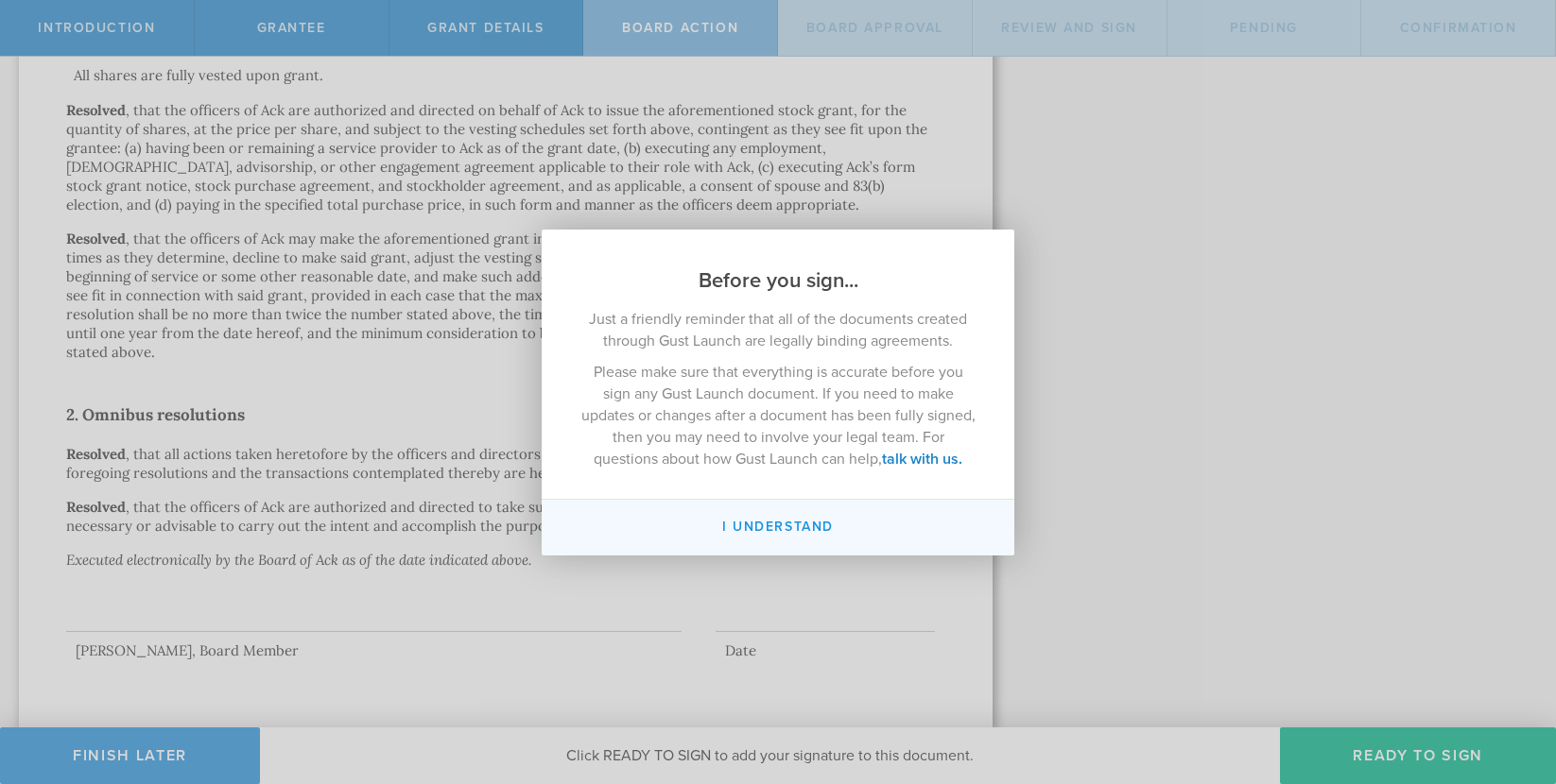
click at [788, 523] on button "I understand" at bounding box center [778, 527] width 473 height 56
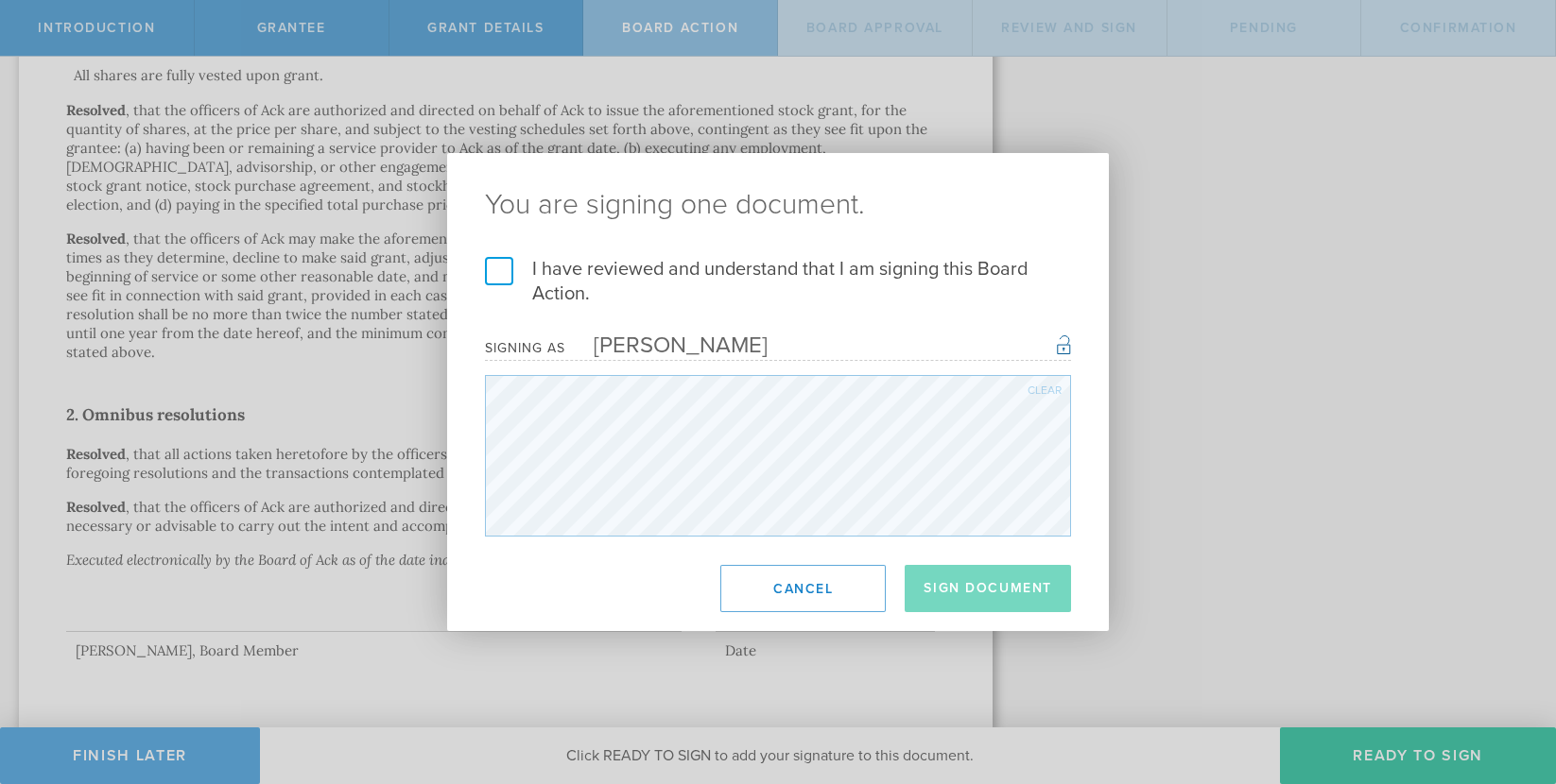
click at [497, 273] on label "I have reviewed and understand that I am signing this Board Action." at bounding box center [778, 282] width 586 height 49
click at [0, 0] on input "I have reviewed and understand that I am signing this Board Action." at bounding box center [0, 0] width 0 height 0
click at [960, 593] on button "Sign Document" at bounding box center [987, 589] width 167 height 48
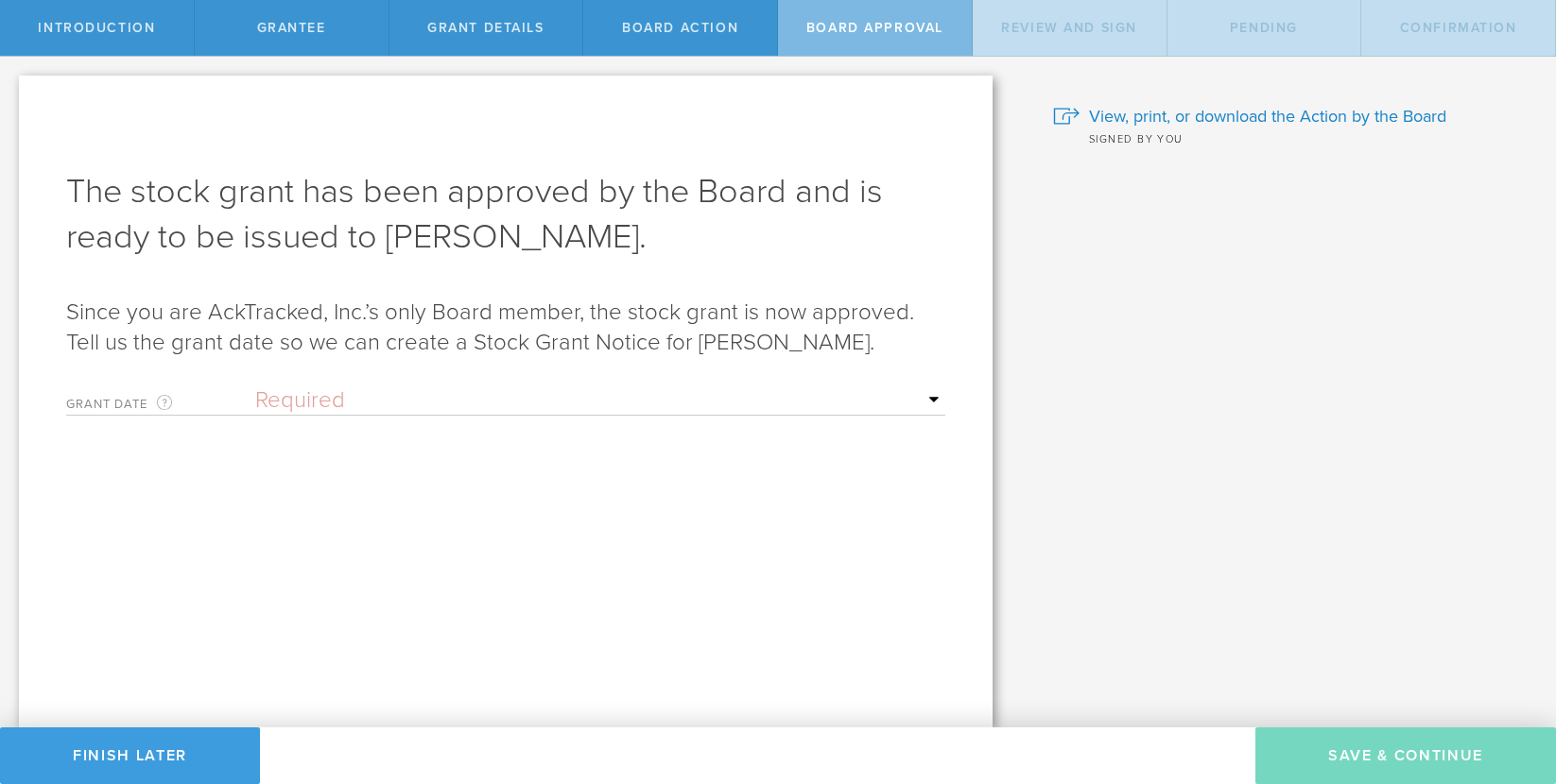
select select "uponGranteeSignature"
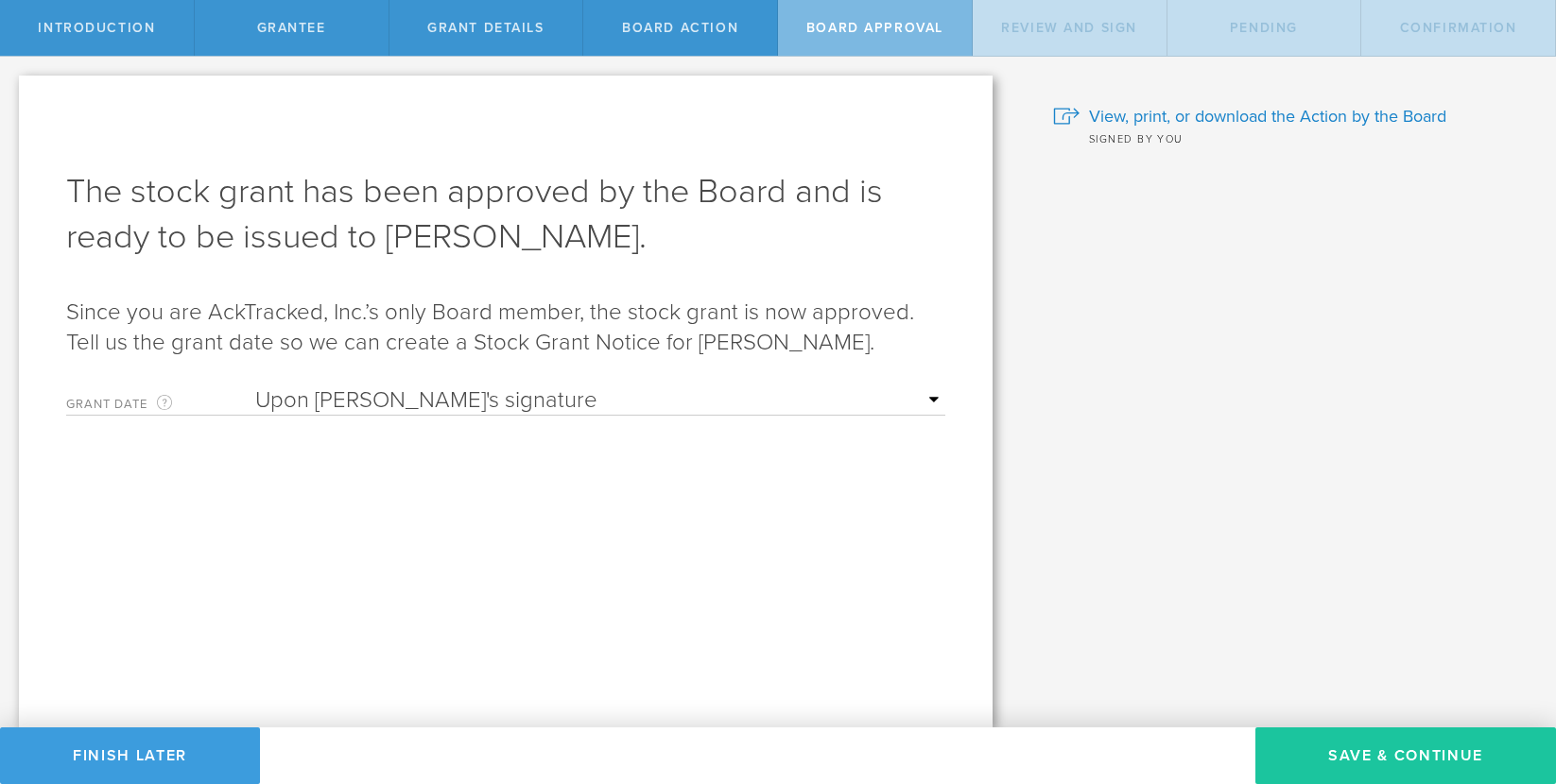
click at [1348, 755] on button "Save & Continue" at bounding box center [1406, 756] width 301 height 57
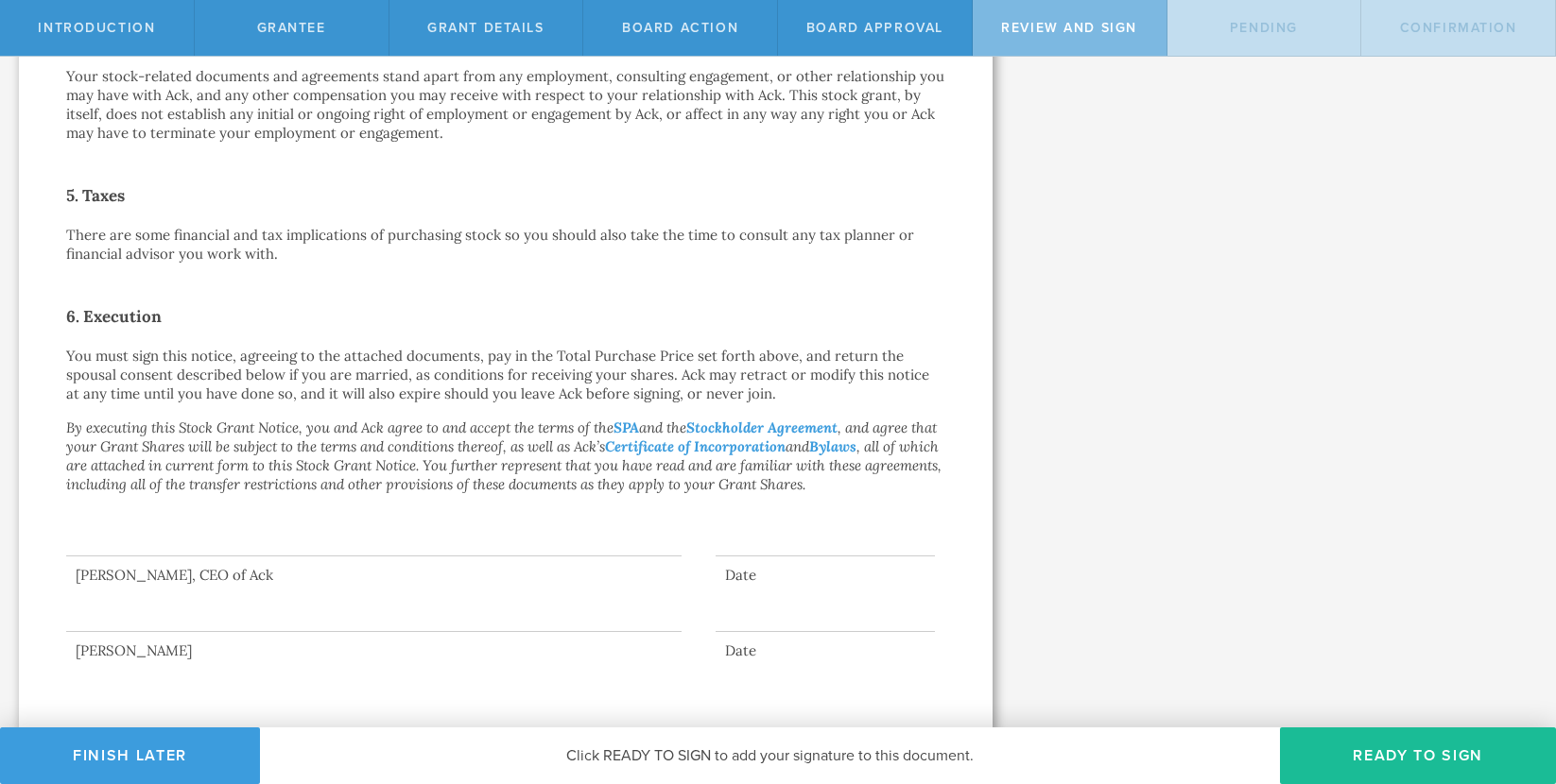
scroll to position [864, 0]
click at [1370, 754] on button "Ready to Sign" at bounding box center [1418, 756] width 276 height 57
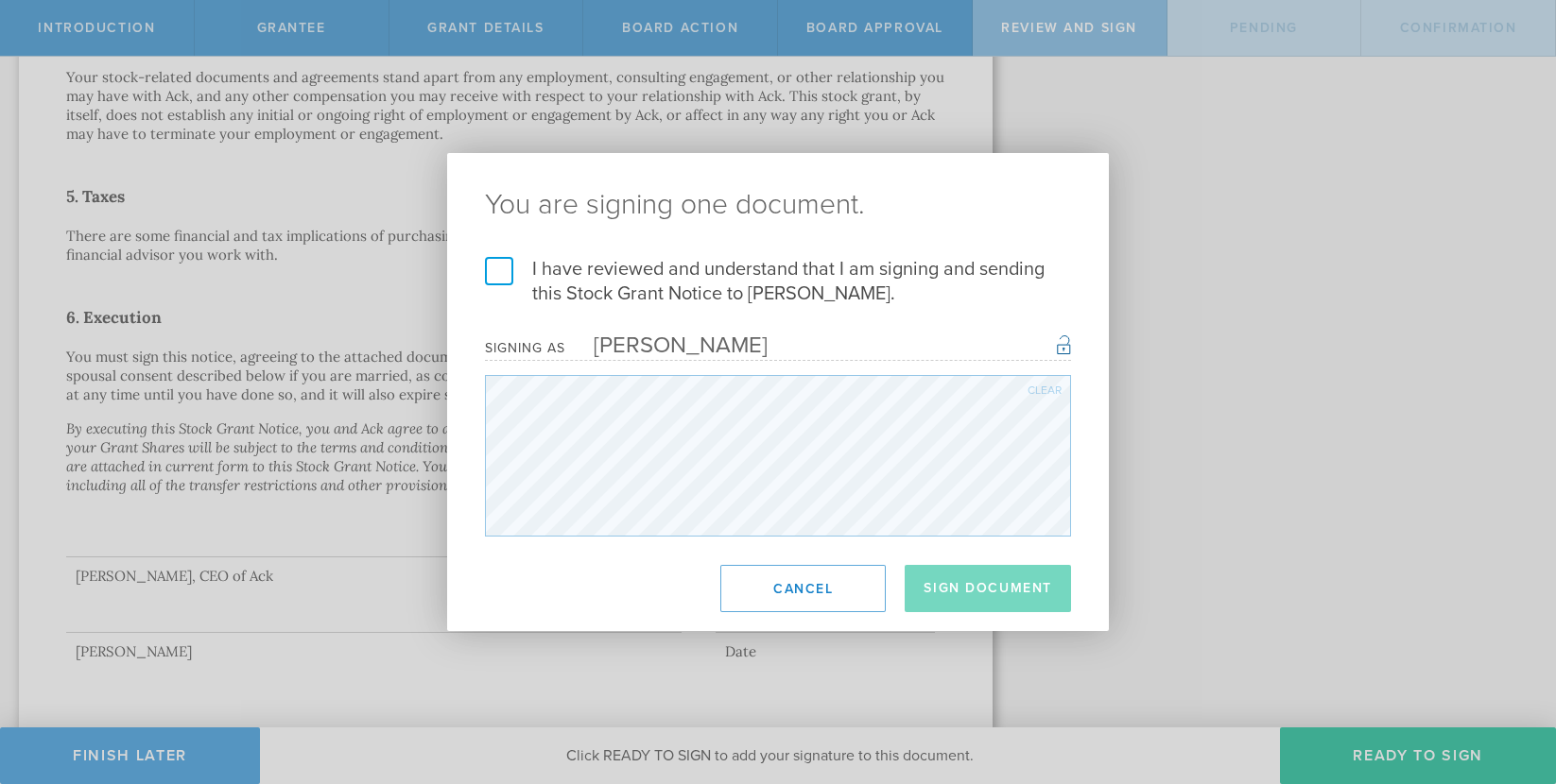
click at [502, 274] on label "I have reviewed and understand that I am signing and sending this Stock Grant N…" at bounding box center [778, 282] width 586 height 49
click at [0, 0] on input "I have reviewed and understand that I am signing and sending this Stock Grant N…" at bounding box center [0, 0] width 0 height 0
click at [993, 592] on button "Sign Document" at bounding box center [987, 589] width 167 height 48
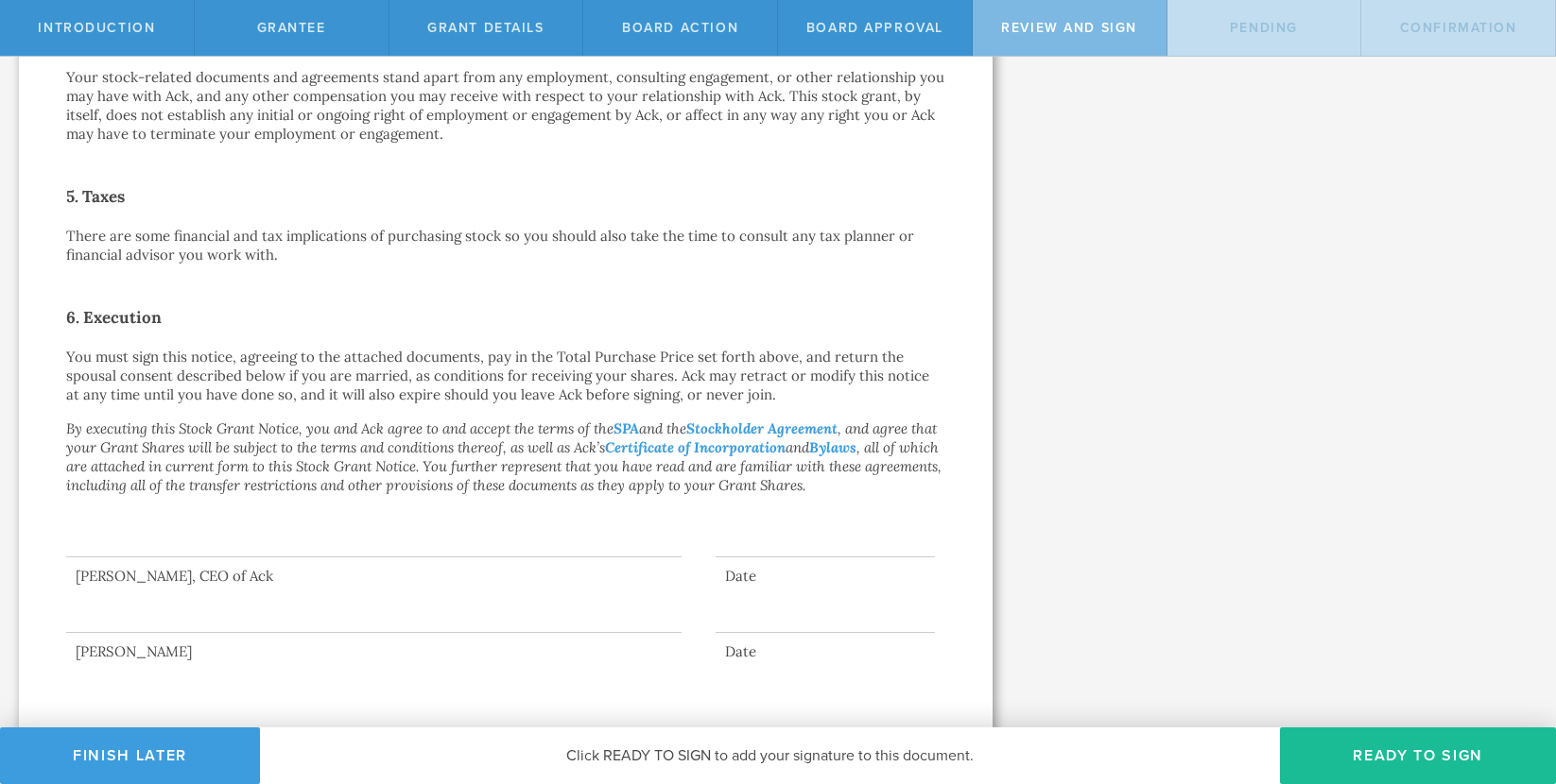
scroll to position [0, 0]
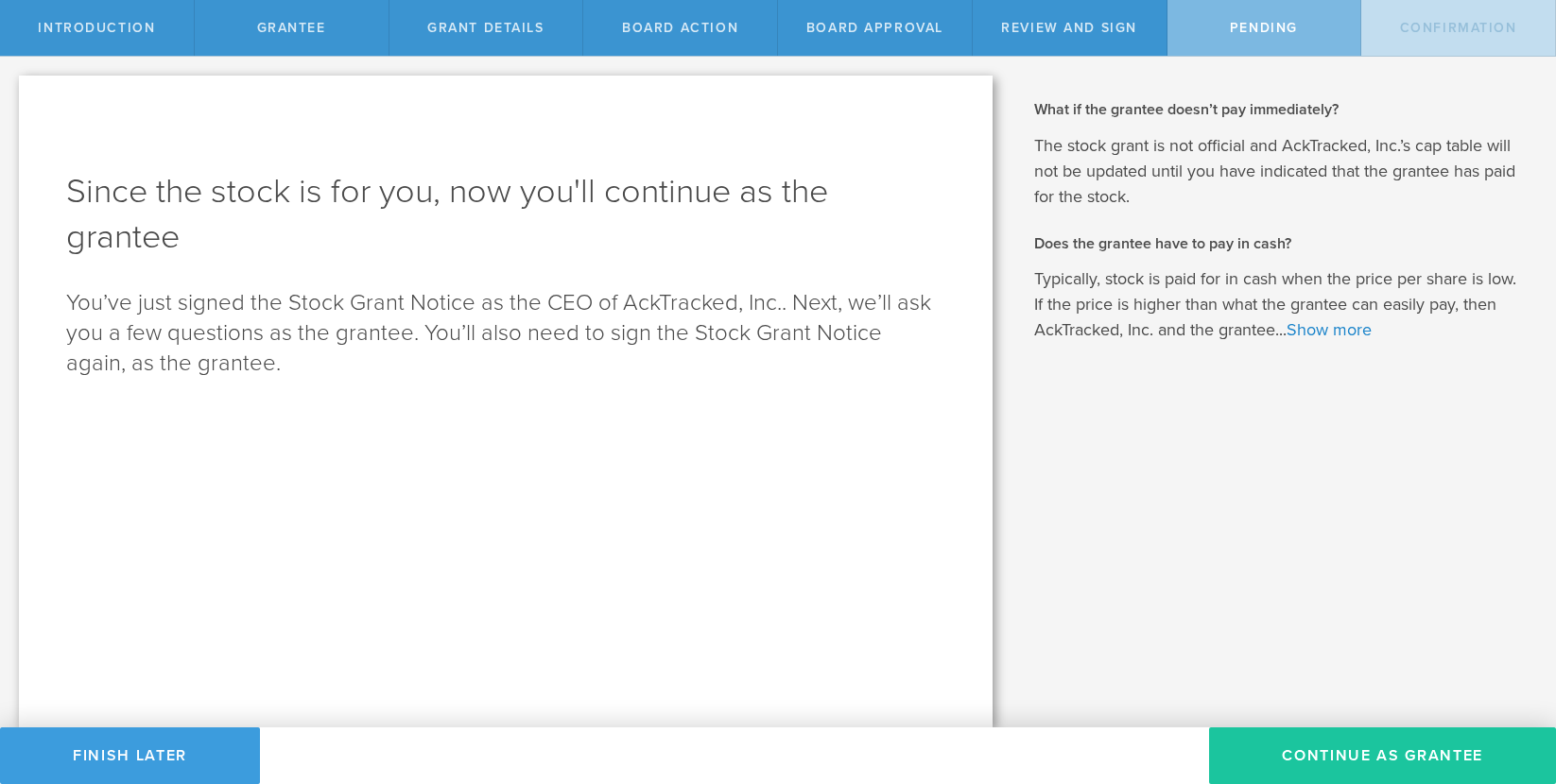
click at [1374, 762] on button "Continue as Grantee" at bounding box center [1382, 756] width 347 height 57
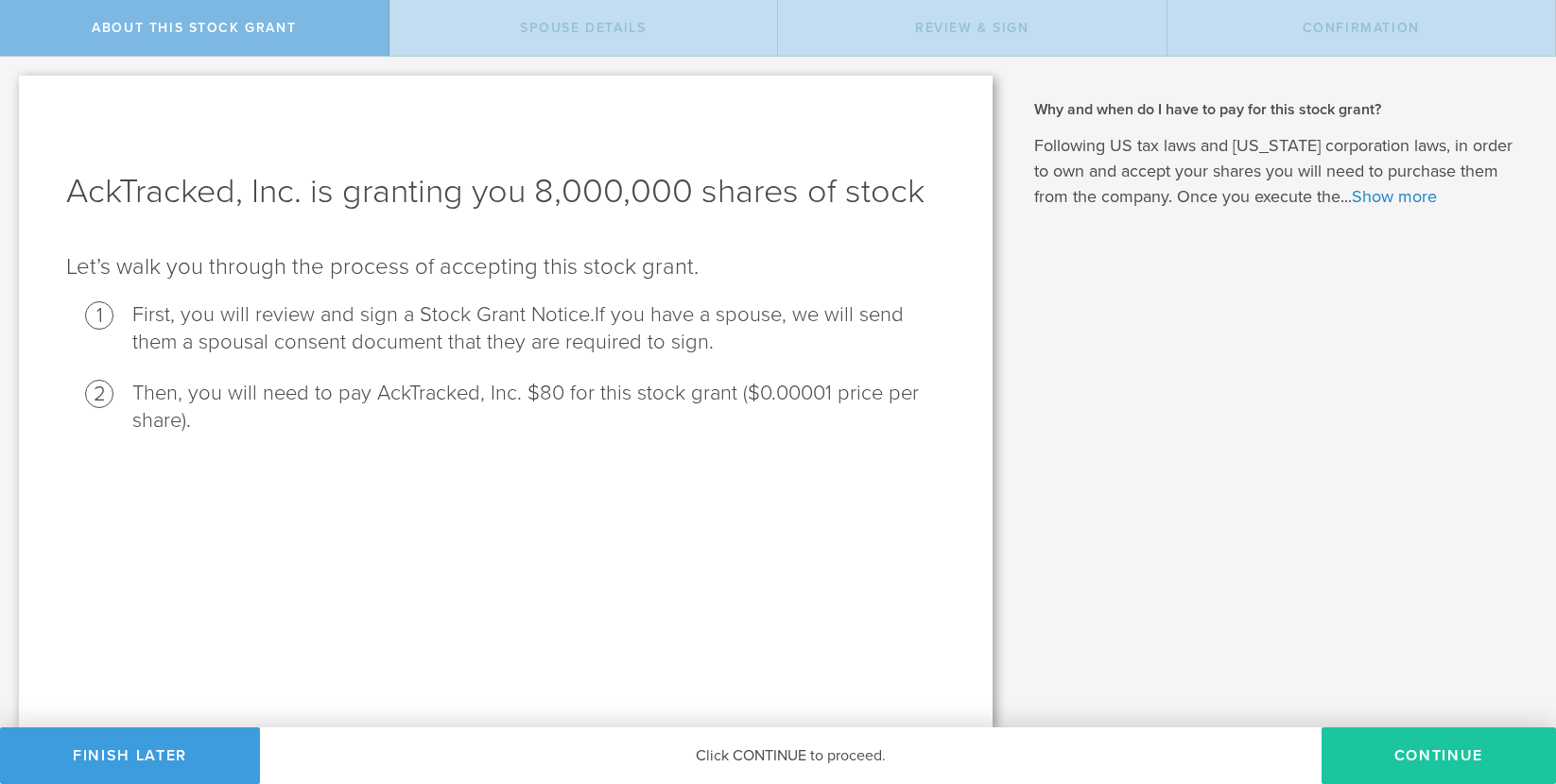
click at [1400, 763] on button "CONTINUE" at bounding box center [1438, 756] width 234 height 57
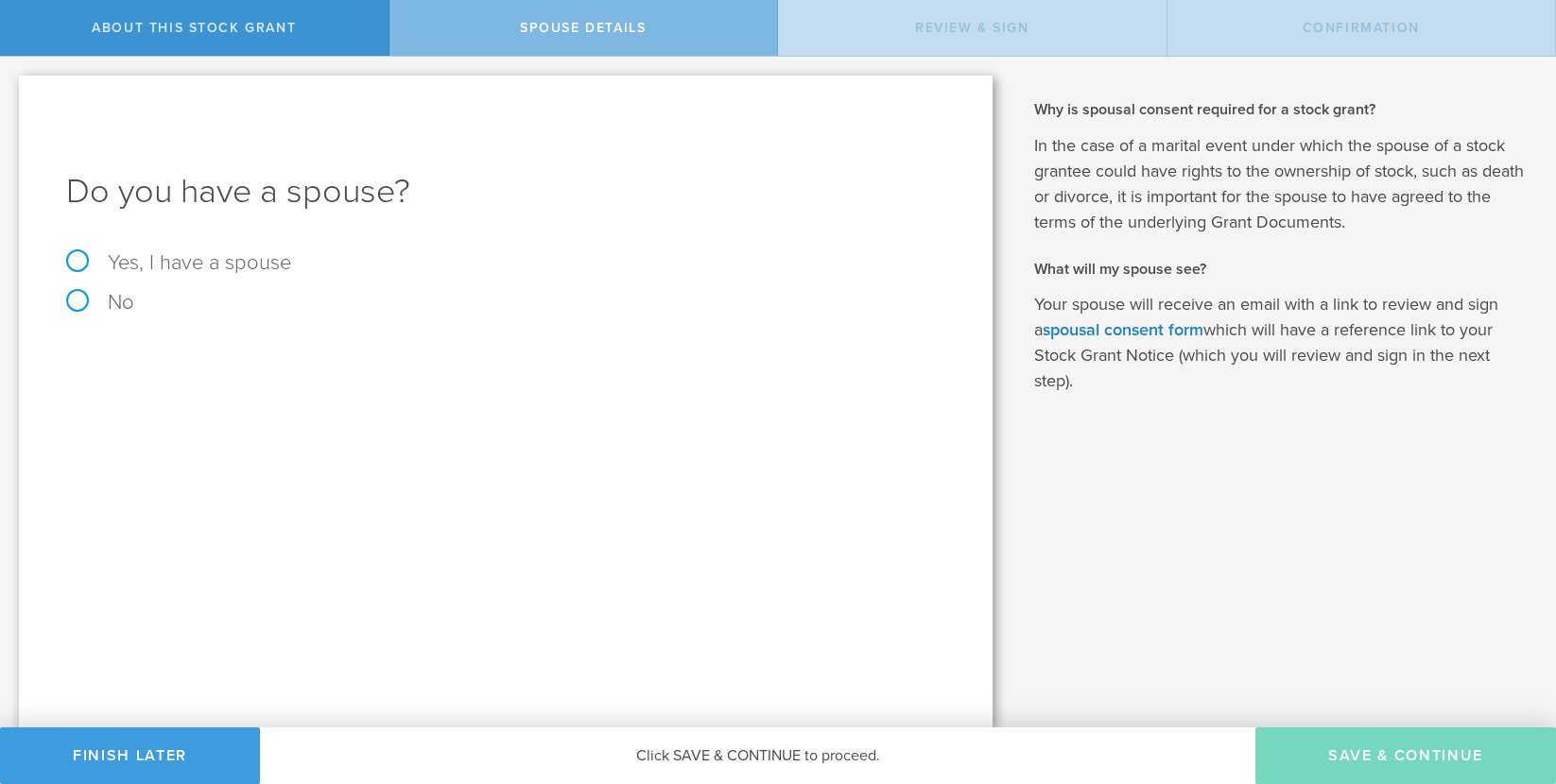
click at [80, 300] on label "No" at bounding box center [506, 303] width 879 height 21
click at [12, 87] on input "No" at bounding box center [6, 72] width 12 height 30
radio input "true"
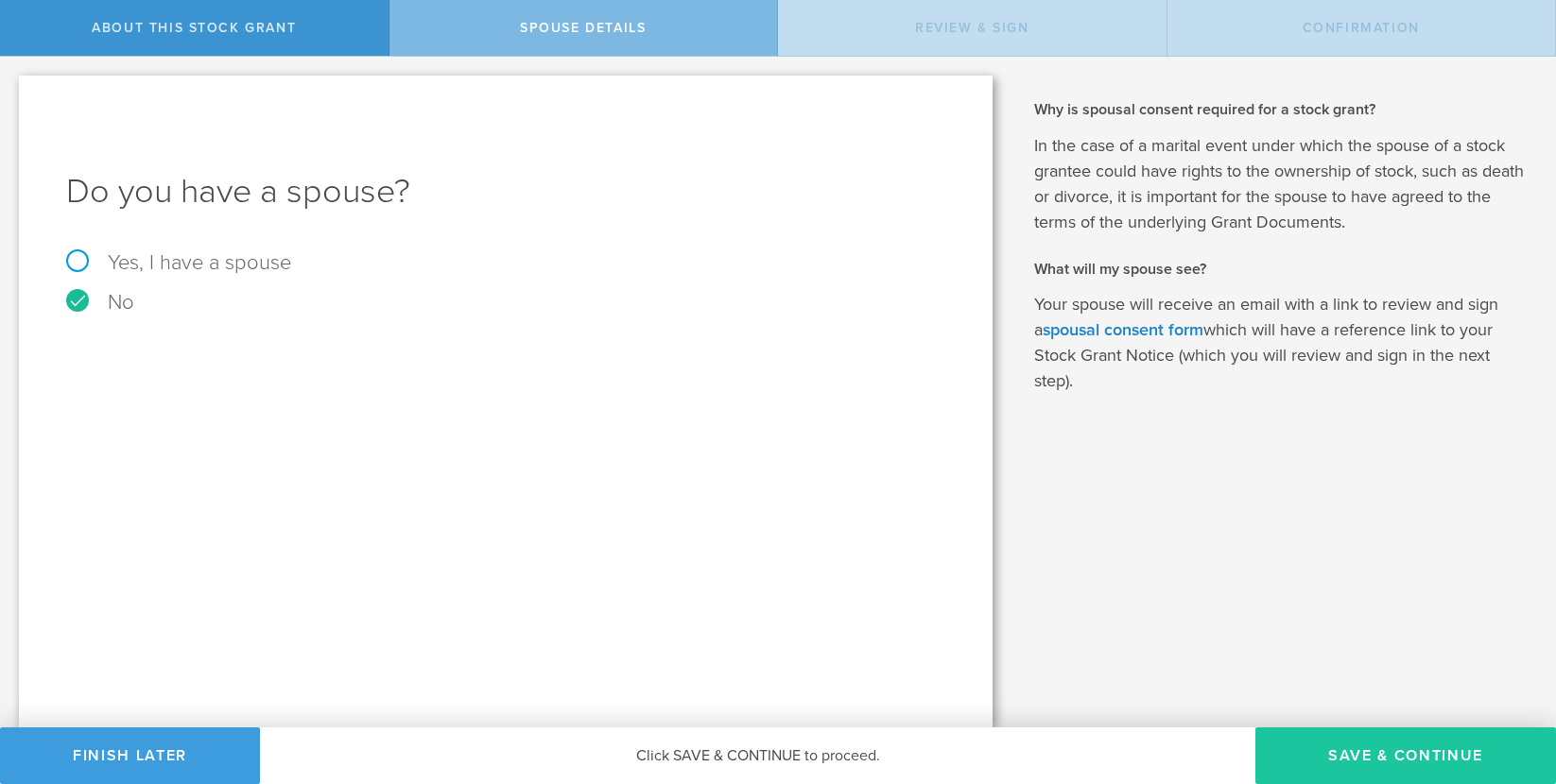
click at [1354, 757] on button "Save & Continue" at bounding box center [1406, 756] width 301 height 57
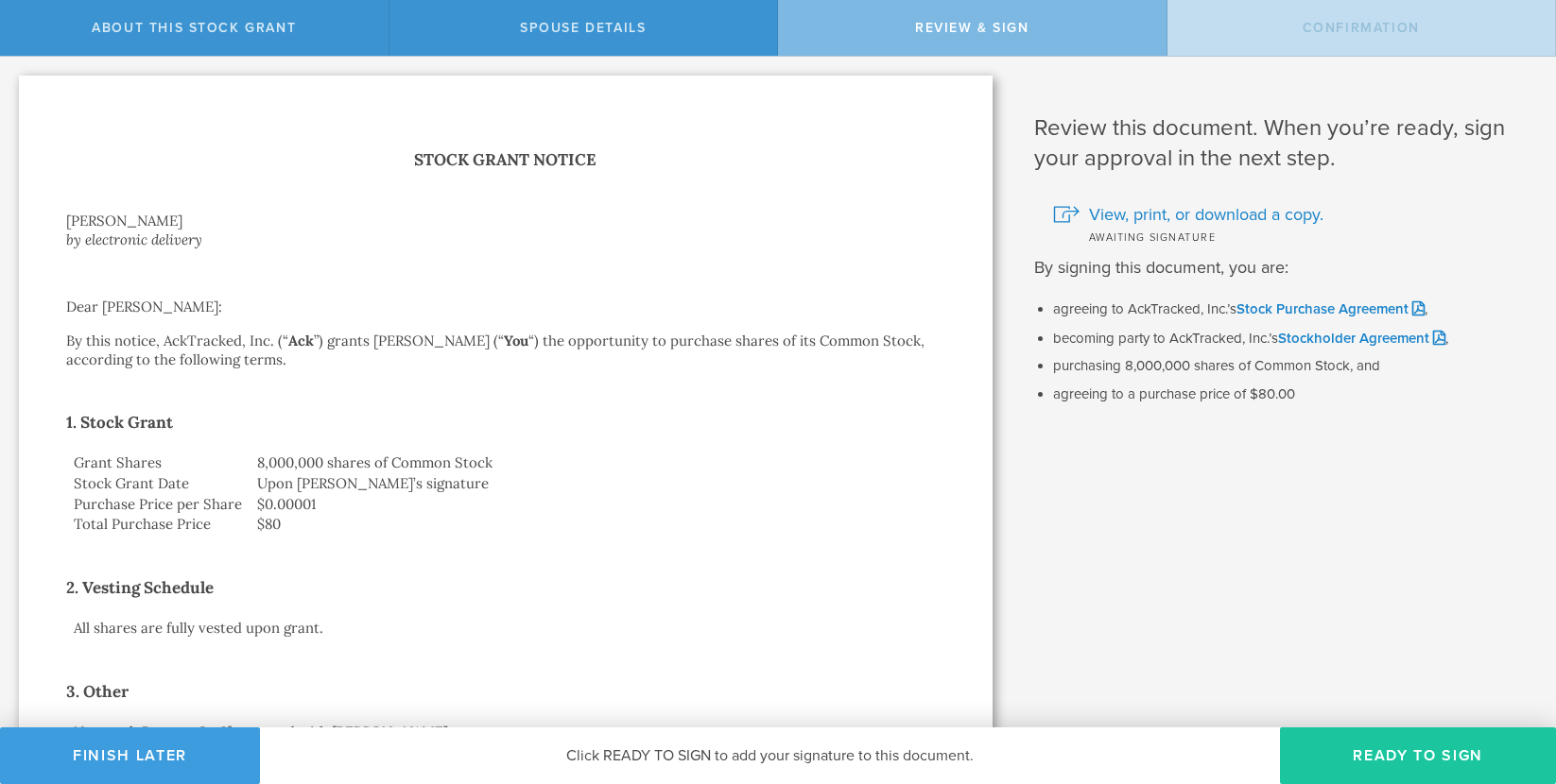
click at [1370, 750] on button "Ready to Sign" at bounding box center [1418, 756] width 276 height 57
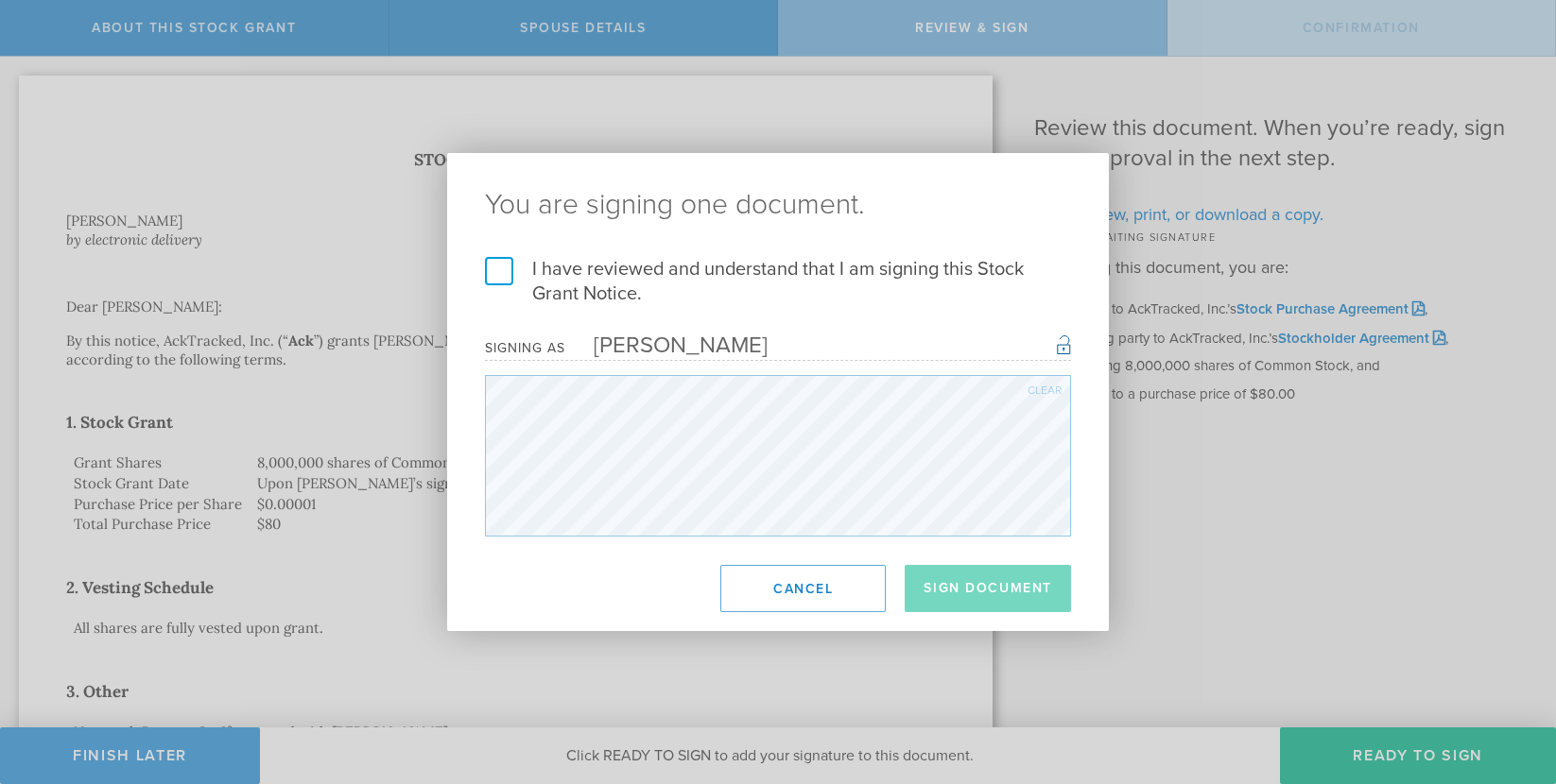
click at [495, 277] on label "I have reviewed and understand that I am signing this Stock Grant Notice." at bounding box center [778, 282] width 586 height 49
click at [0, 0] on input "I have reviewed and understand that I am signing this Stock Grant Notice." at bounding box center [0, 0] width 0 height 0
click at [977, 583] on button "Sign Document" at bounding box center [987, 589] width 167 height 48
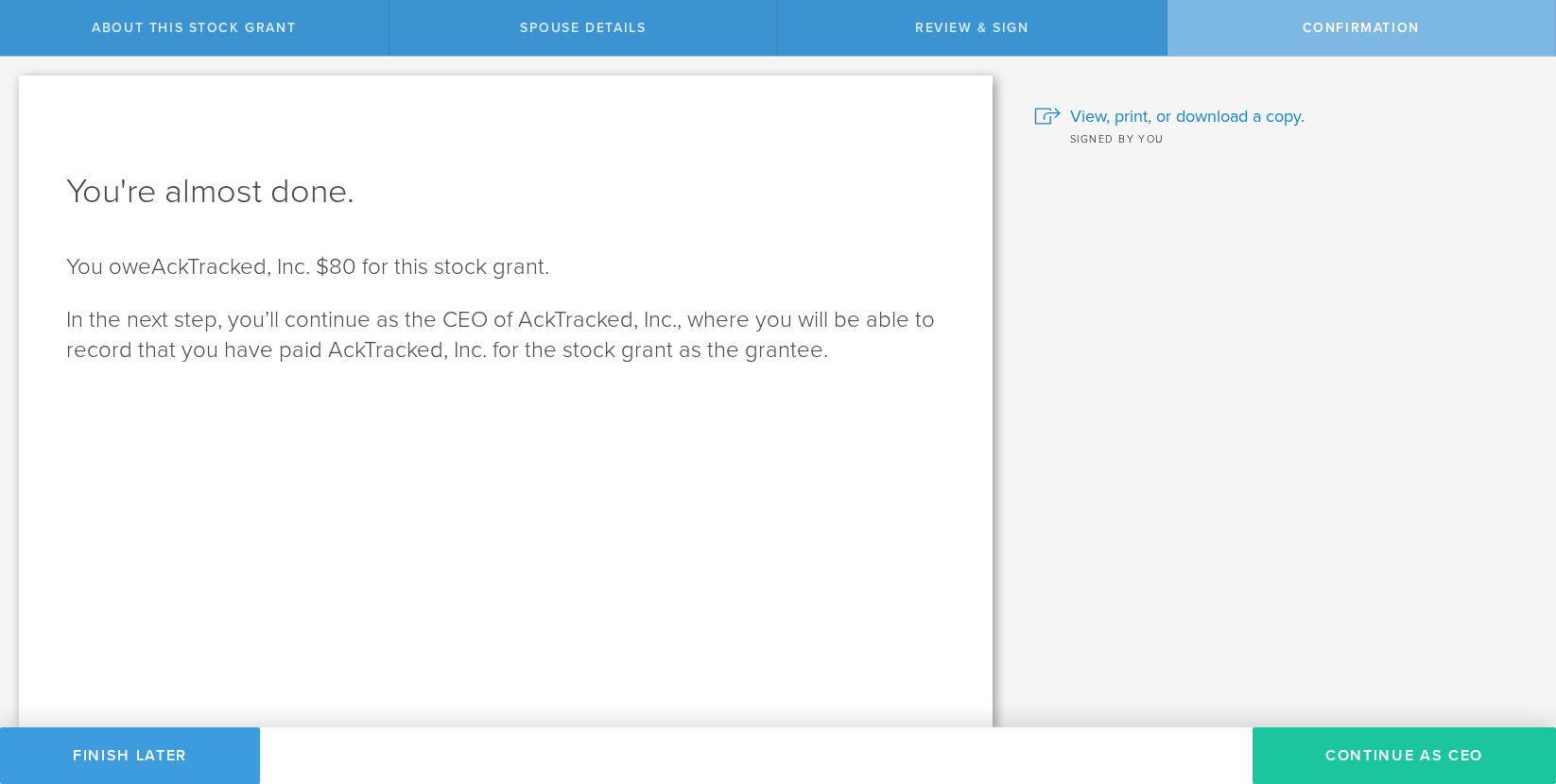
click at [1342, 755] on button "Continue as CEO" at bounding box center [1404, 756] width 304 height 57
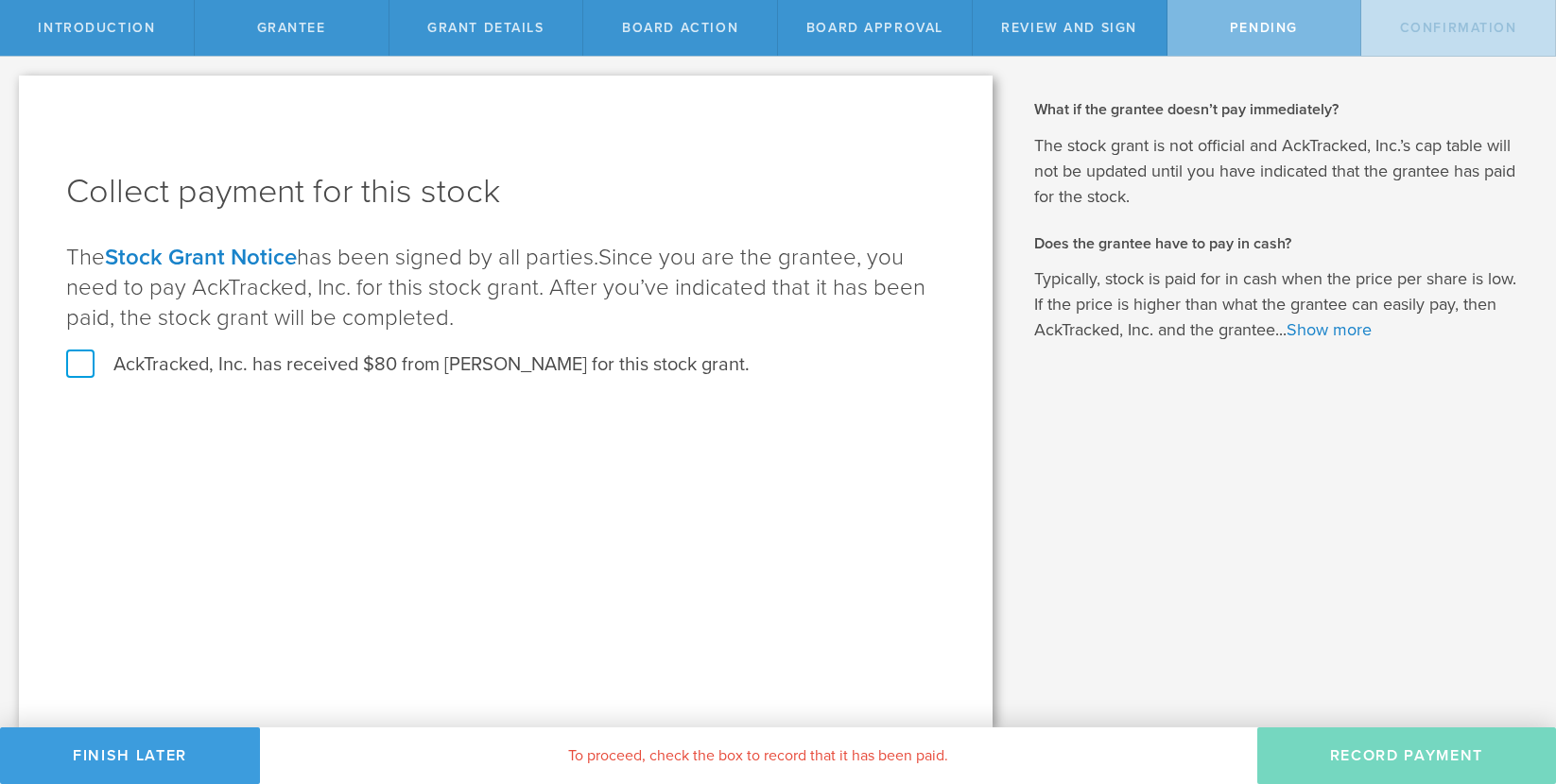
click at [77, 370] on label "AckTracked, Inc. has received $80 from [PERSON_NAME] for this stock grant." at bounding box center [408, 364] width 683 height 25
click at [0, 0] on input "AckTracked, Inc. has received $80 from [PERSON_NAME] for this stock grant." at bounding box center [0, 0] width 0 height 0
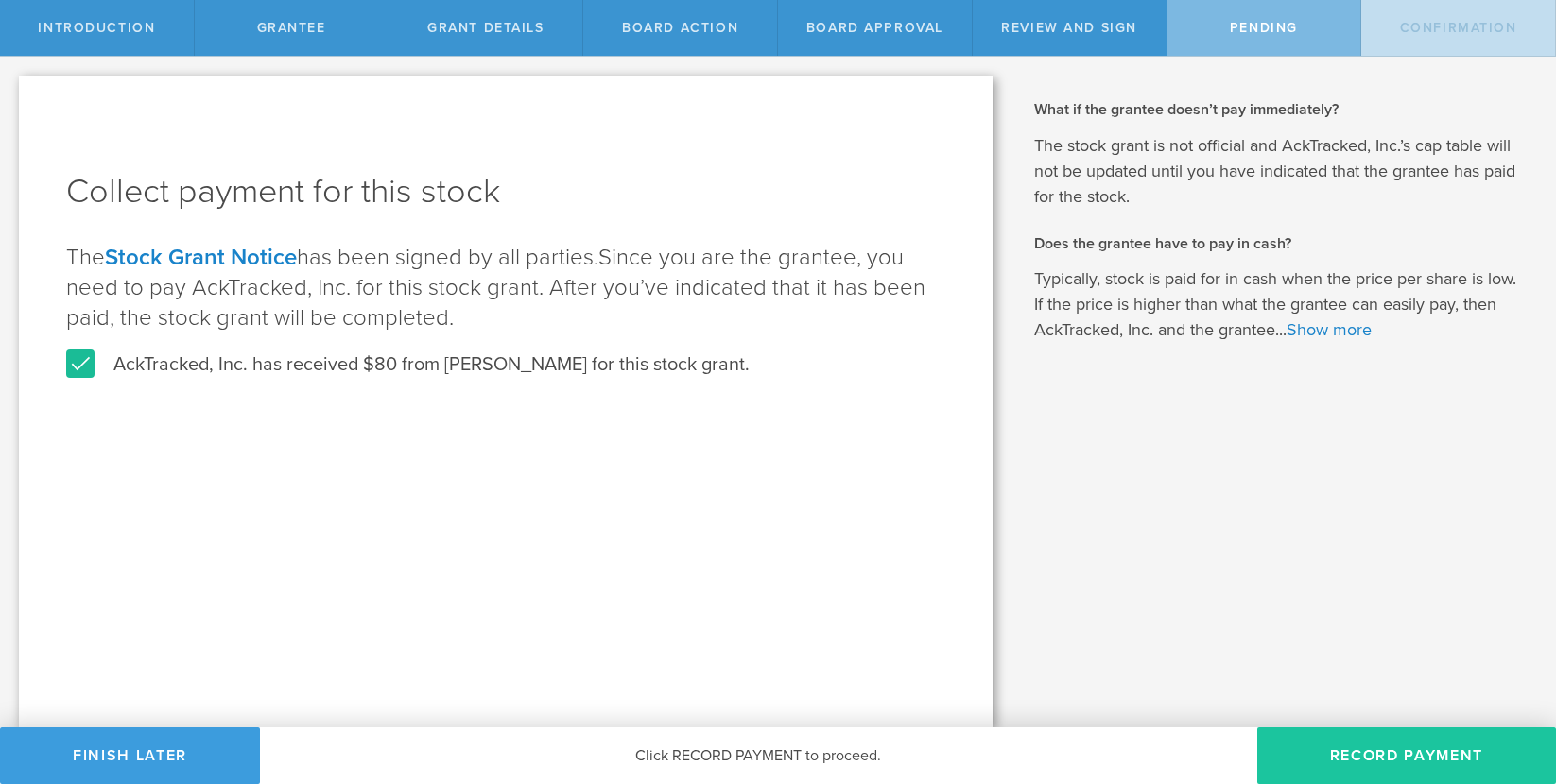
click at [1341, 756] on button "Record Payment" at bounding box center [1407, 756] width 299 height 57
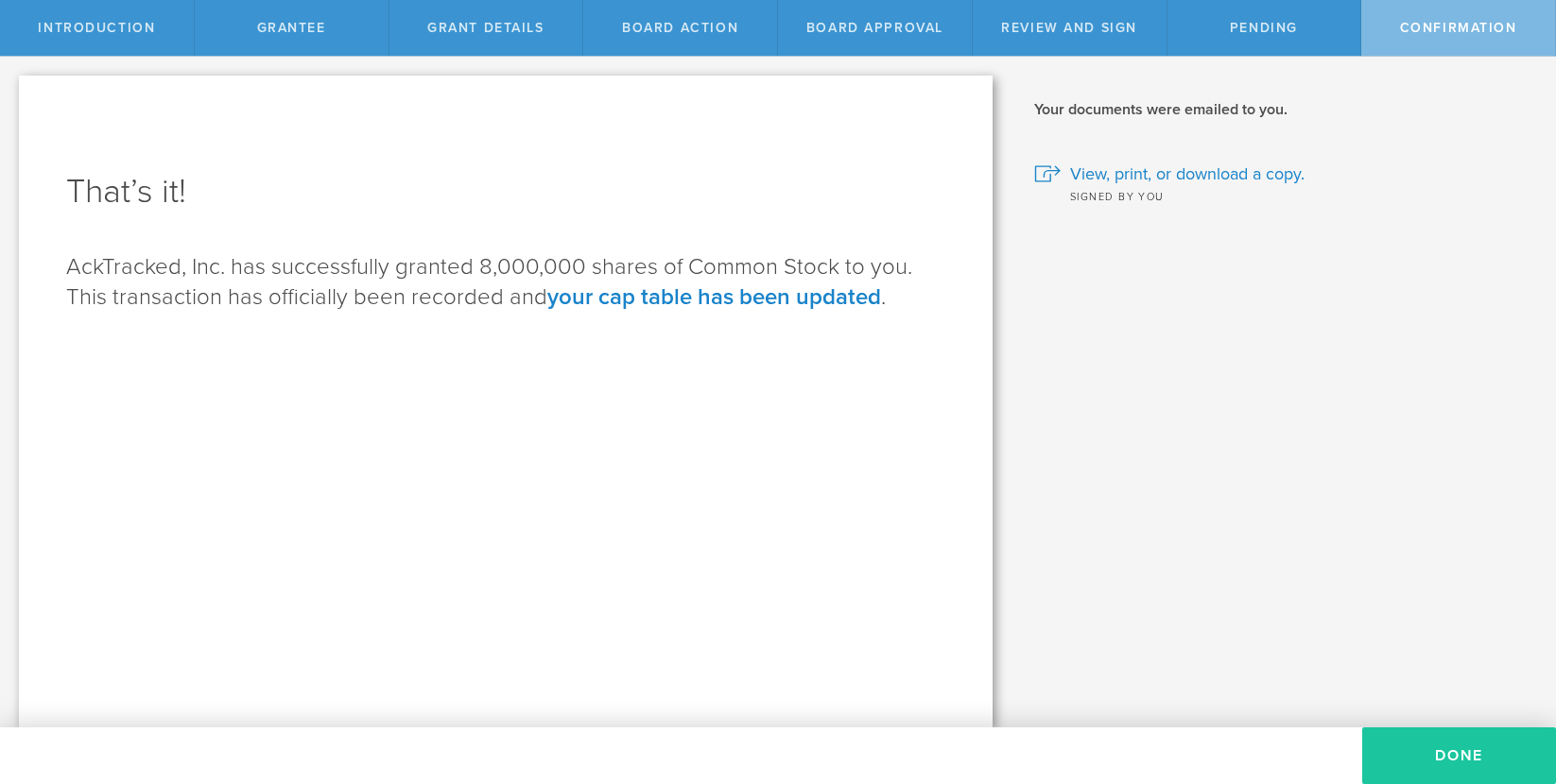
click at [1425, 755] on button "Done" at bounding box center [1459, 756] width 194 height 57
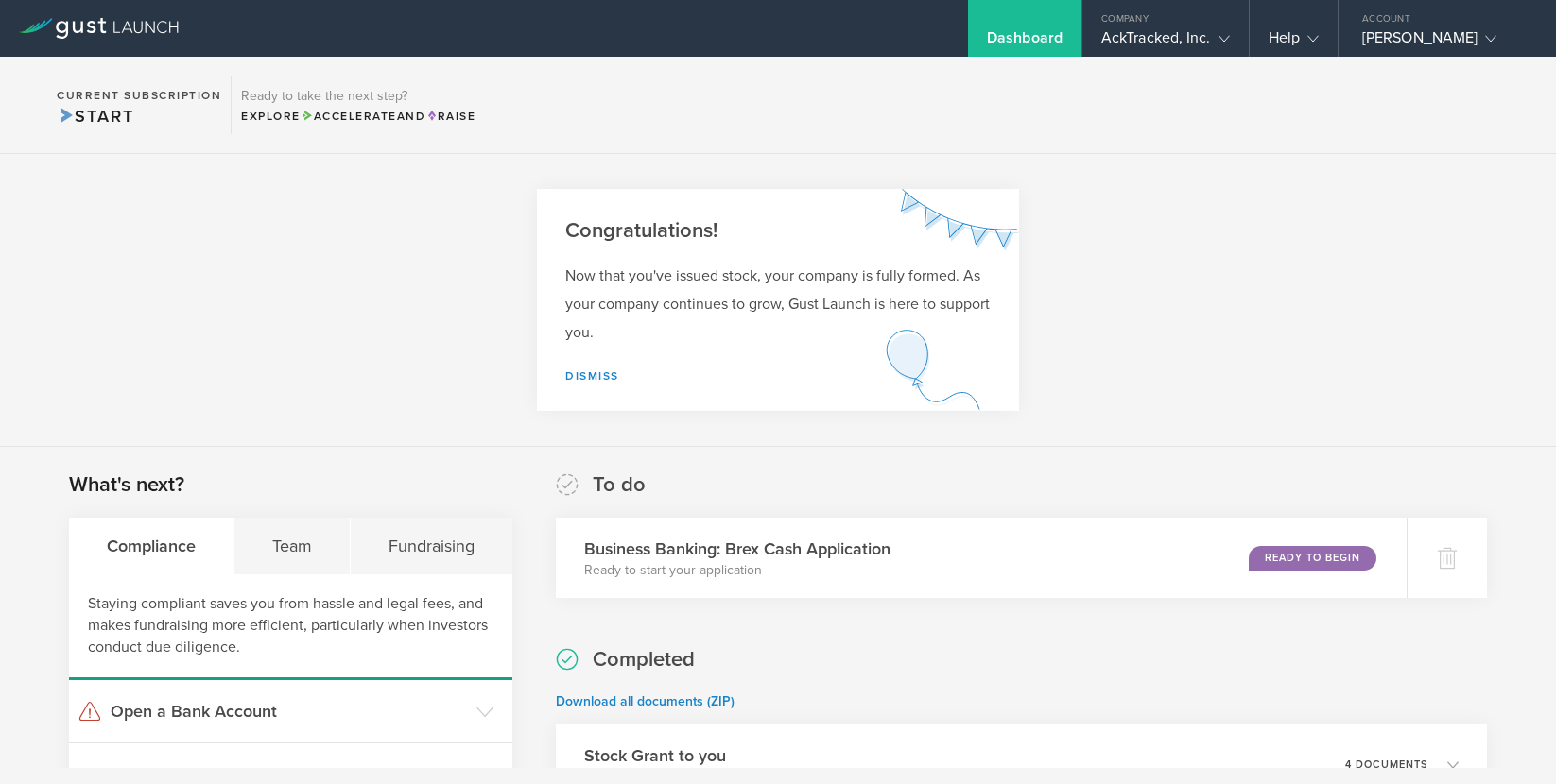
click at [1282, 304] on section "Congratulations! Now that you've issued stock, your company is fully formed. As…" at bounding box center [778, 301] width 1556 height 293
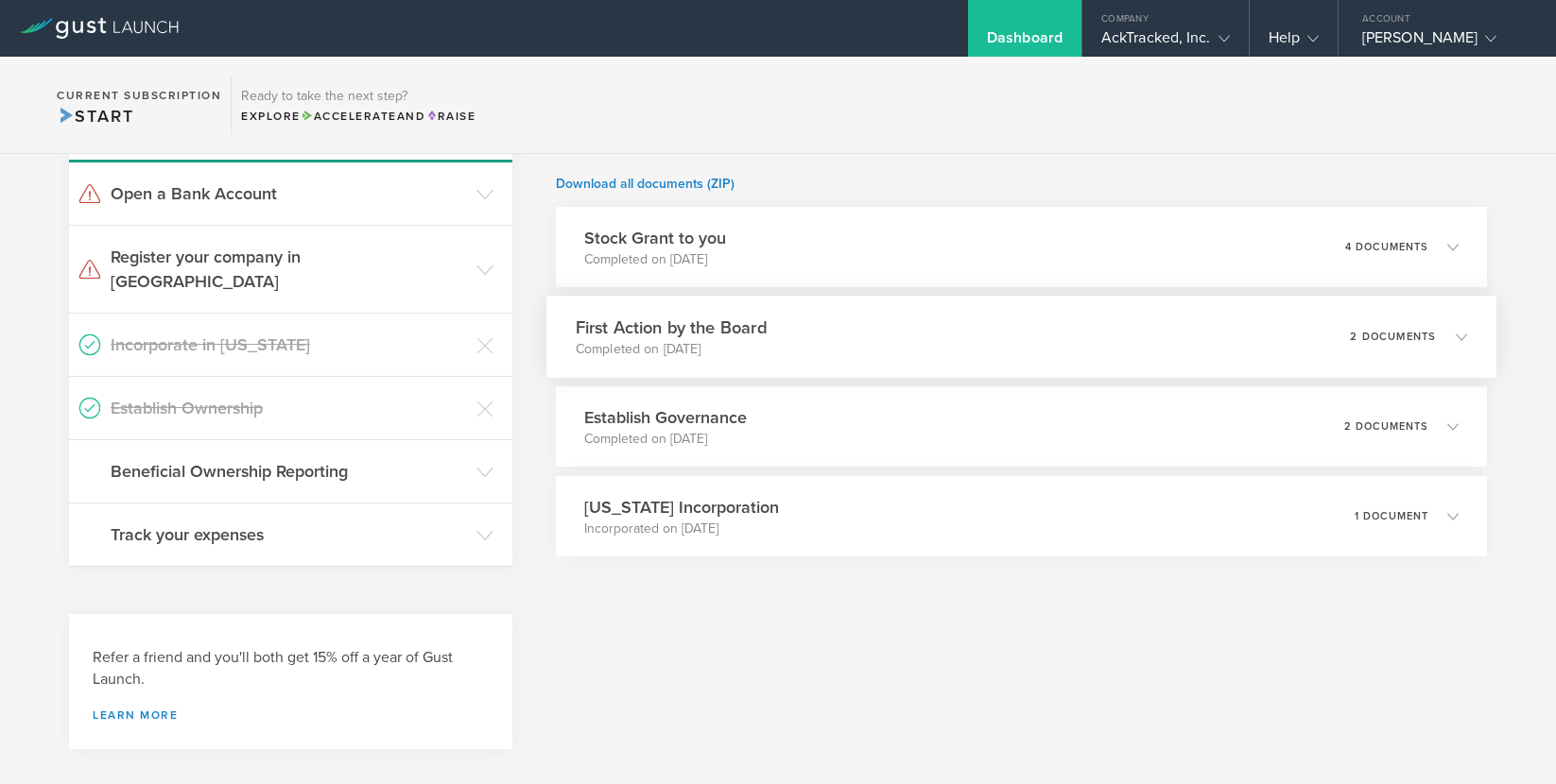
scroll to position [517, 0]
click at [481, 194] on icon at bounding box center [485, 196] width 17 height 17
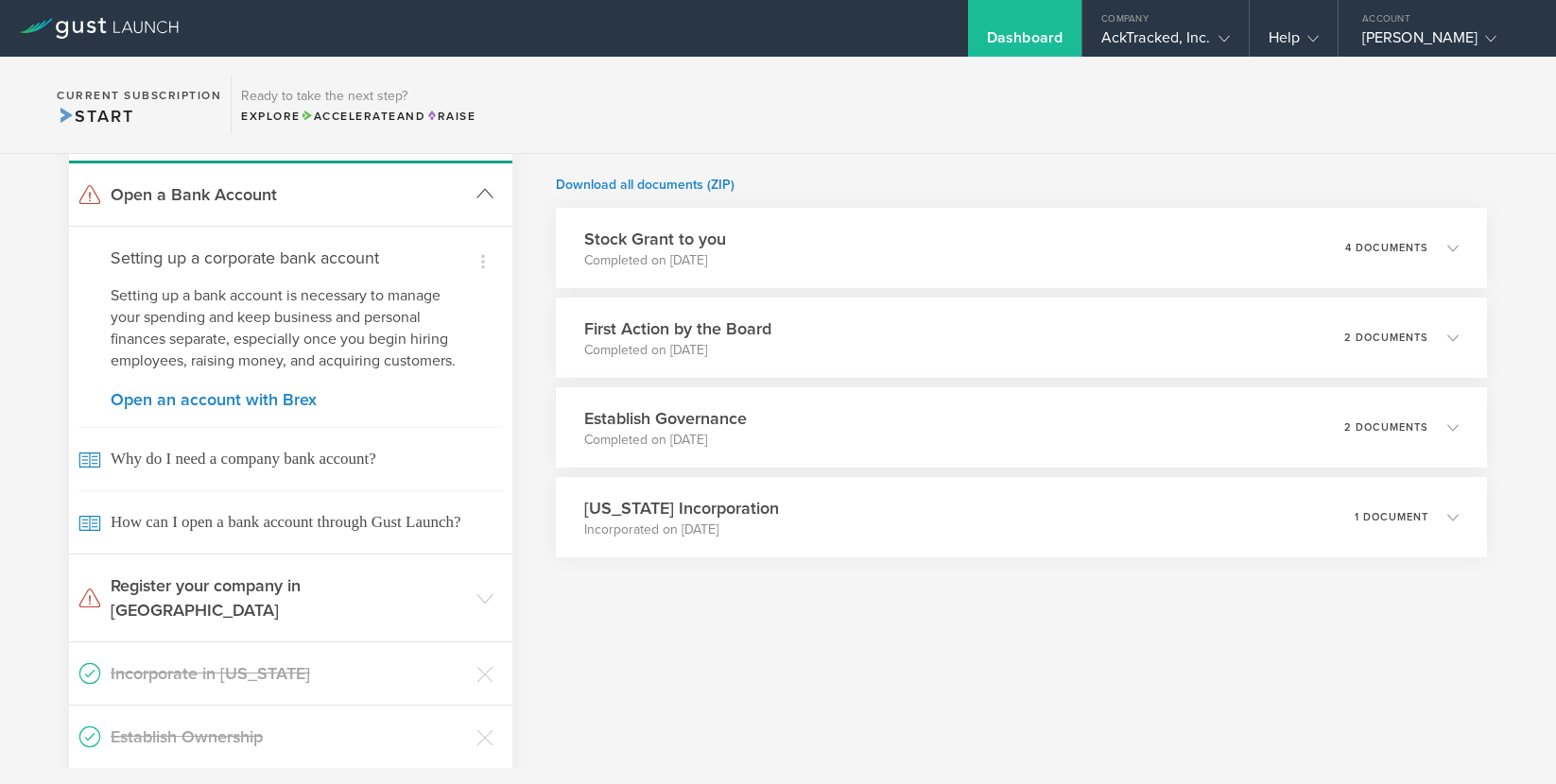
click at [483, 197] on icon at bounding box center [485, 194] width 17 height 17
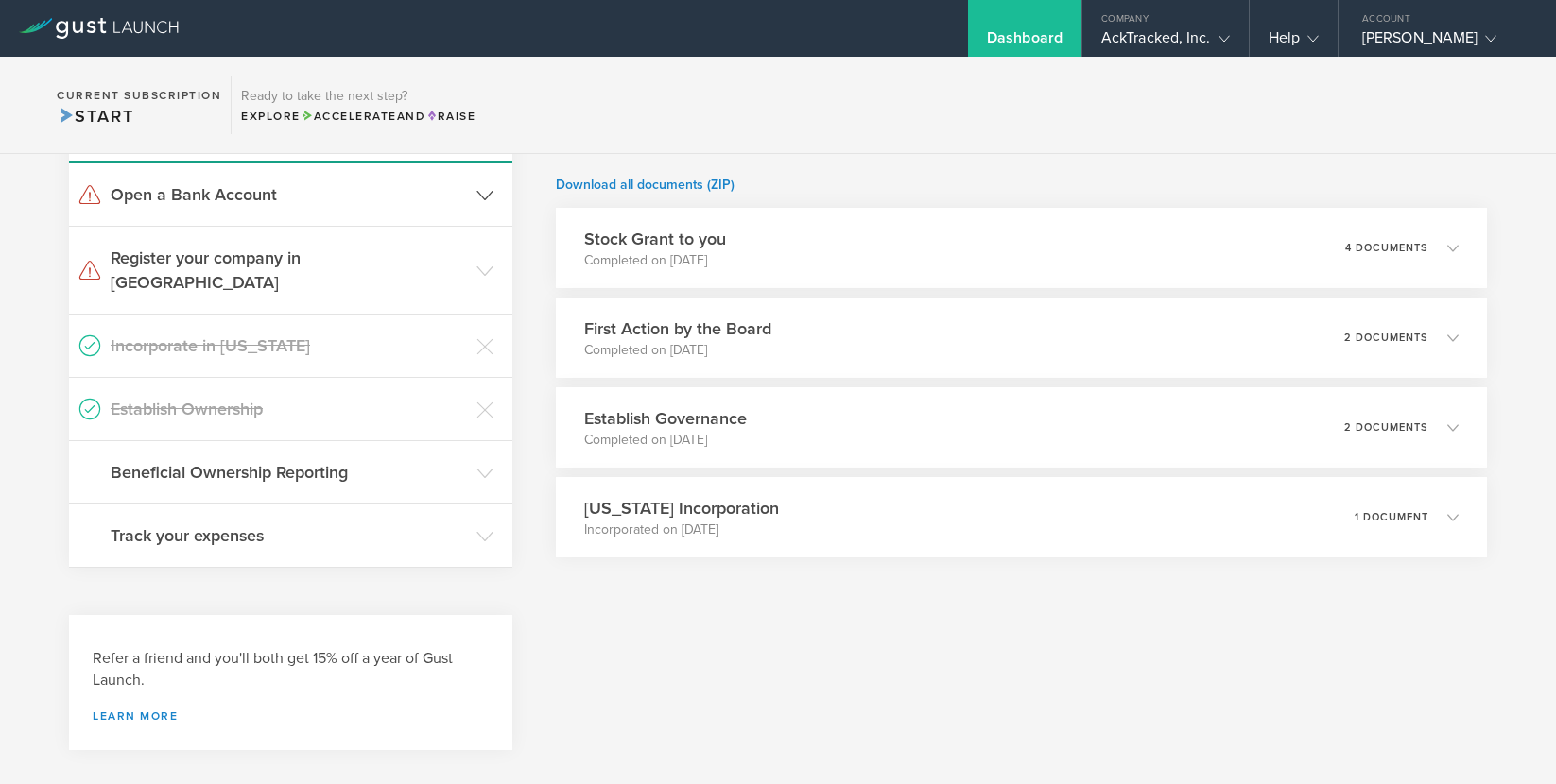
click at [86, 196] on icon at bounding box center [89, 194] width 20 height 18
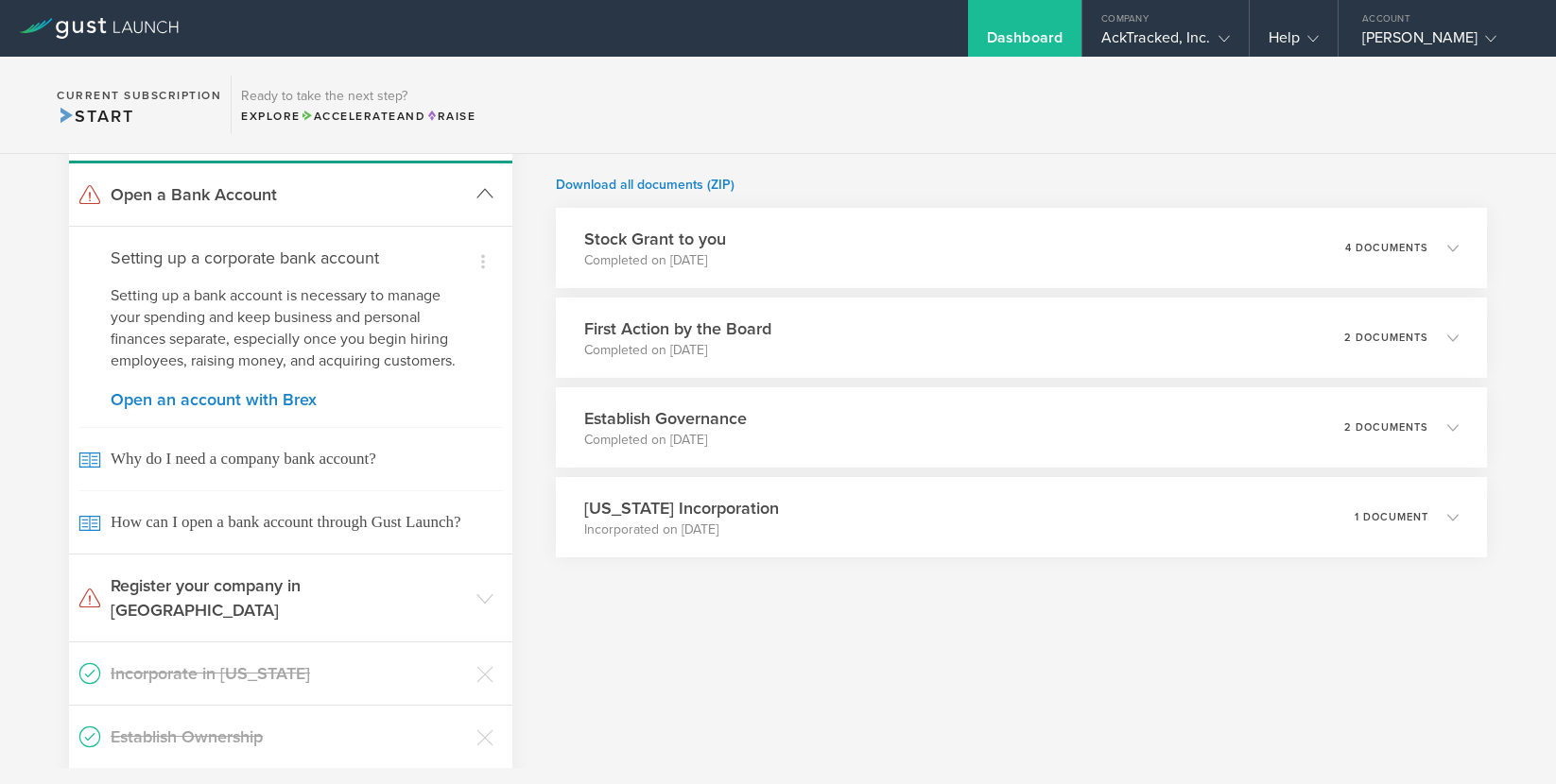
click at [479, 193] on icon at bounding box center [485, 194] width 17 height 17
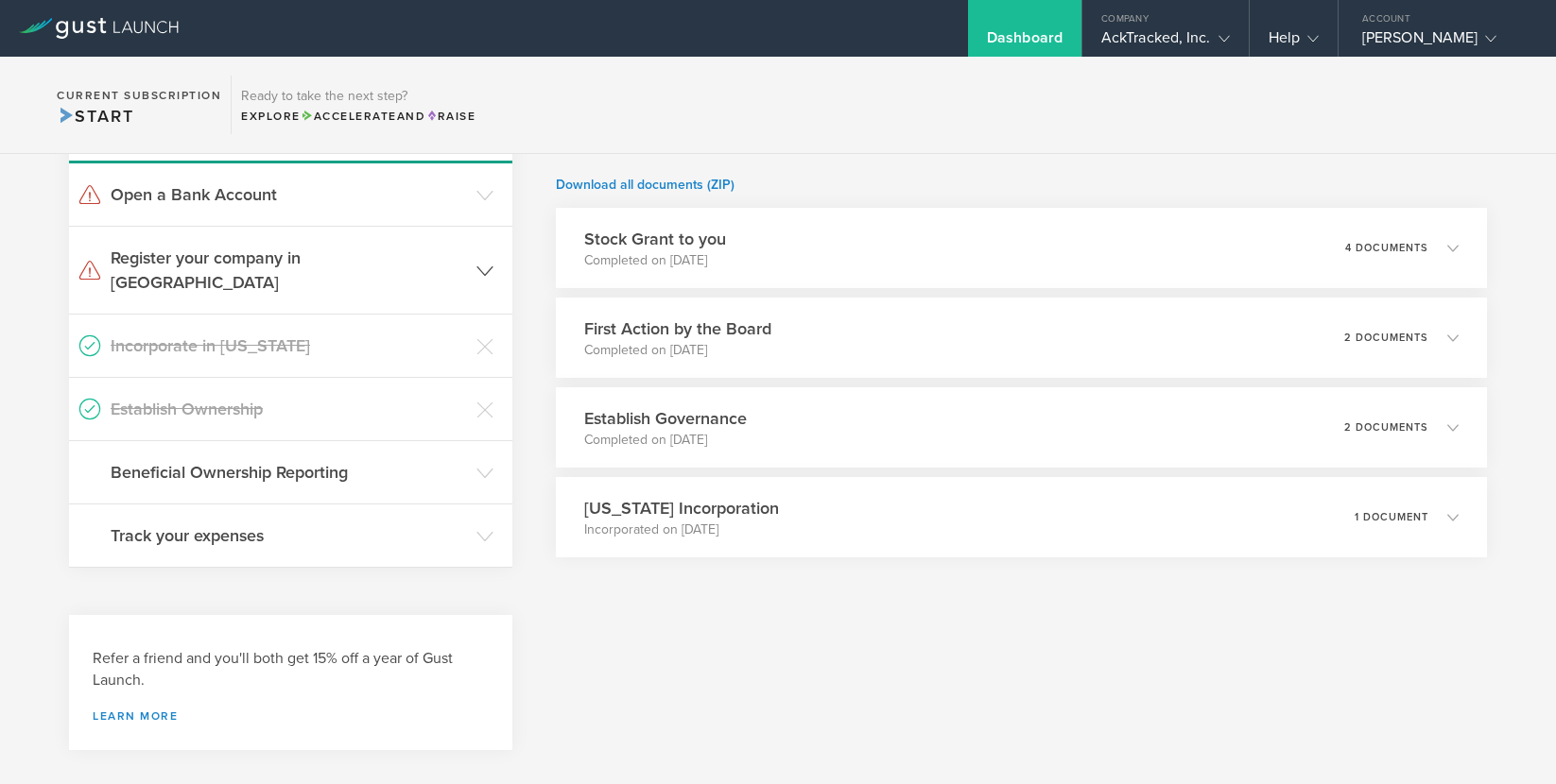
click at [270, 262] on h3 "Register your company in [GEOGRAPHIC_DATA]" at bounding box center [288, 270] width 356 height 49
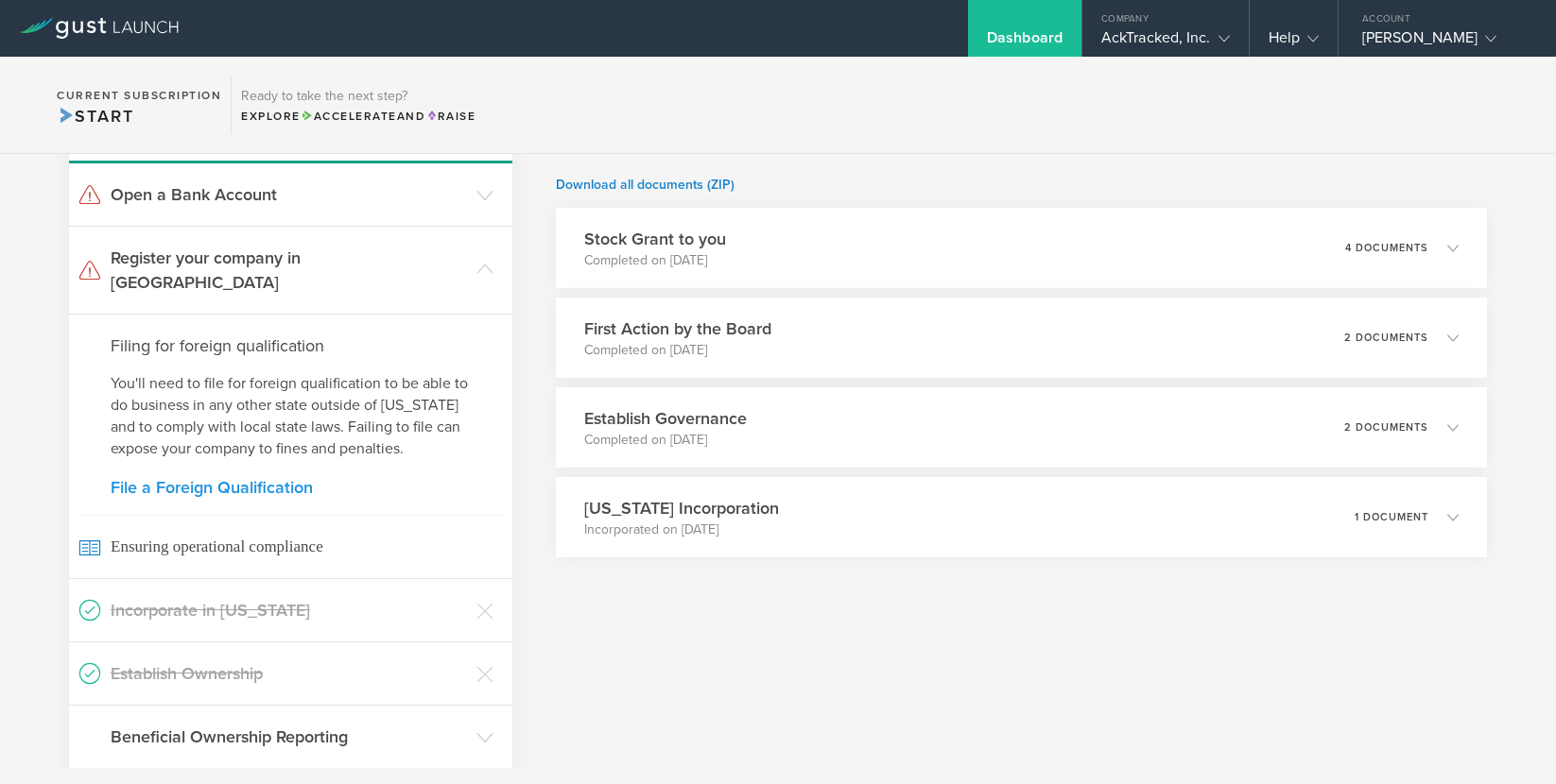
click at [213, 480] on link "File a Foreign Qualification" at bounding box center [290, 488] width 360 height 17
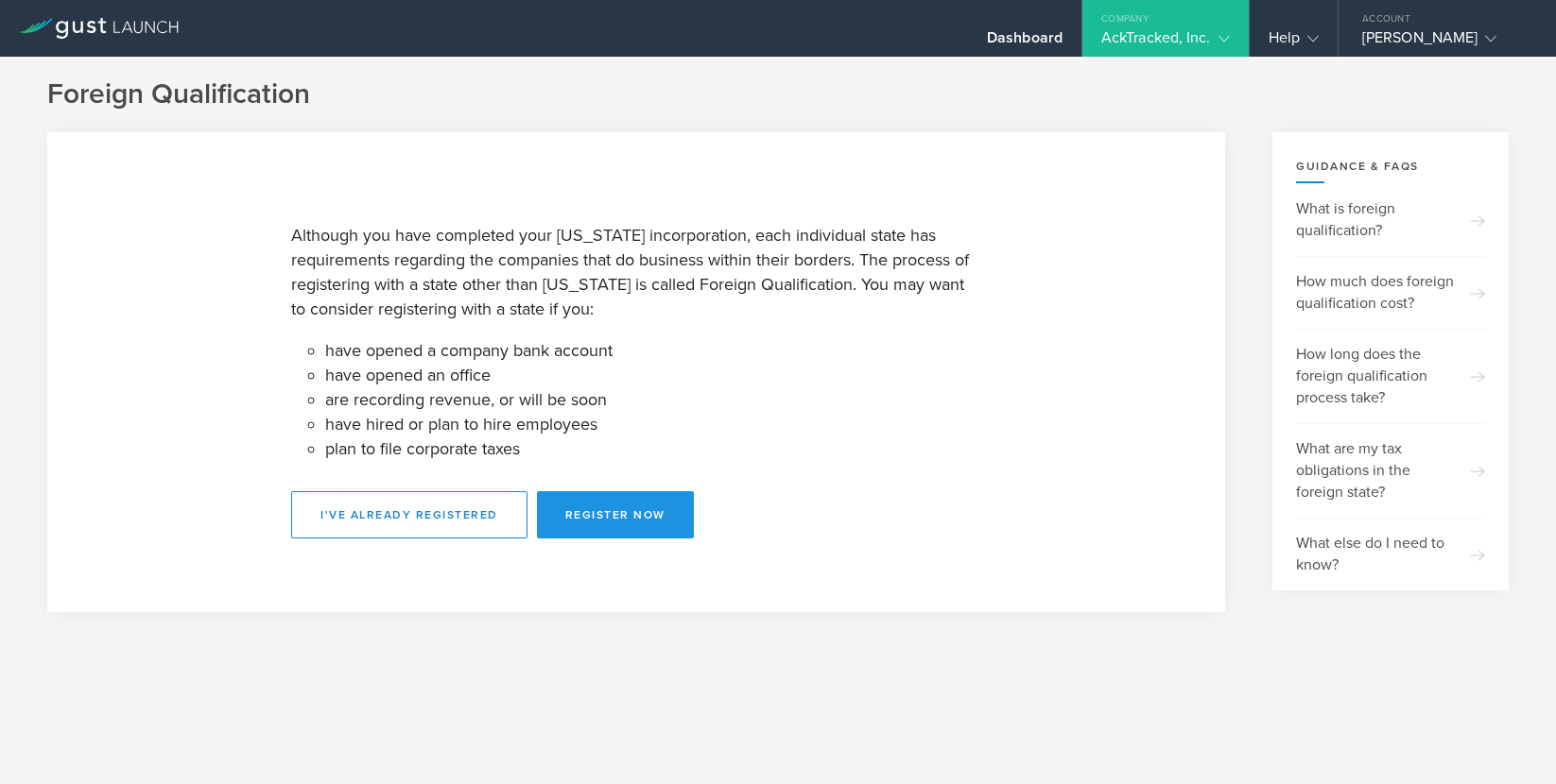
click at [625, 510] on button "Register Now" at bounding box center [615, 515] width 157 height 48
select select "NJ"
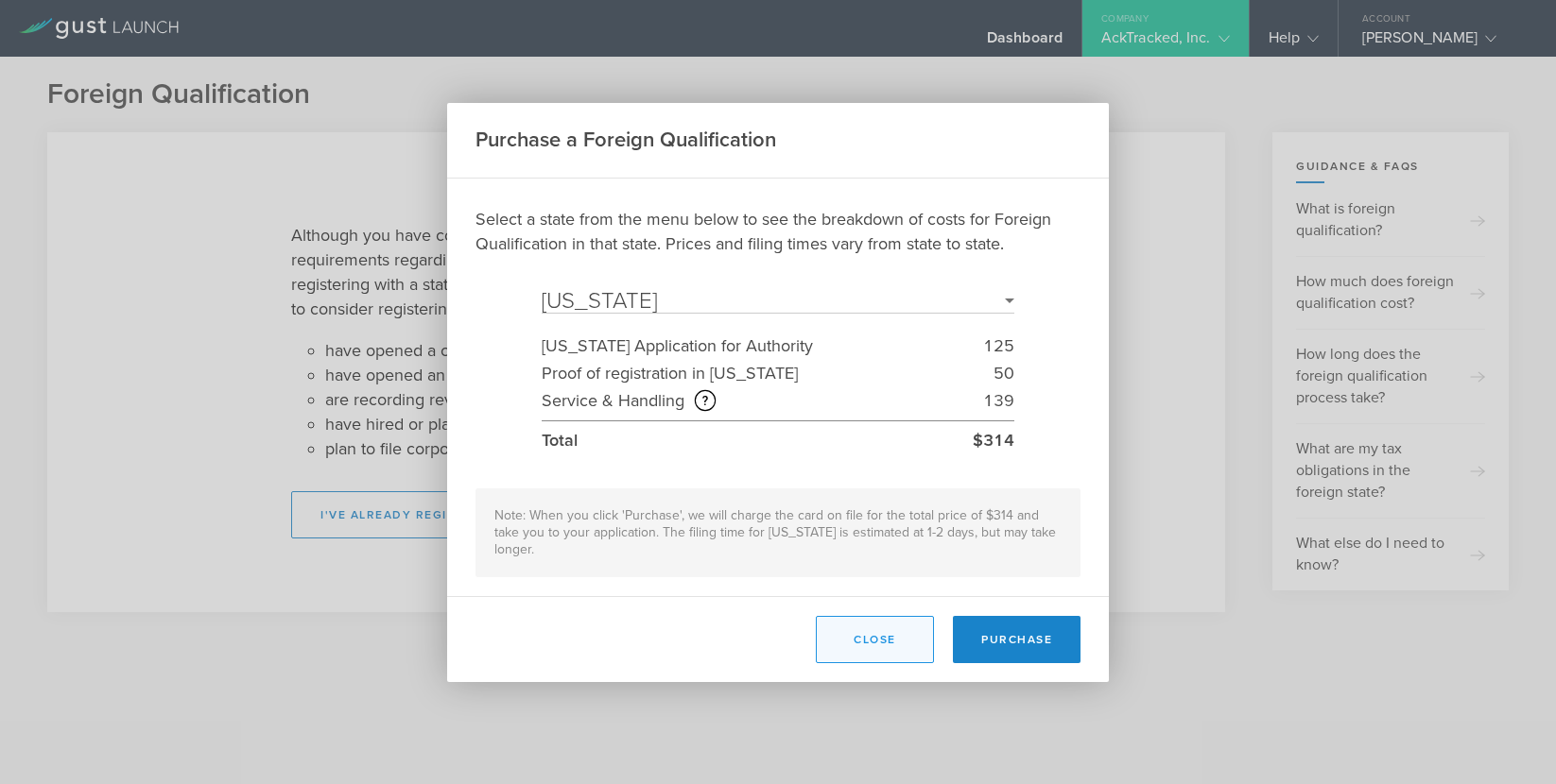
click at [865, 629] on button "Close" at bounding box center [875, 640] width 118 height 48
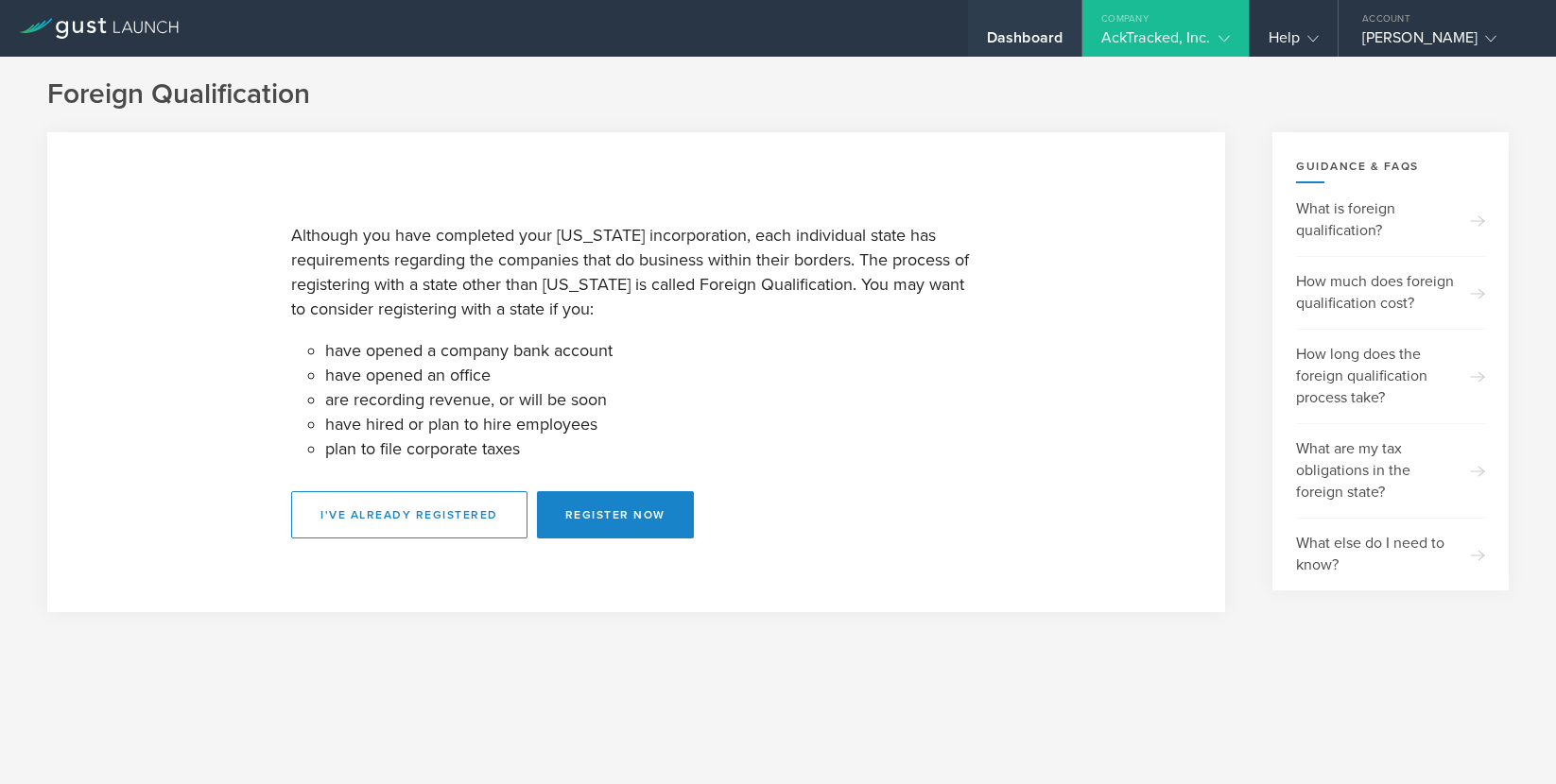
click at [1033, 40] on div "Dashboard" at bounding box center [1024, 43] width 75 height 29
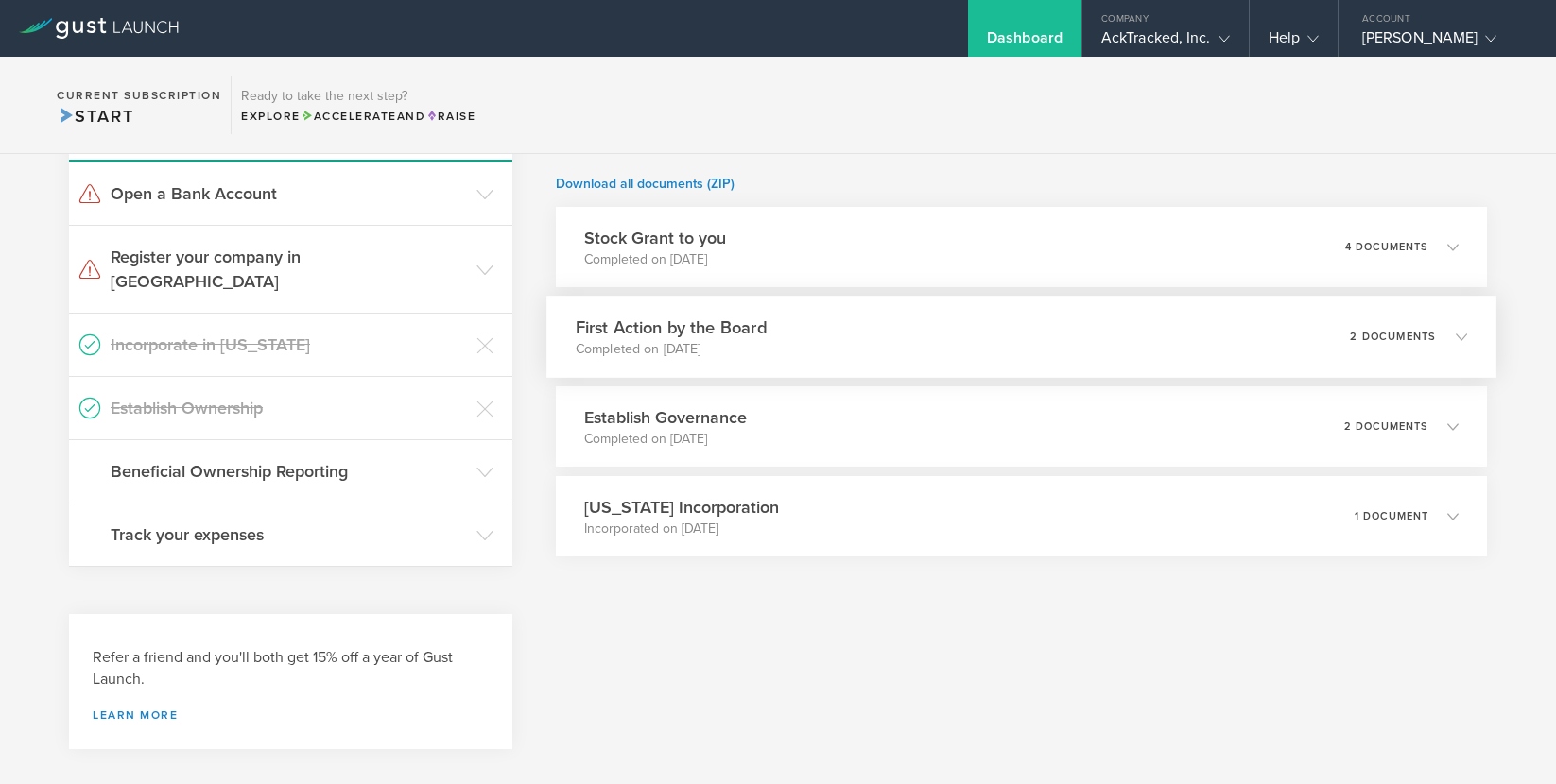
scroll to position [517, 0]
click at [1368, 239] on div "4 documents" at bounding box center [1408, 248] width 115 height 32
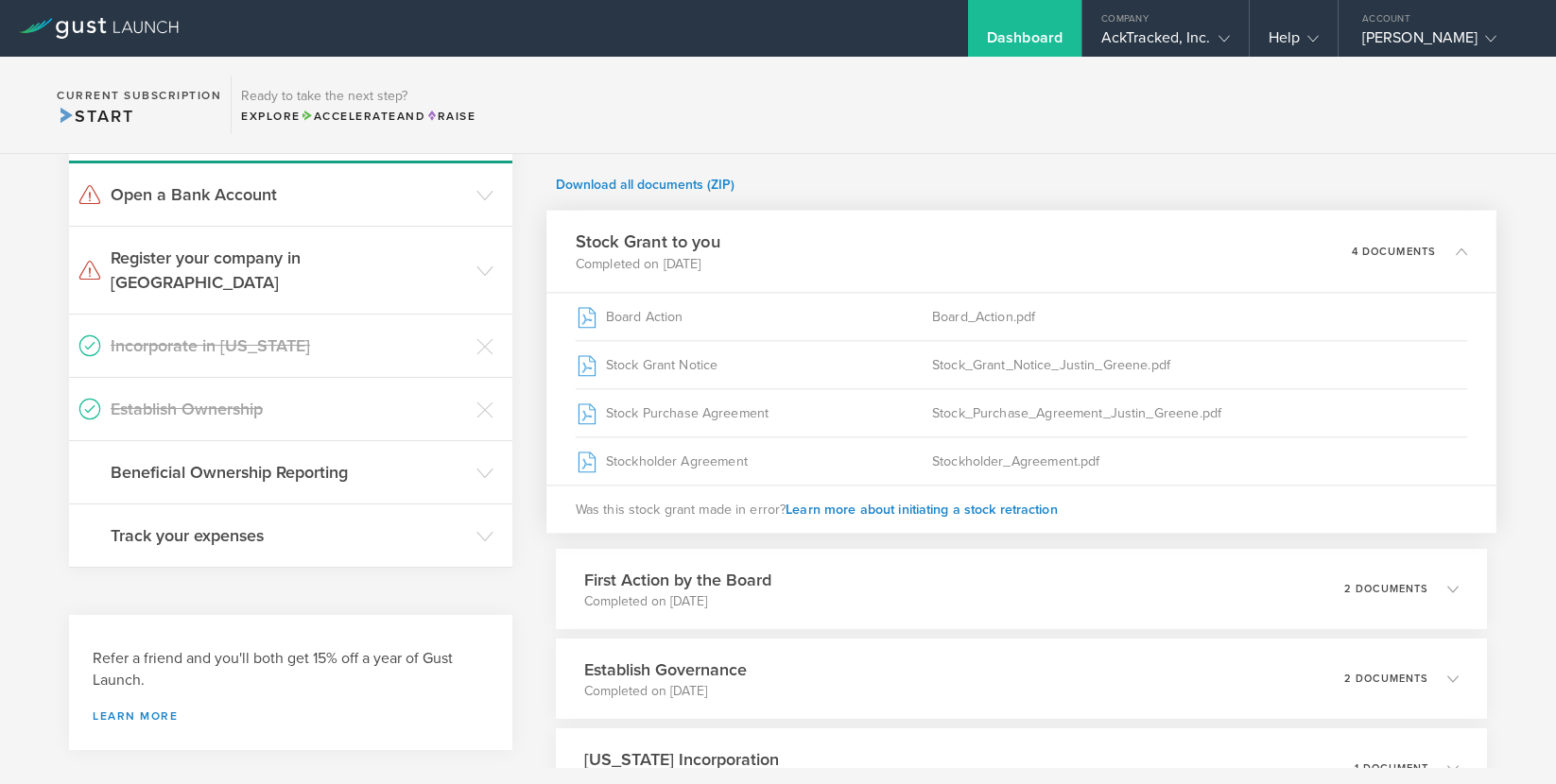
click at [1359, 250] on p "4 documents" at bounding box center [1393, 250] width 85 height 10
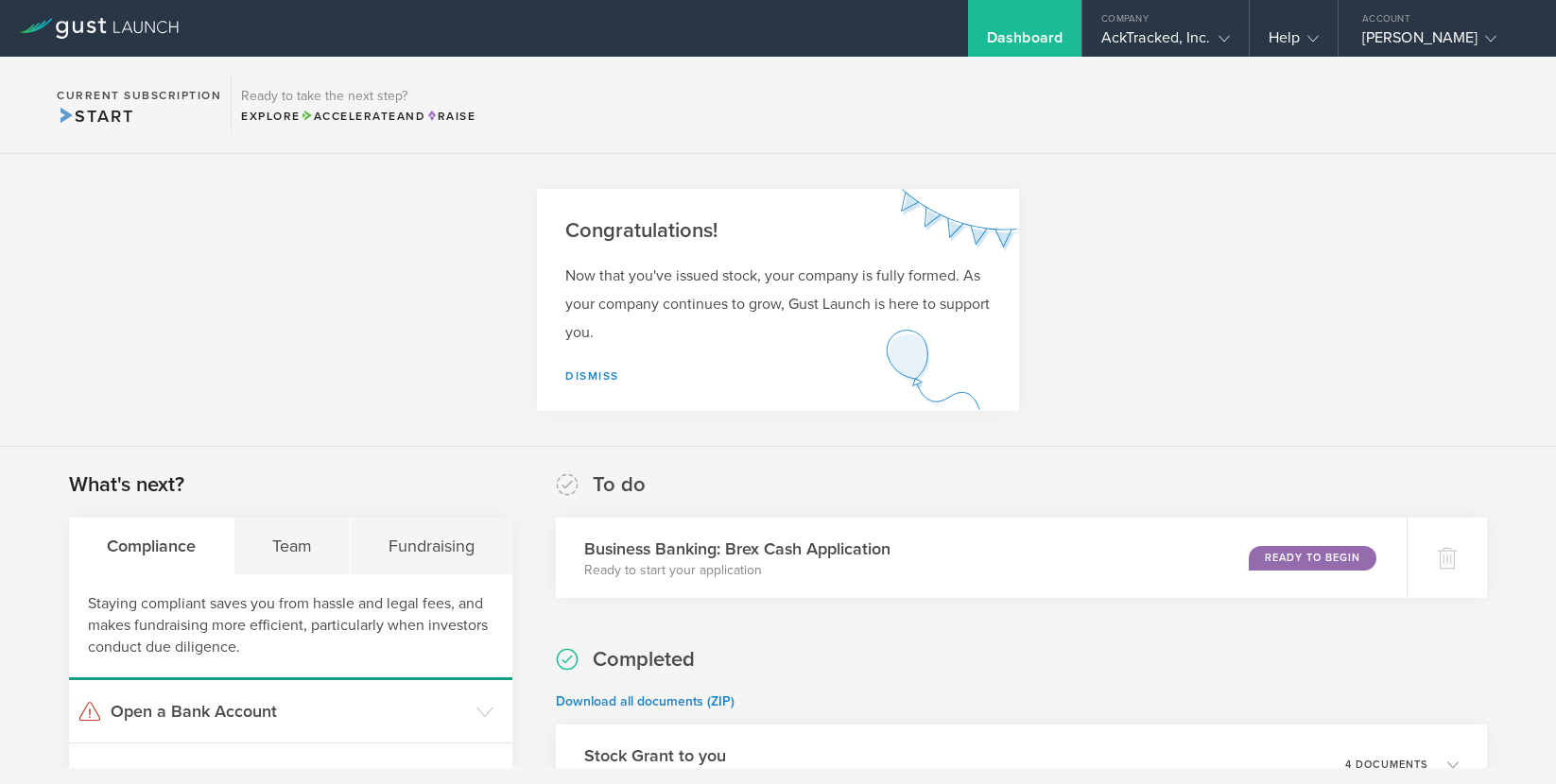
scroll to position [0, 0]
